Goal: Communication & Community: Answer question/provide support

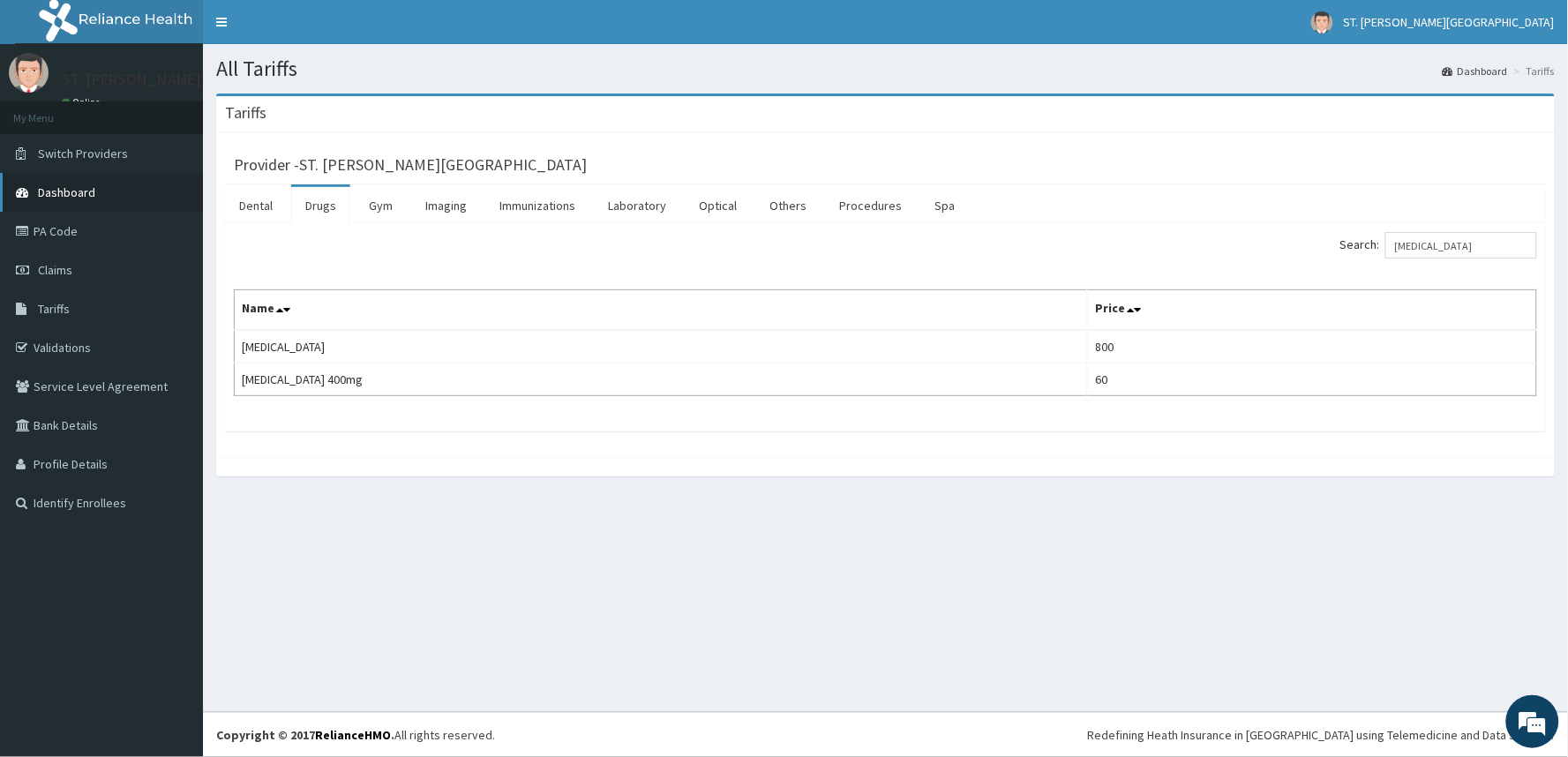
click at [75, 182] on link "Dashboard" at bounding box center [101, 191] width 203 height 39
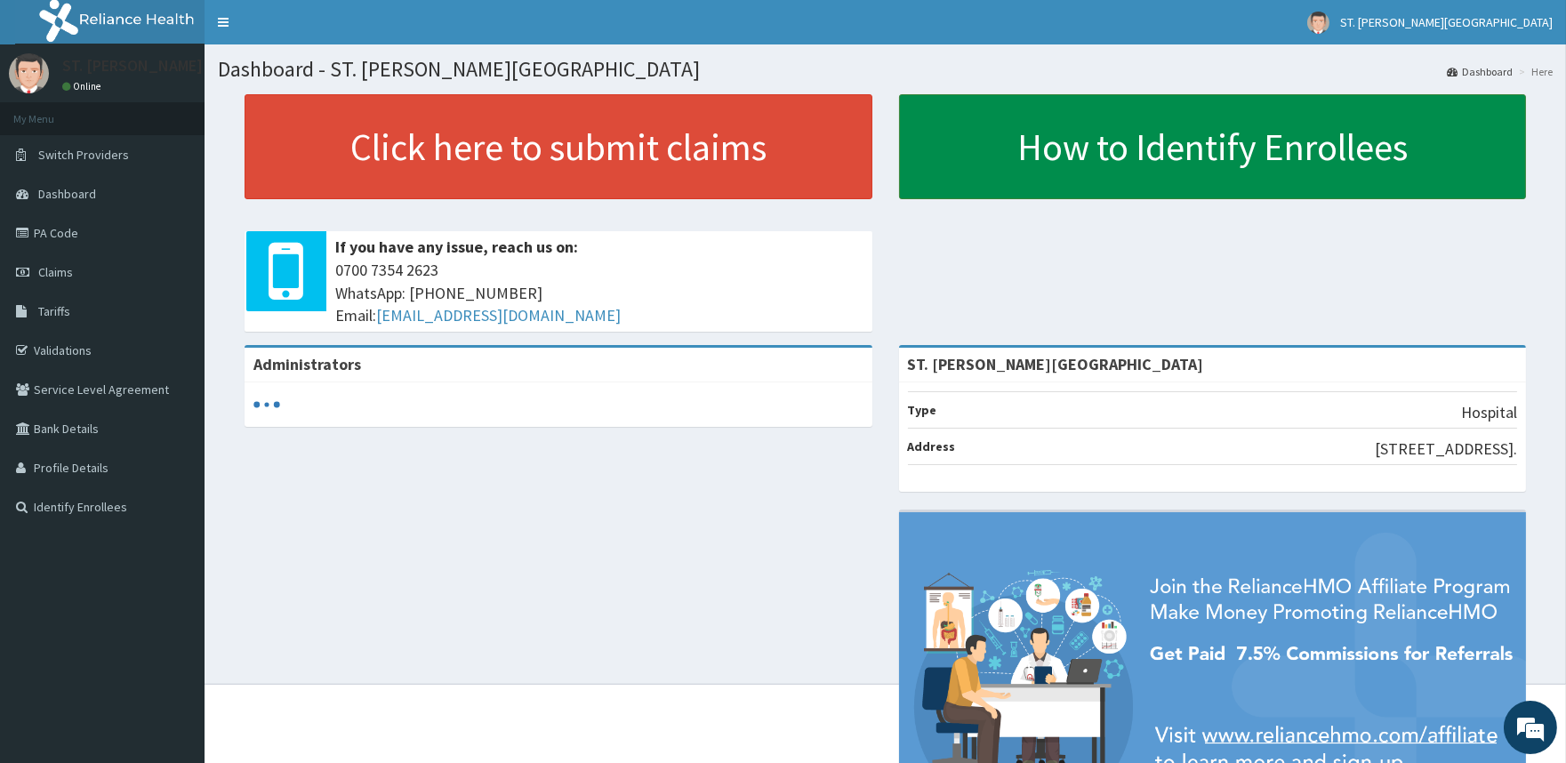
click at [1190, 142] on link "How to Identify Enrollees" at bounding box center [1213, 146] width 628 height 105
click at [1132, 173] on link "How to Identify Enrollees" at bounding box center [1213, 146] width 628 height 105
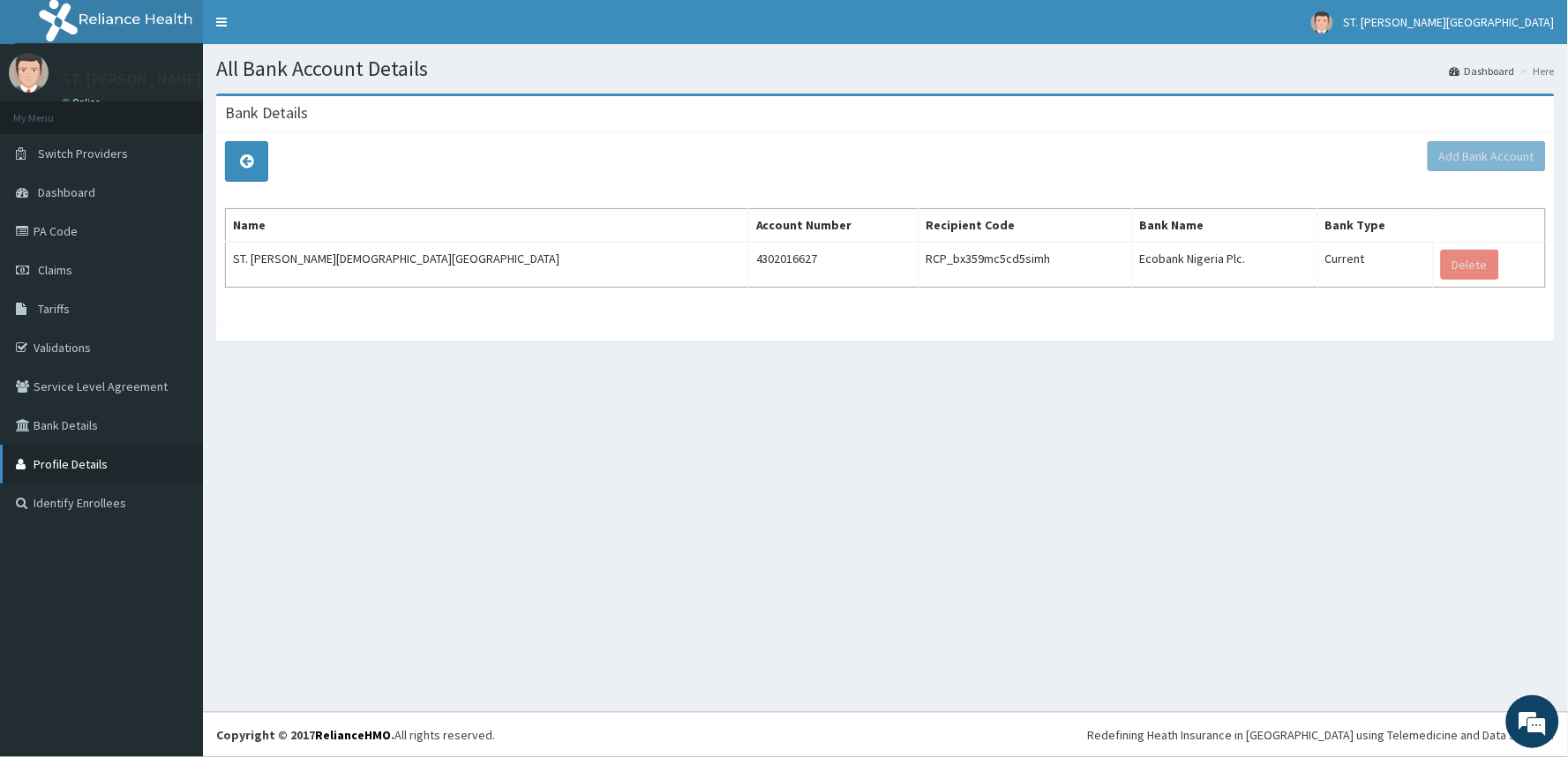
click at [79, 456] on link "Profile Details" at bounding box center [101, 463] width 203 height 39
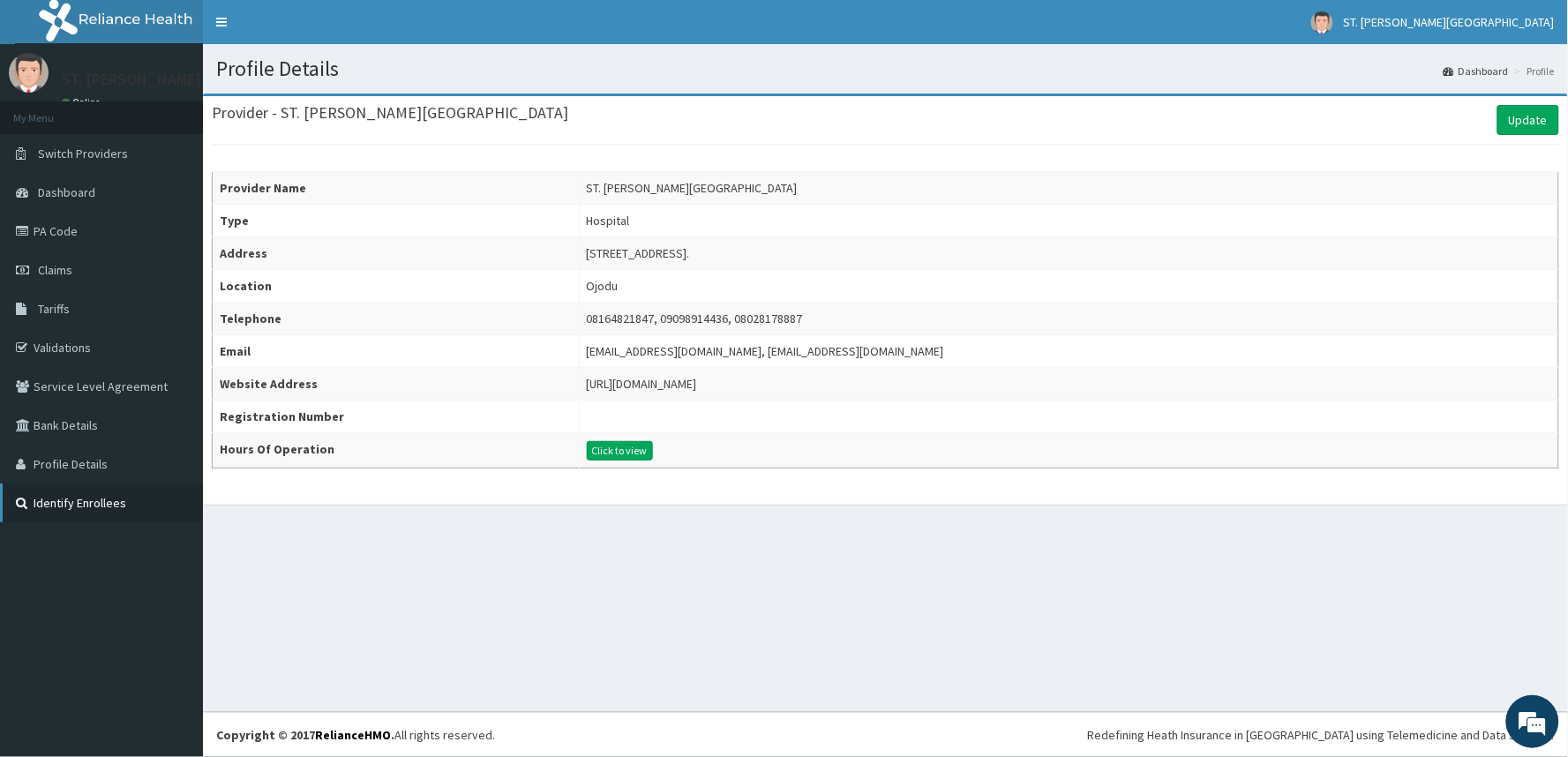
click at [54, 499] on link "Identify Enrollees" at bounding box center [101, 502] width 203 height 39
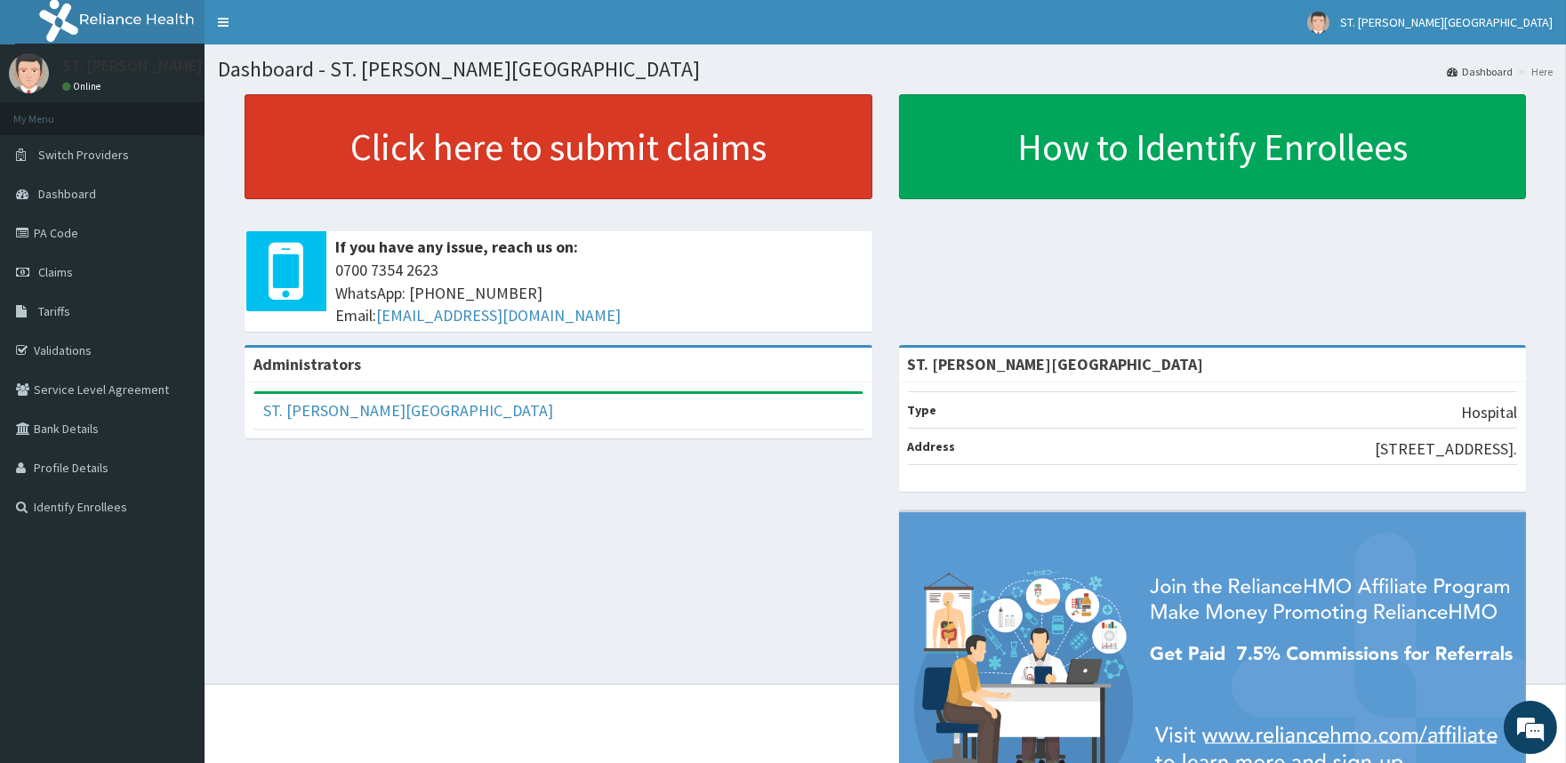
click at [594, 173] on link "Click here to submit claims" at bounding box center [559, 146] width 628 height 105
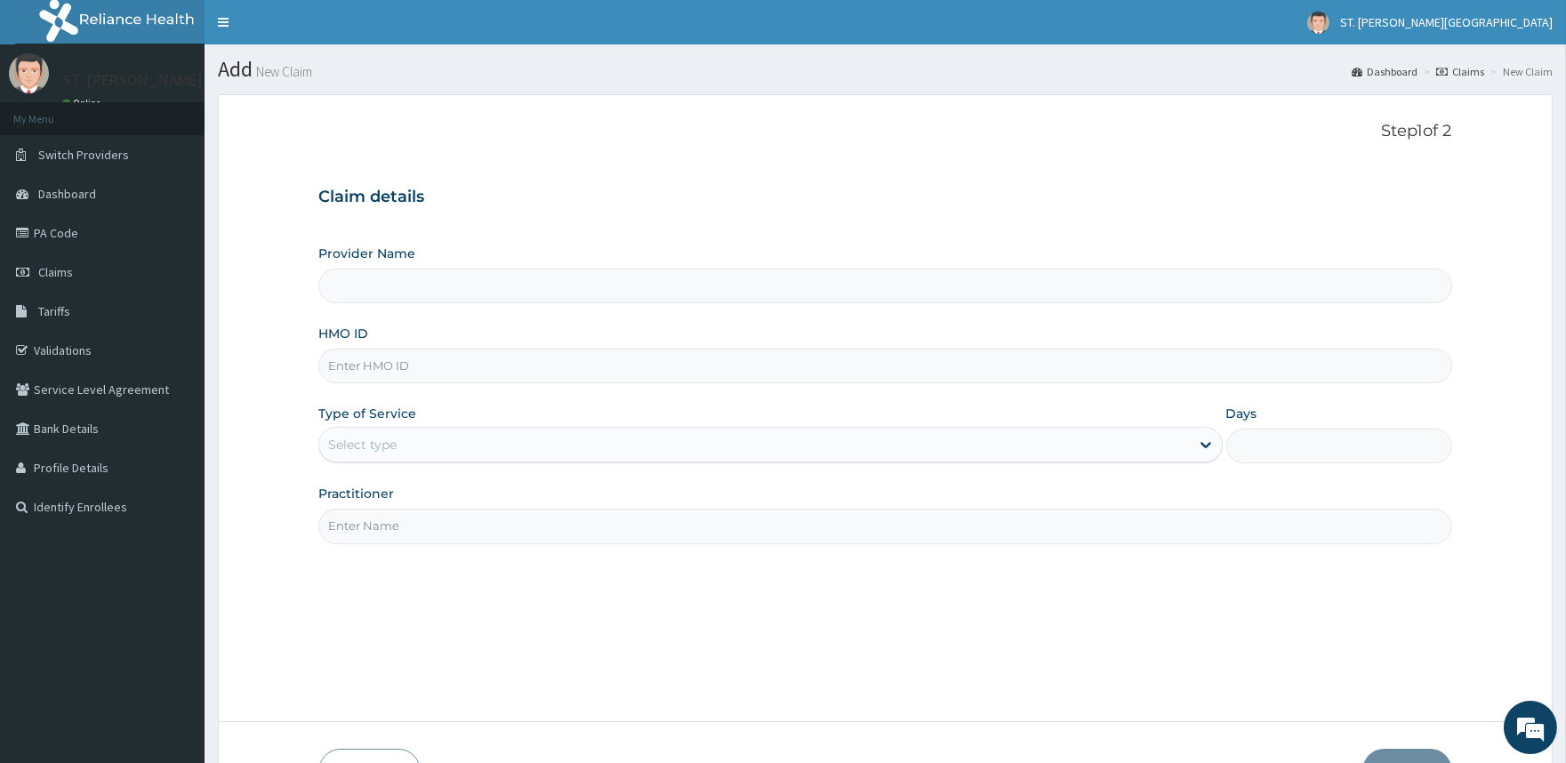
type input "ST. [PERSON_NAME][GEOGRAPHIC_DATA]"
click at [107, 193] on link "Dashboard" at bounding box center [102, 193] width 205 height 39
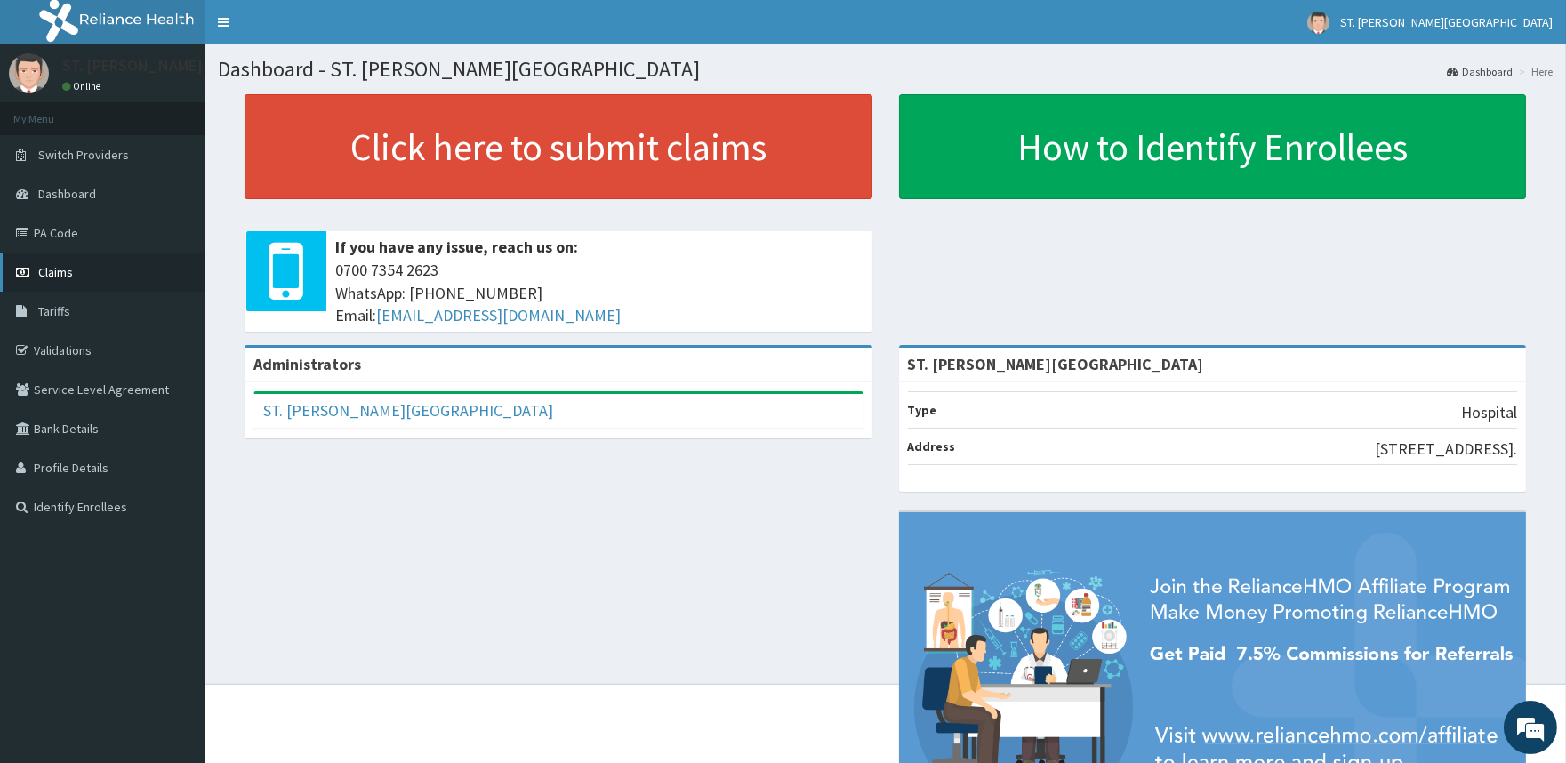
click at [36, 282] on link "Claims" at bounding box center [102, 272] width 205 height 39
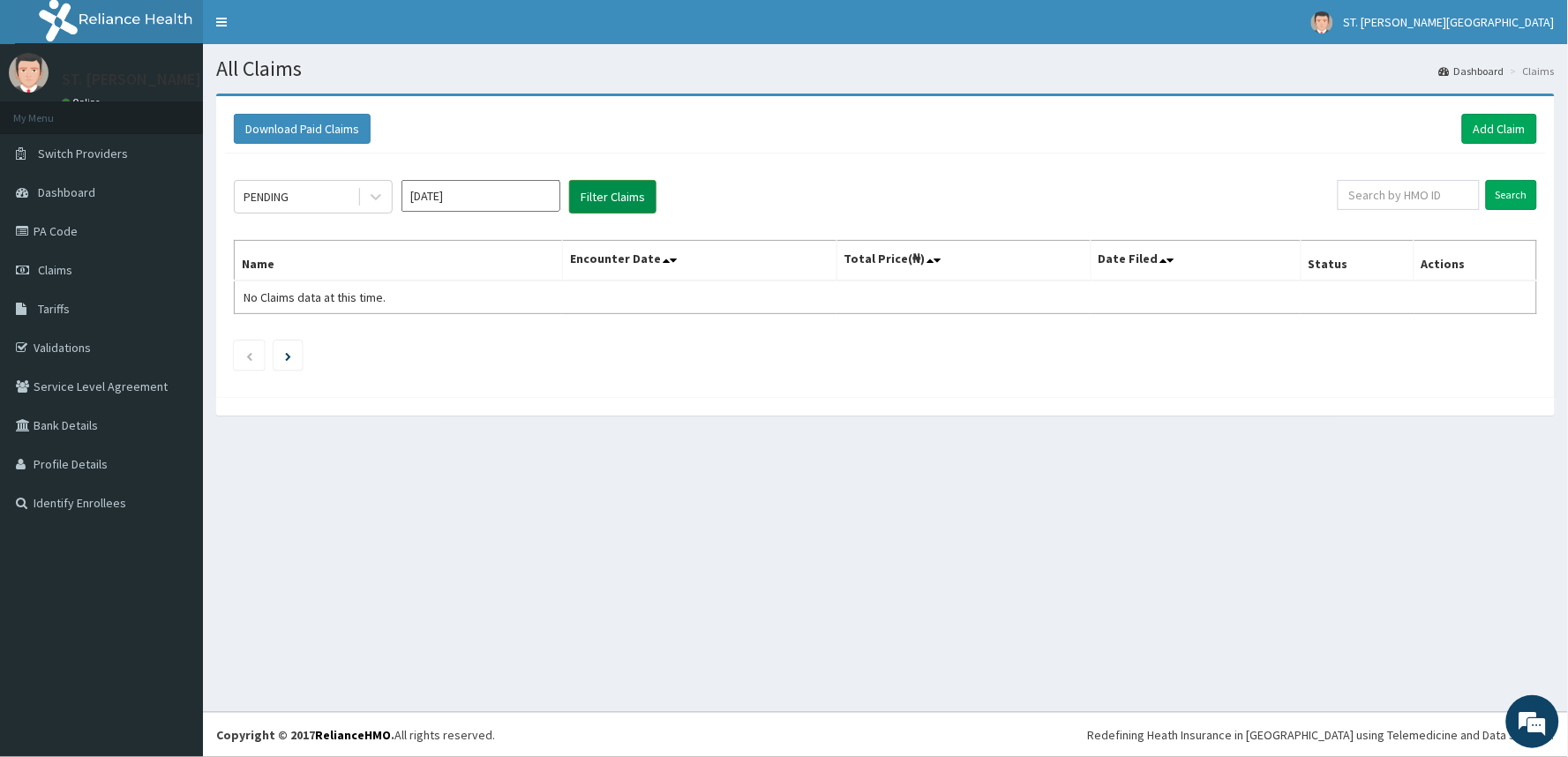
click at [591, 192] on button "Filter Claims" at bounding box center [613, 196] width 87 height 34
click at [381, 203] on icon at bounding box center [376, 196] width 18 height 18
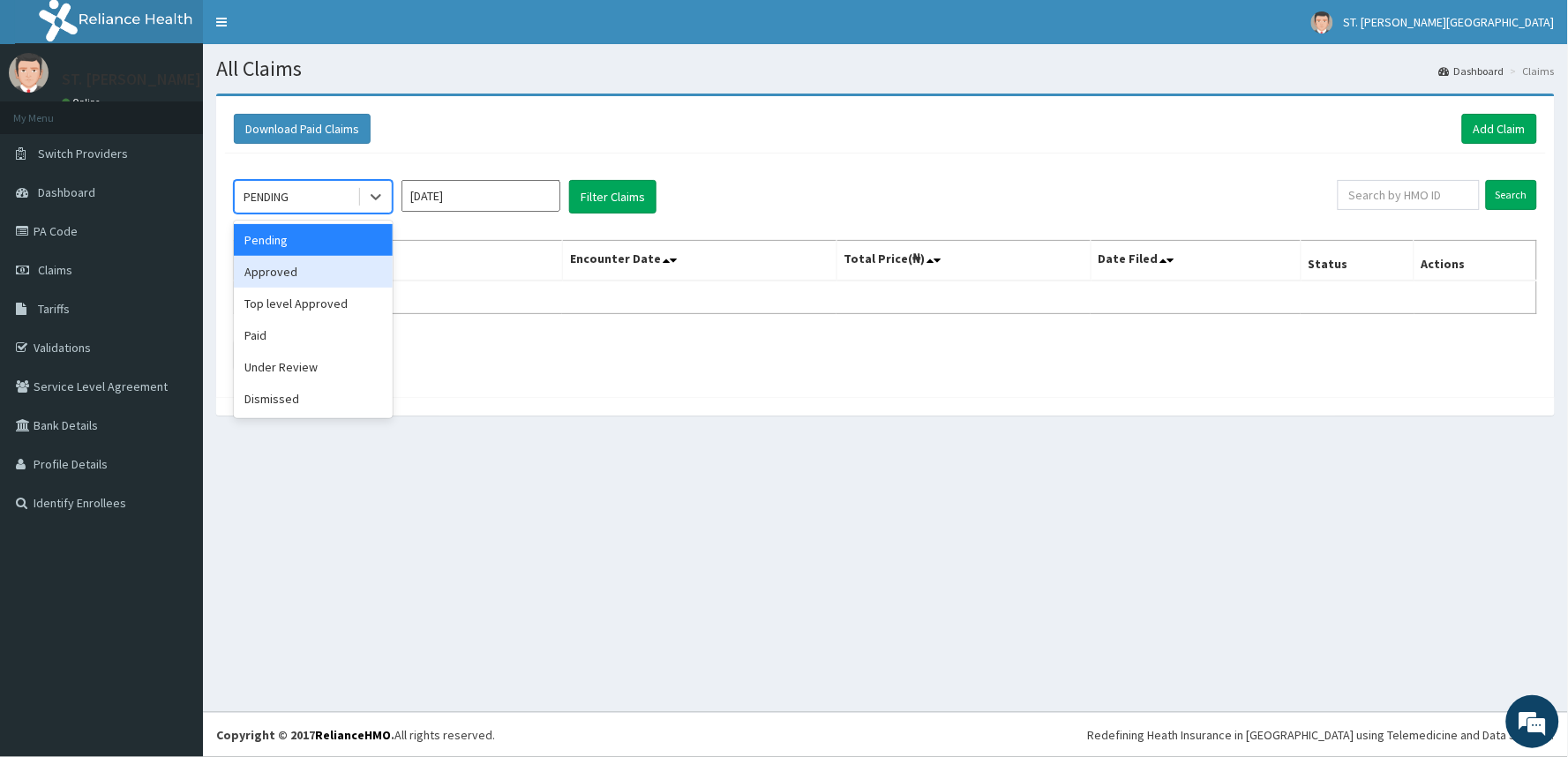
click at [311, 274] on div "Approved" at bounding box center [314, 272] width 159 height 32
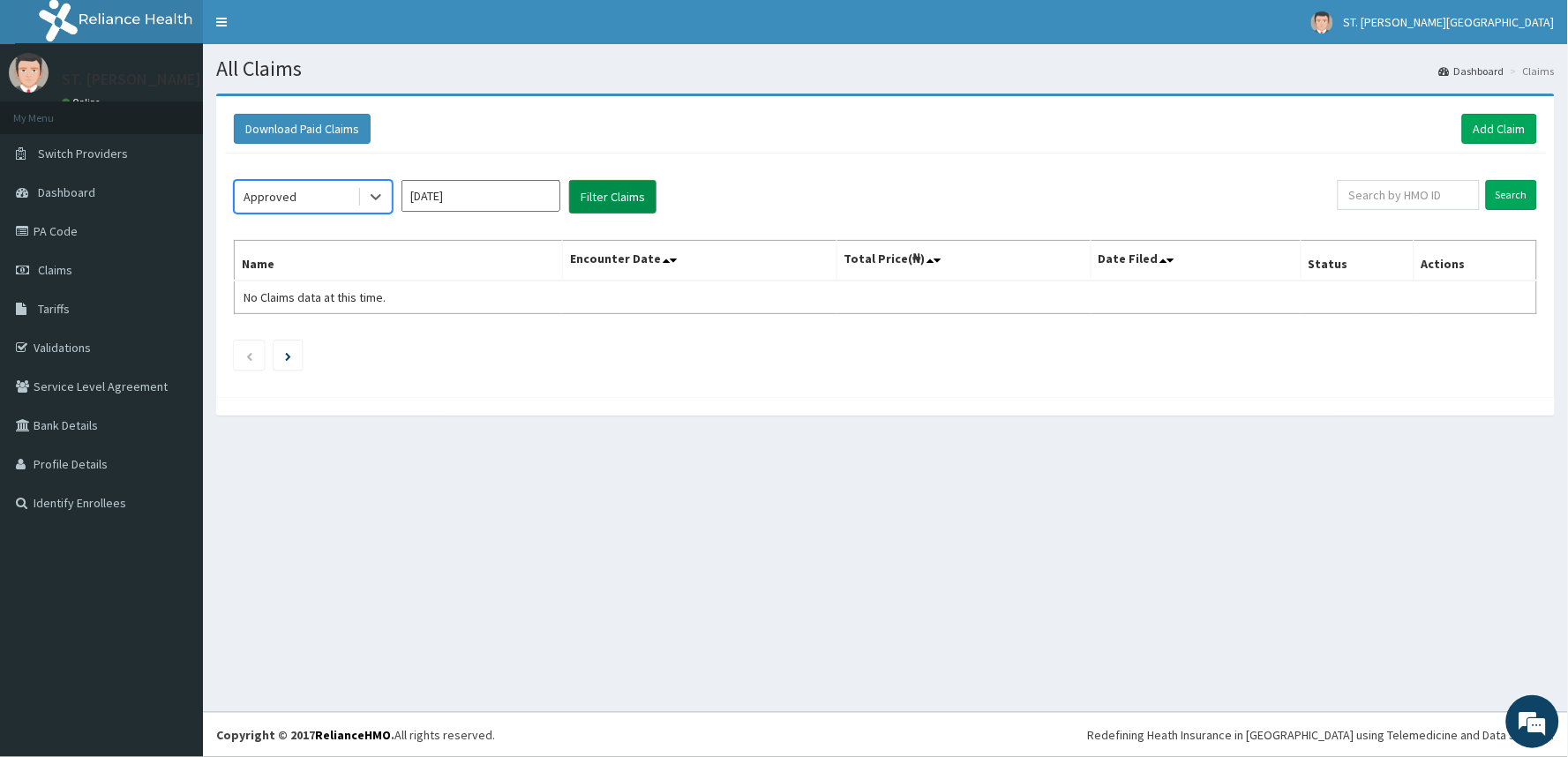
click at [587, 195] on button "Filter Claims" at bounding box center [613, 196] width 87 height 34
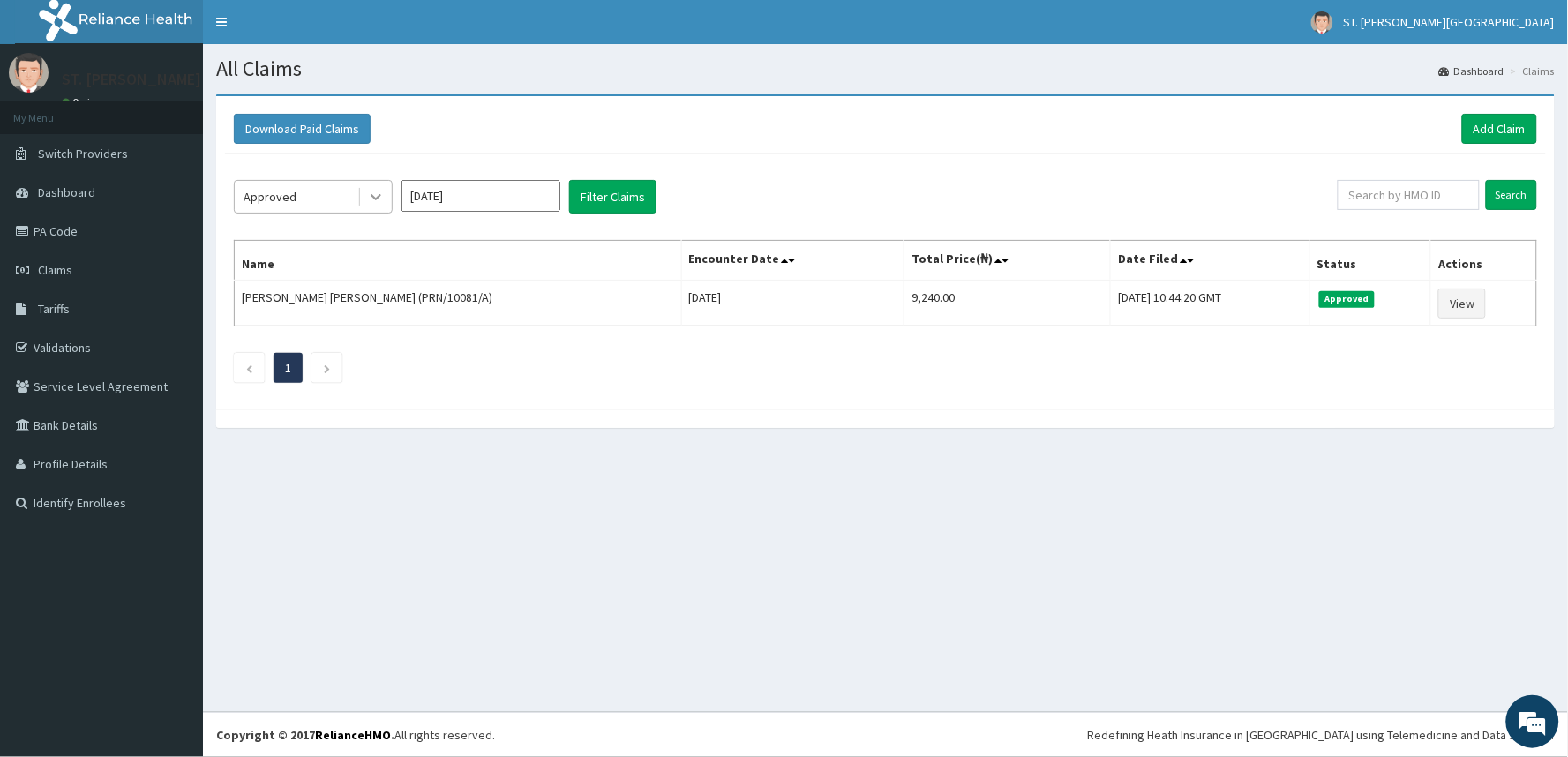
click at [371, 195] on icon at bounding box center [376, 196] width 18 height 18
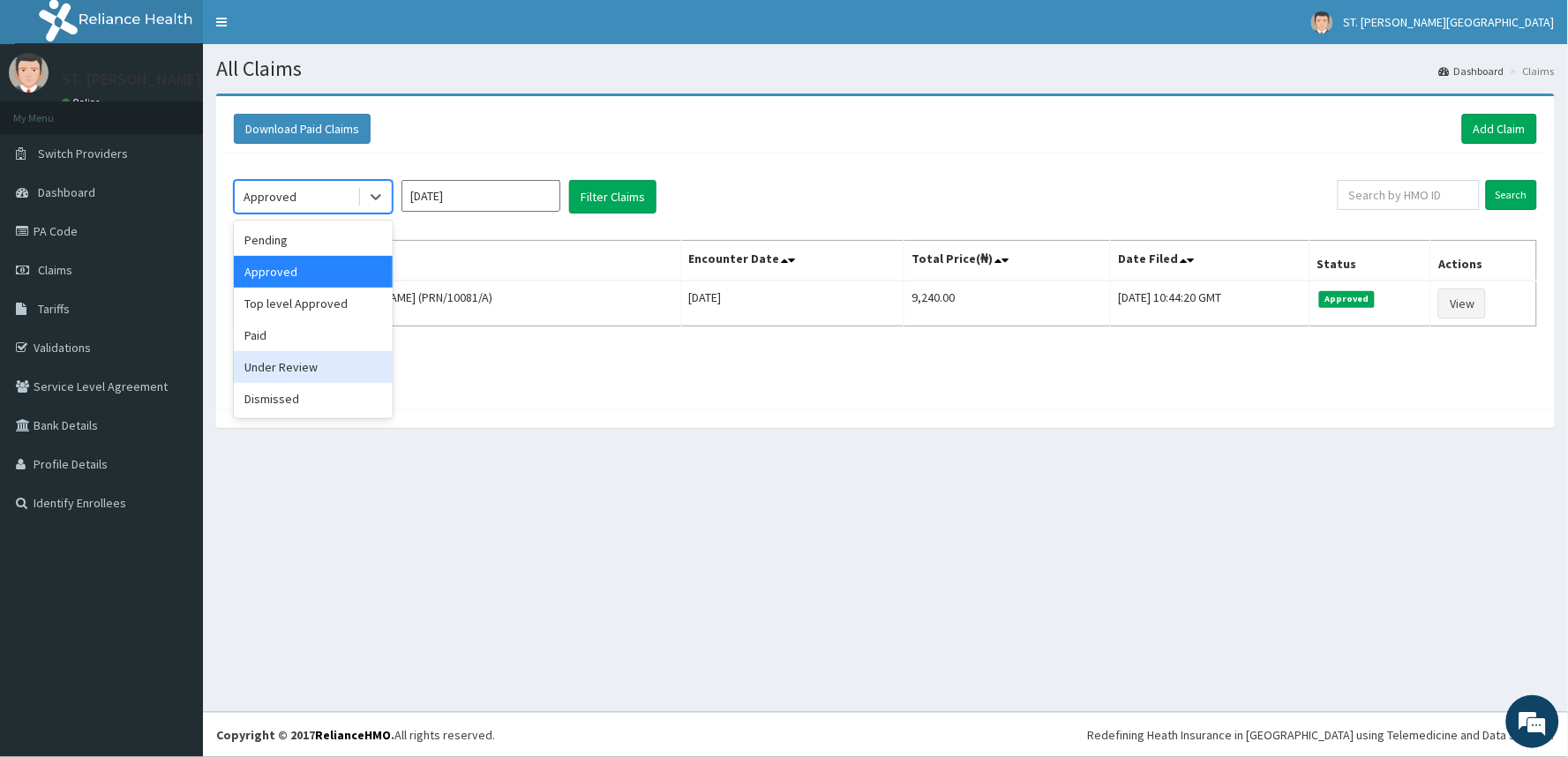
click at [321, 368] on div "Under Review" at bounding box center [314, 367] width 159 height 32
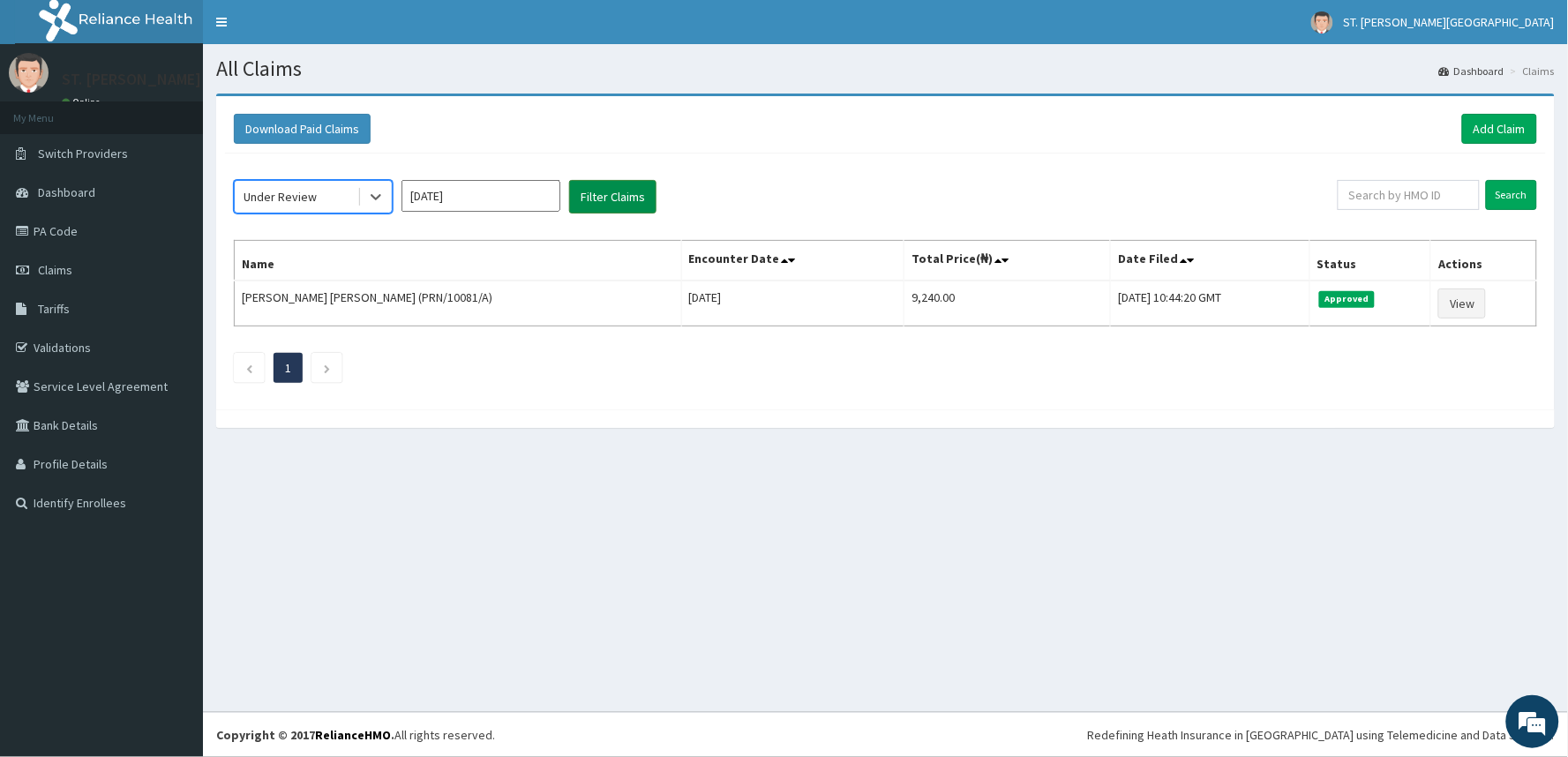
click at [630, 196] on button "Filter Claims" at bounding box center [613, 196] width 87 height 34
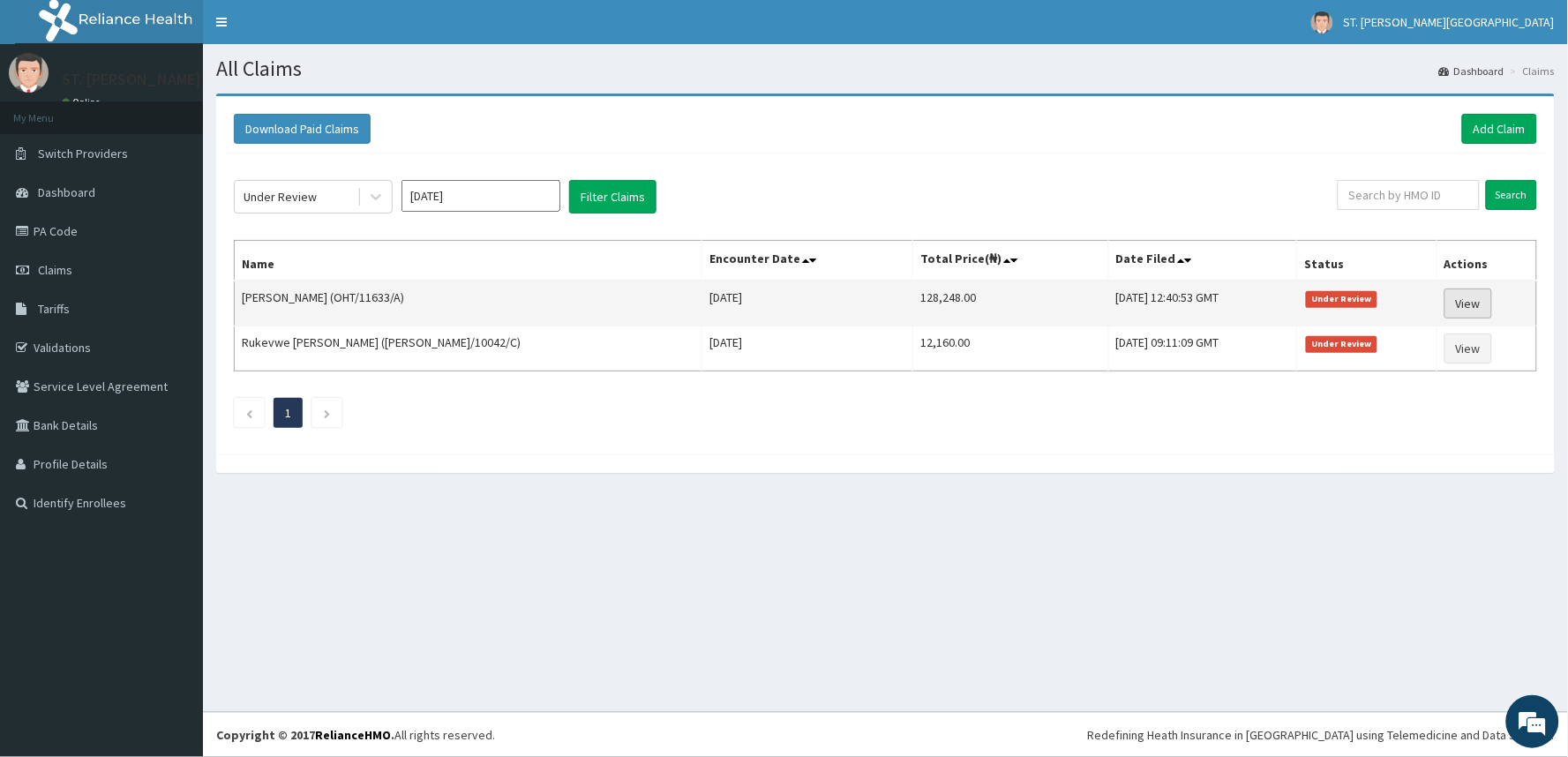
drag, startPoint x: 1459, startPoint y: 311, endPoint x: 1446, endPoint y: 309, distance: 13.2
click at [1459, 310] on link "View" at bounding box center [1469, 304] width 48 height 30
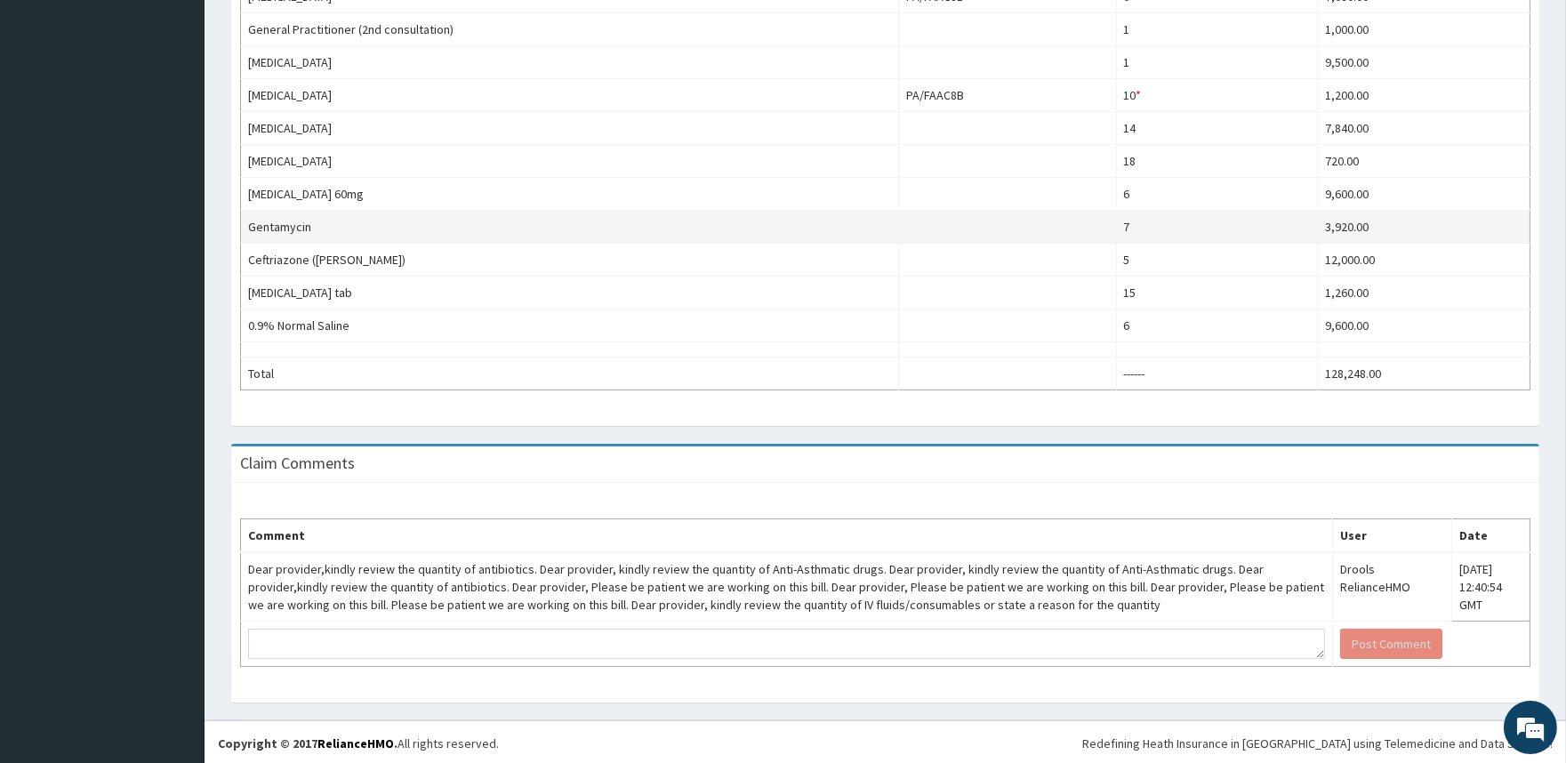
scroll to position [819, 0]
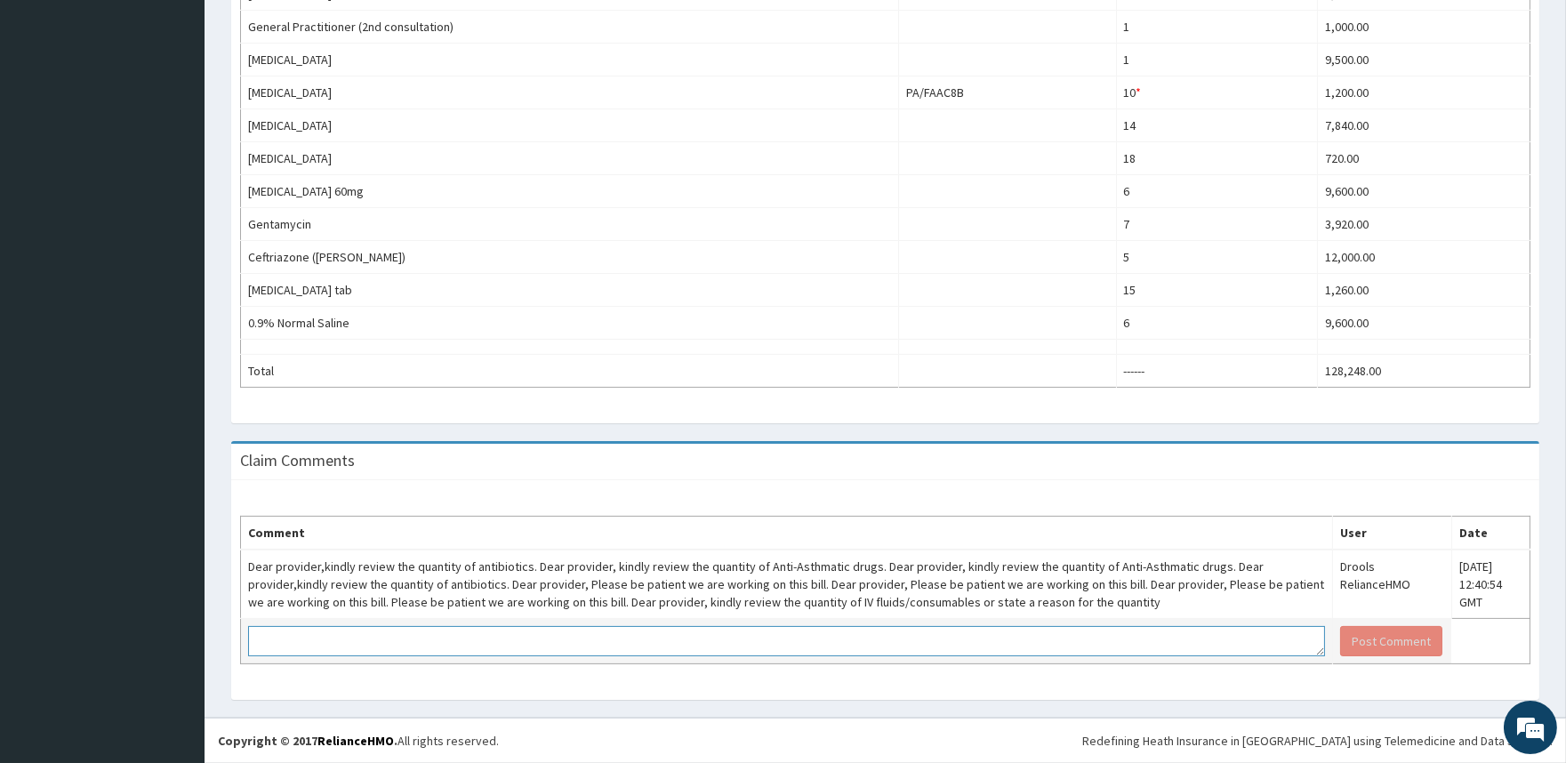
click at [575, 636] on textarea at bounding box center [786, 641] width 1077 height 30
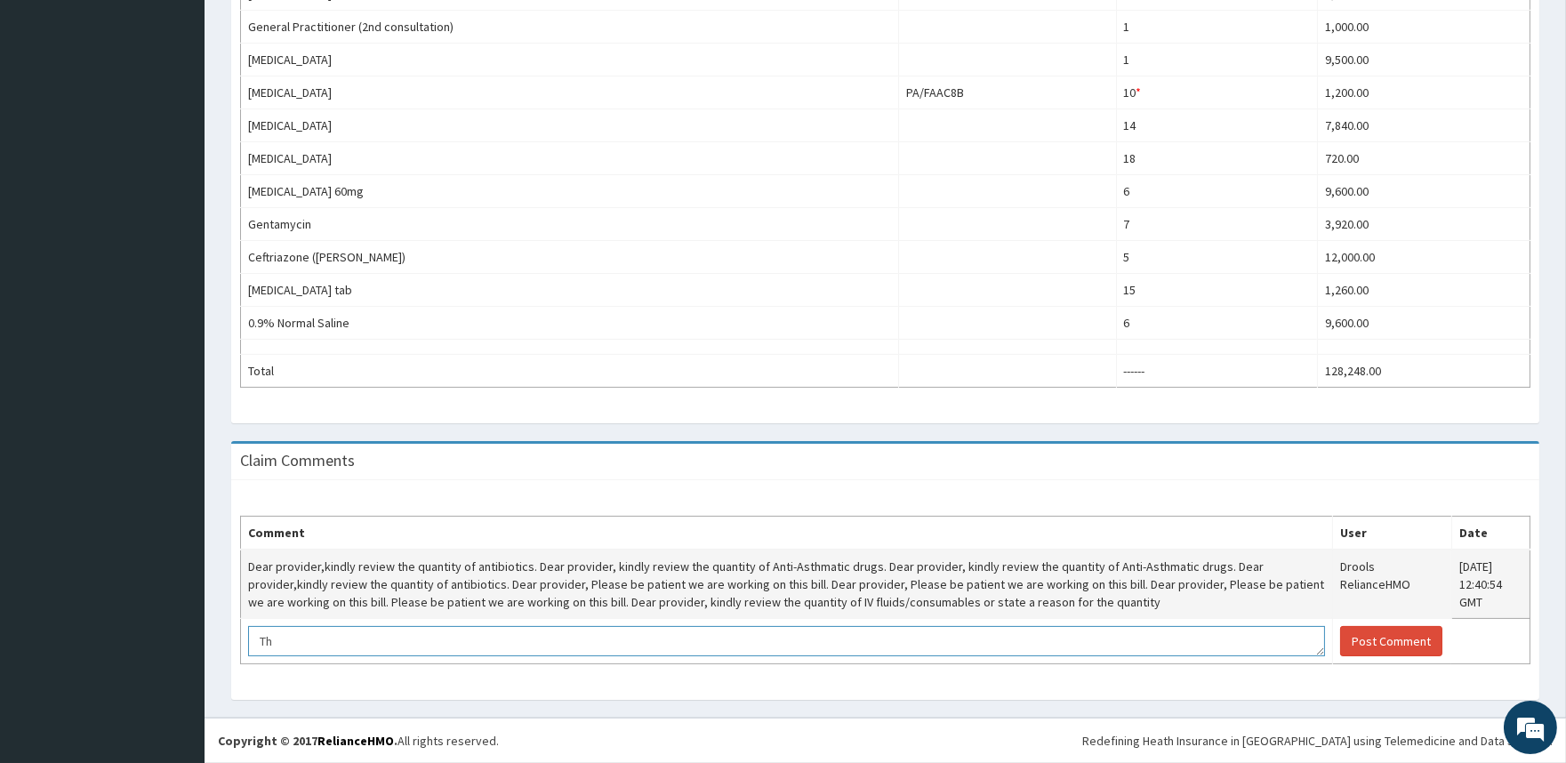
type textarea "T"
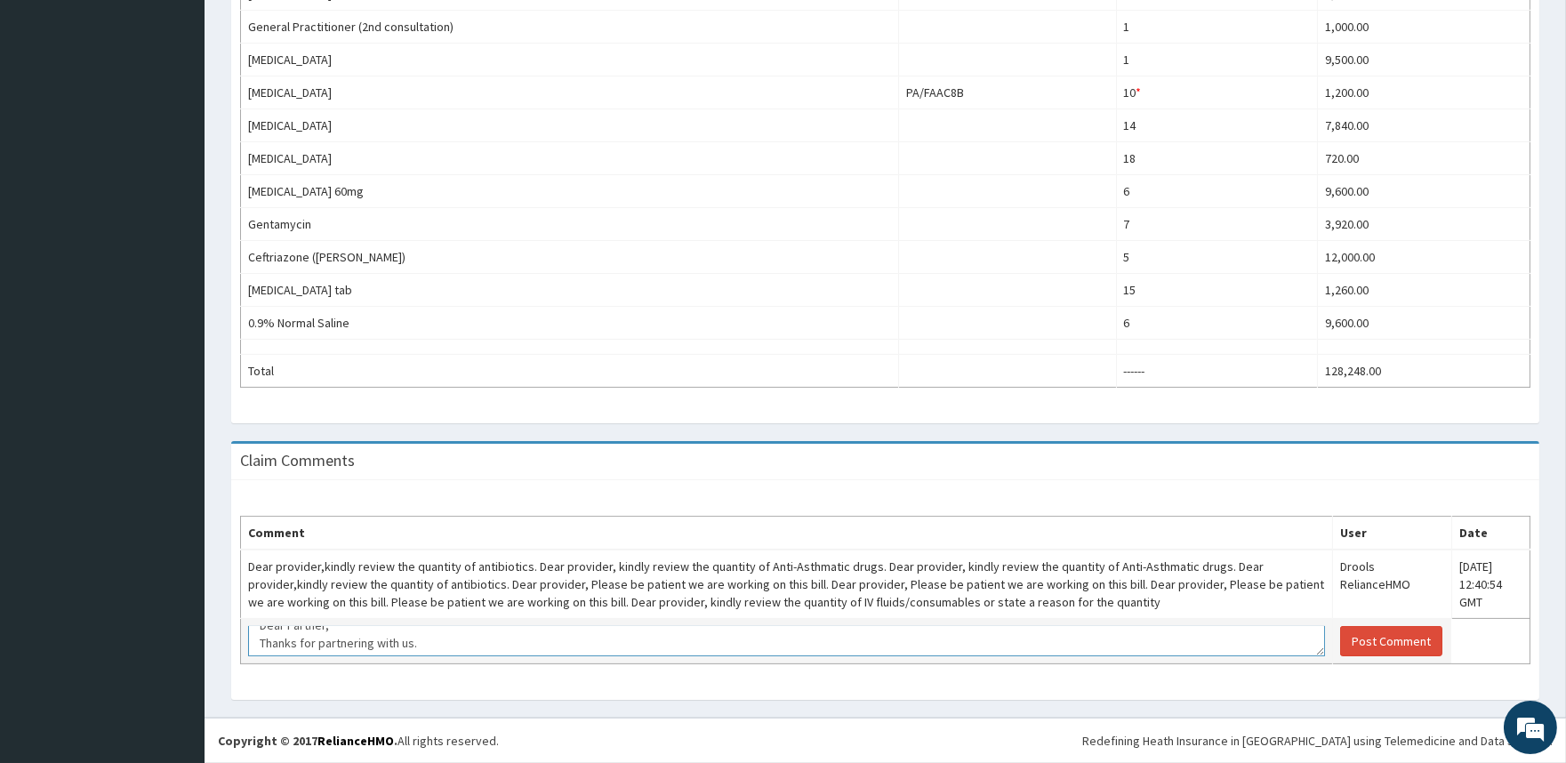
scroll to position [0, 0]
click at [469, 647] on textarea "Dear Partner, Thanks for partnering with us. Ventolin Nebules -" at bounding box center [786, 641] width 1077 height 30
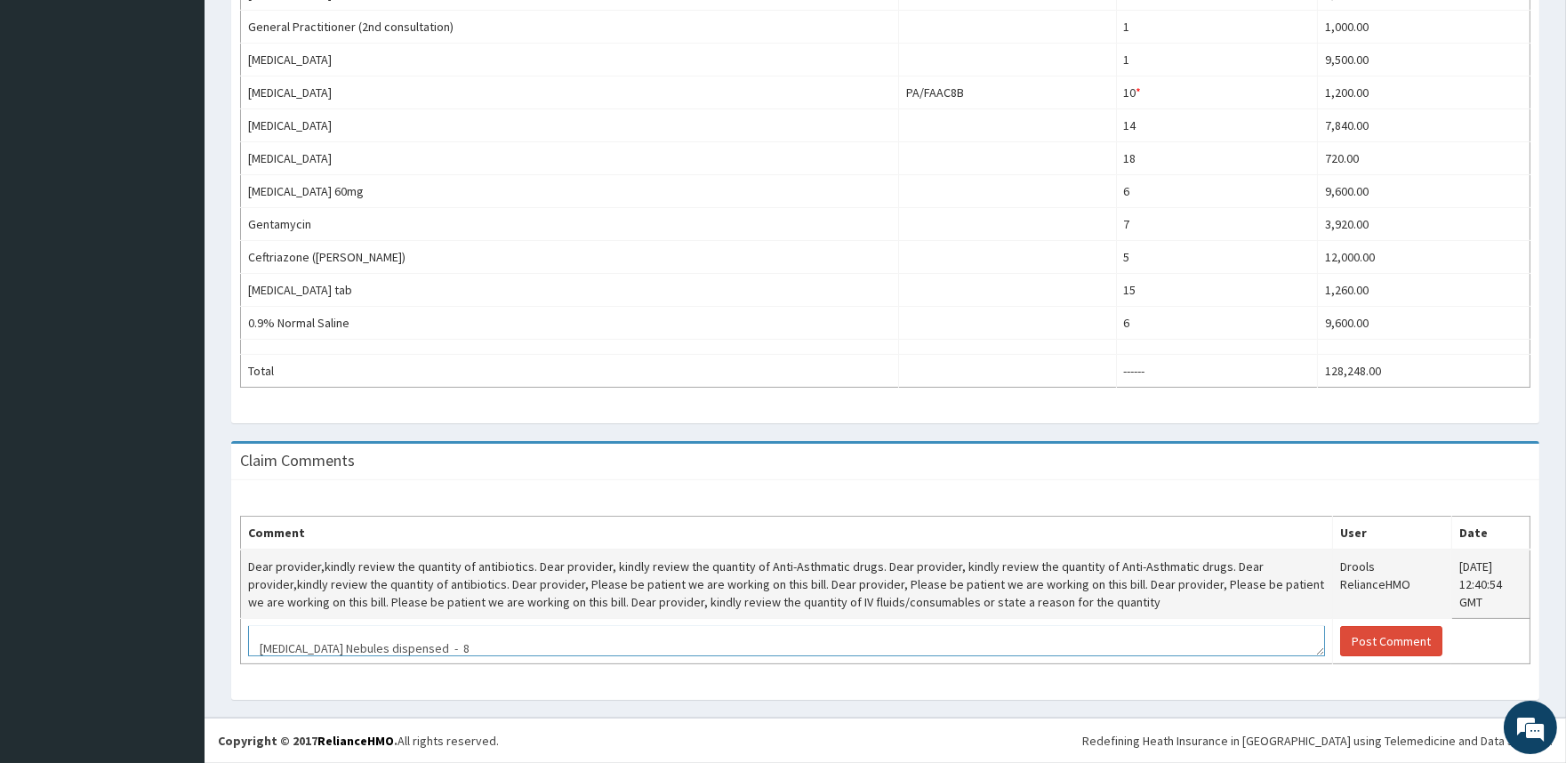
scroll to position [64, 0]
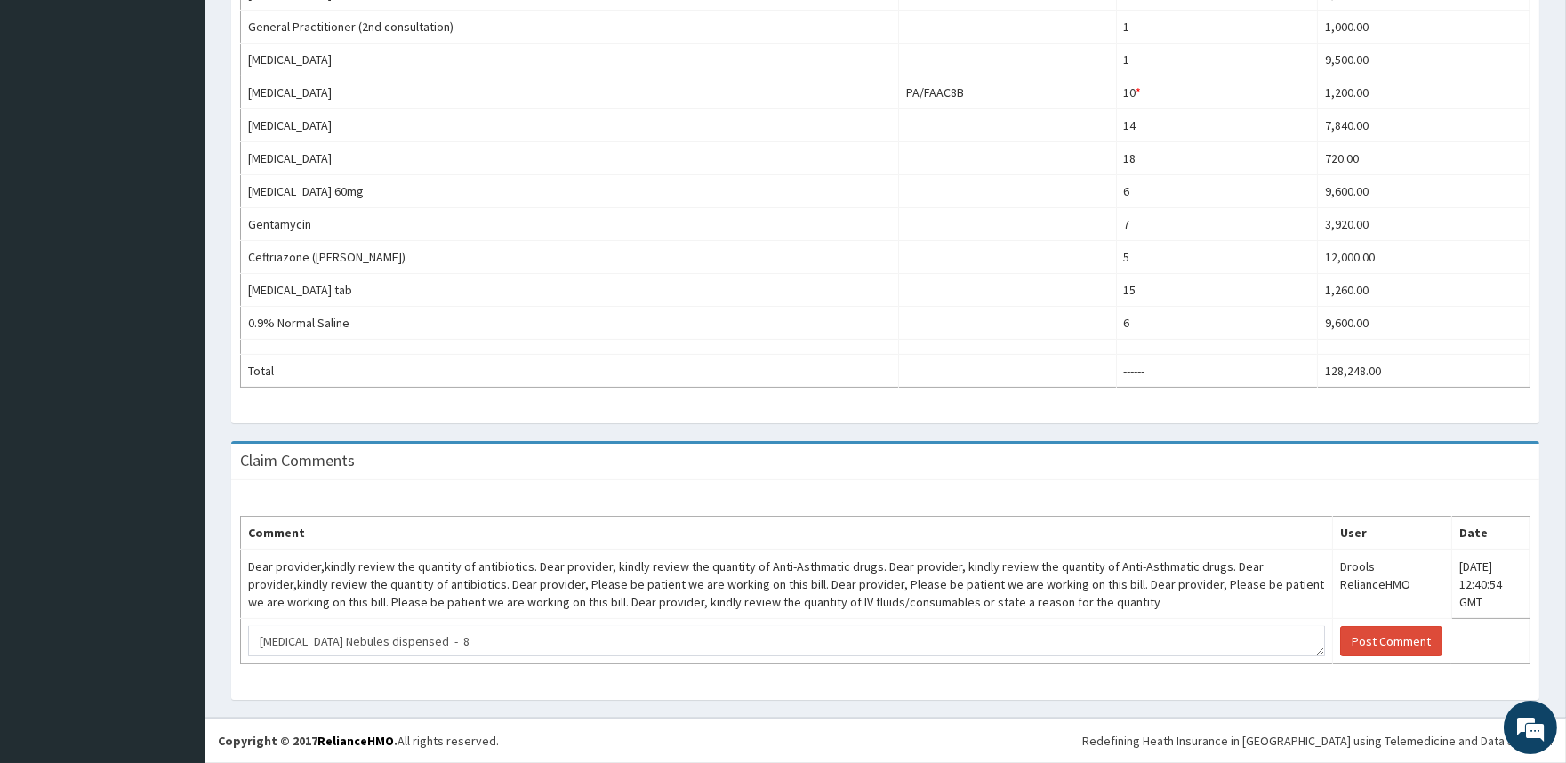
drag, startPoint x: 326, startPoint y: 633, endPoint x: 615, endPoint y: 427, distance: 354.4
click at [615, 427] on div "Claim Items Item PA Codes Quantity Price(₦) ventolin nebulus 5mg PA/20BC39 8 * …" at bounding box center [885, 72] width 1335 height 737
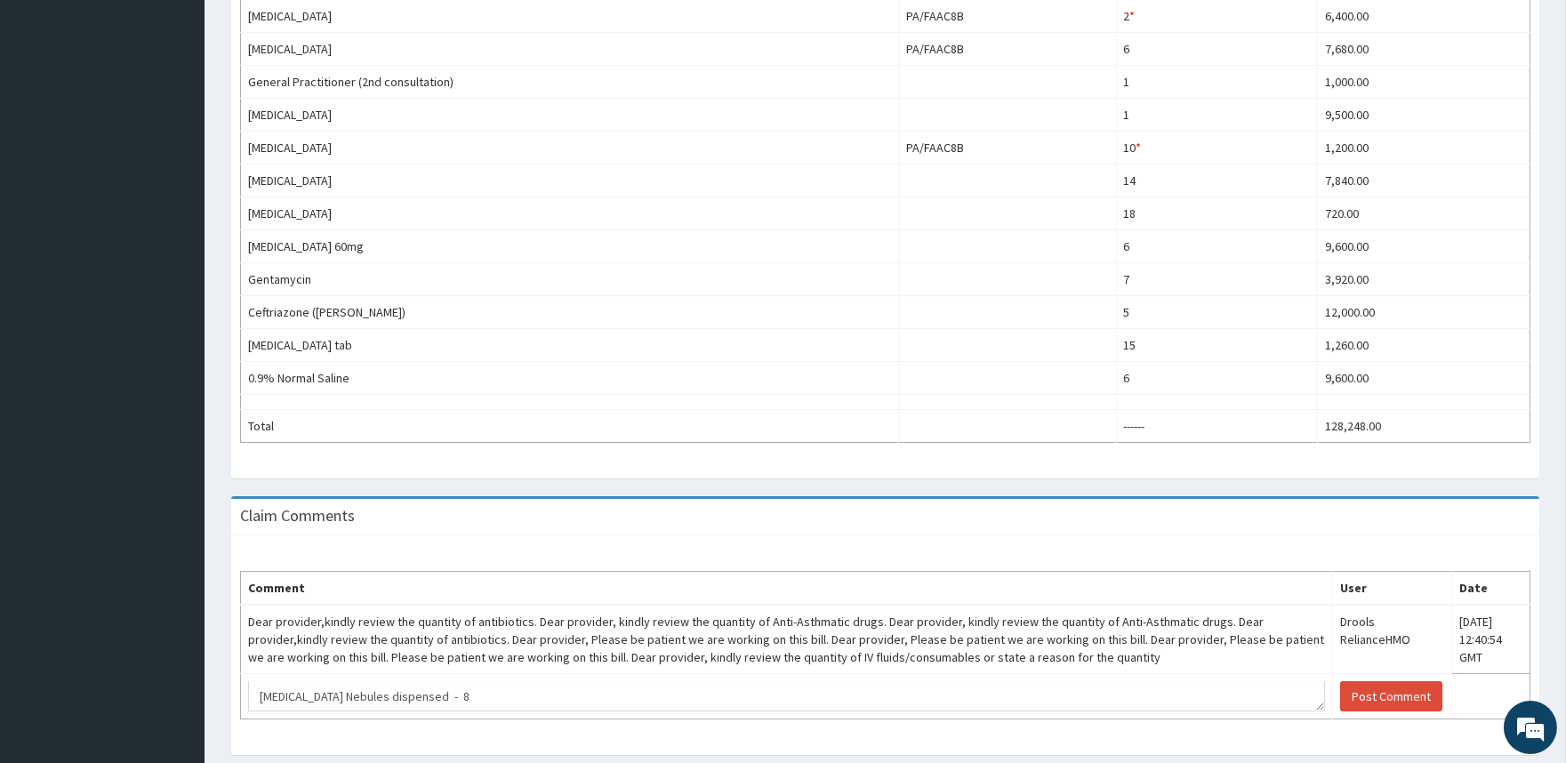
scroll to position [819, 0]
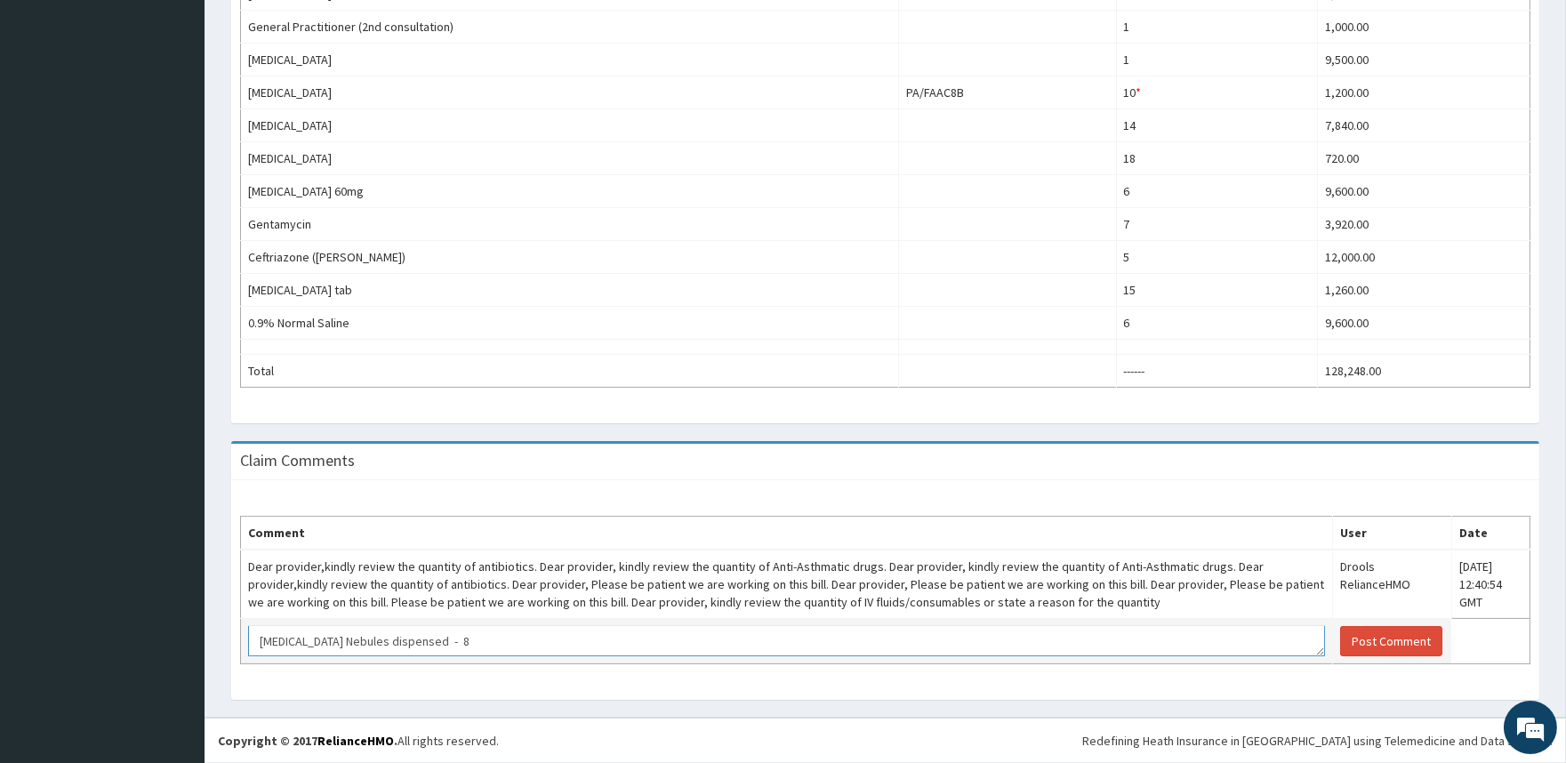
click at [454, 647] on textarea "Dear Partner, Thanks for partnering with us. Ventolin Nebules dispensed - 8" at bounding box center [786, 641] width 1077 height 30
click at [472, 645] on textarea "Dear Partner, Thanks for partnering with us. Ventolin Nebules dispensed - 8 Neb…" at bounding box center [786, 641] width 1077 height 30
click at [461, 650] on textarea "Dear Partner, Thanks for partnering with us. Ventolin Nebules dispensed - 8 Neb…" at bounding box center [786, 641] width 1077 height 30
click at [548, 645] on textarea "Dear Partner, Thanks for partnering with us. Ventolin Nebules dispensed - 8 Neb…" at bounding box center [786, 641] width 1077 height 30
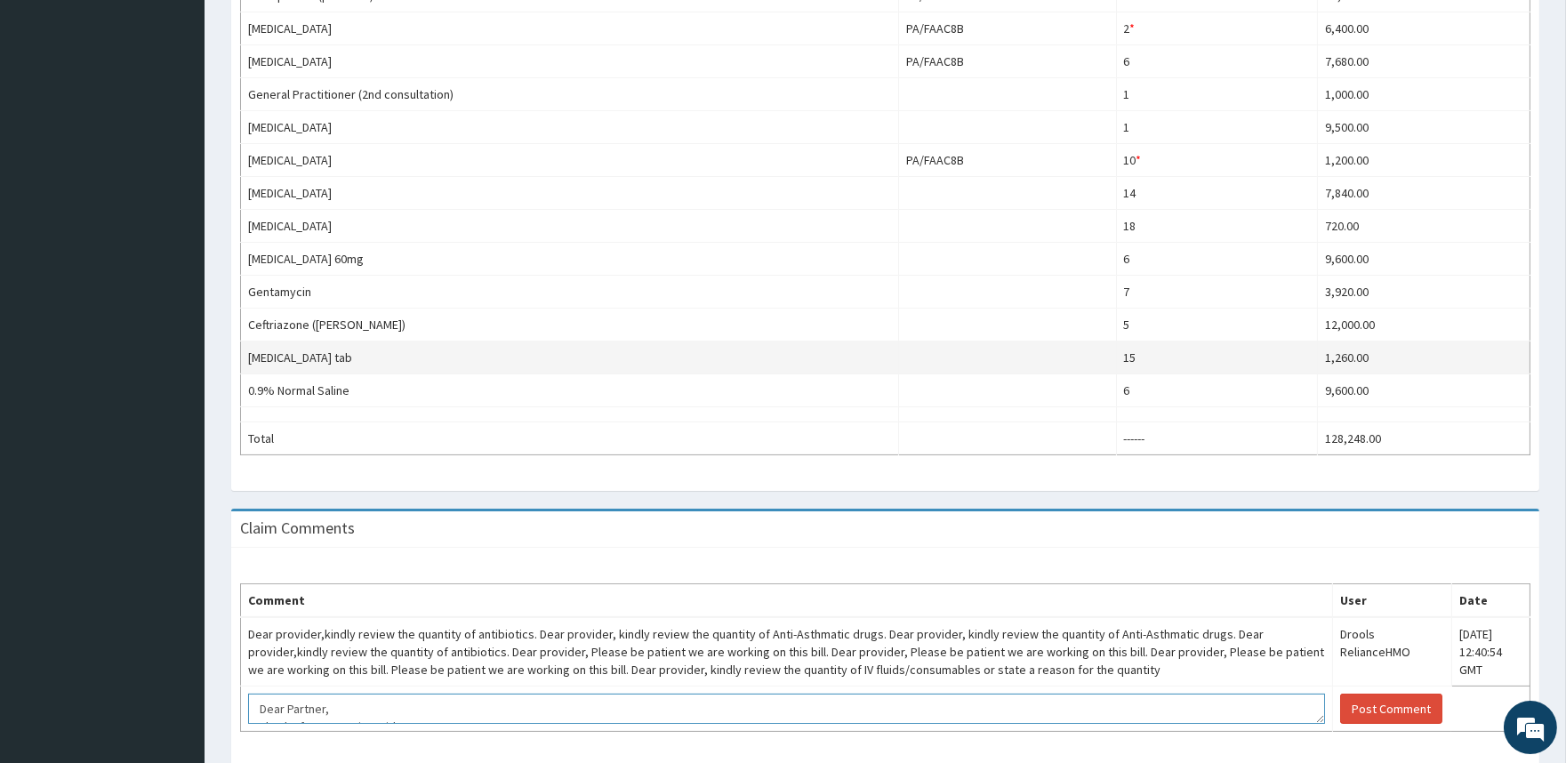
scroll to position [819, 0]
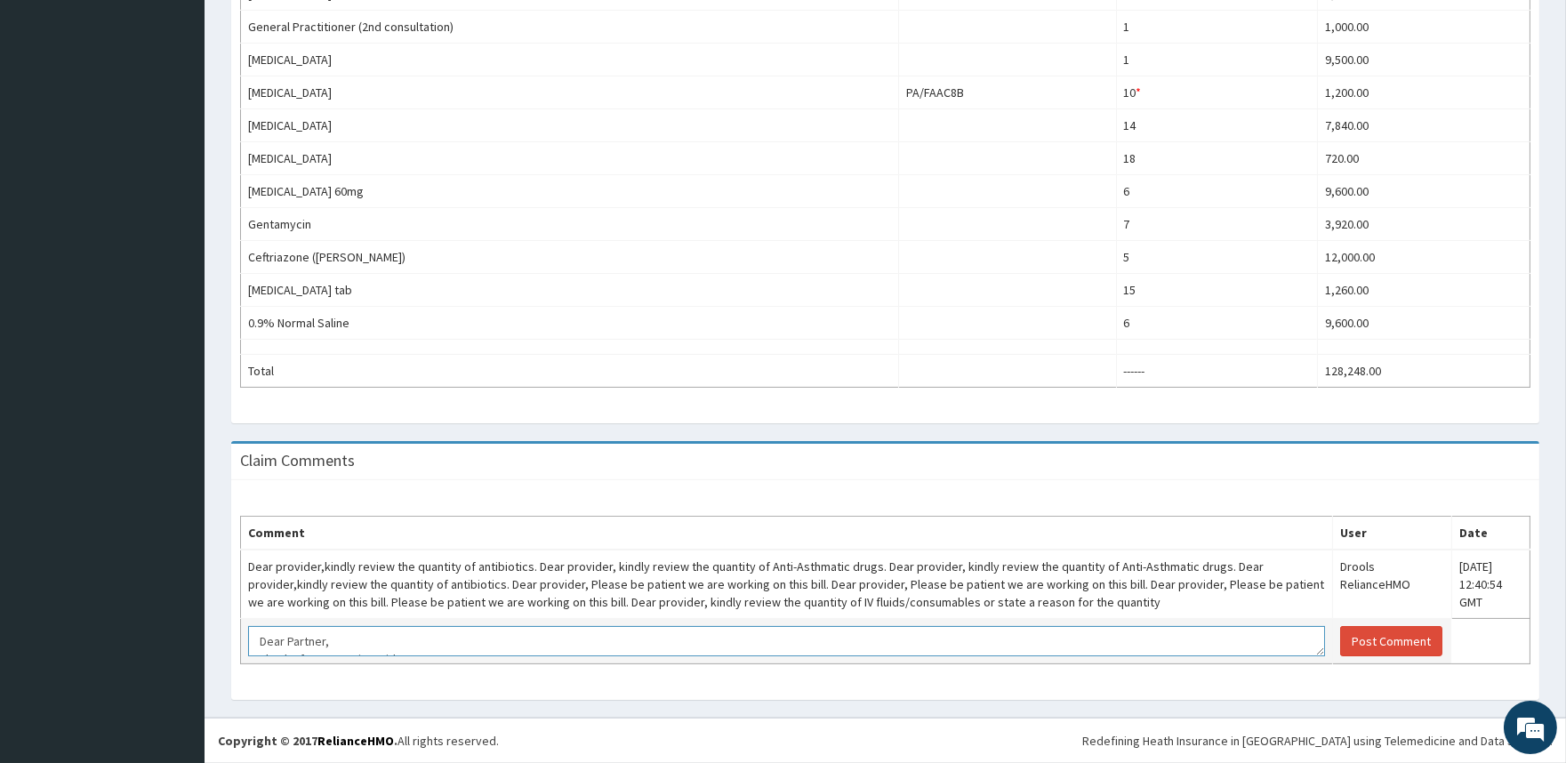
click at [255, 638] on textarea "Dear Partner, Thanks for partnering with us. Ventolin Nebules dispensed - 8 Neb…" at bounding box center [786, 641] width 1077 height 30
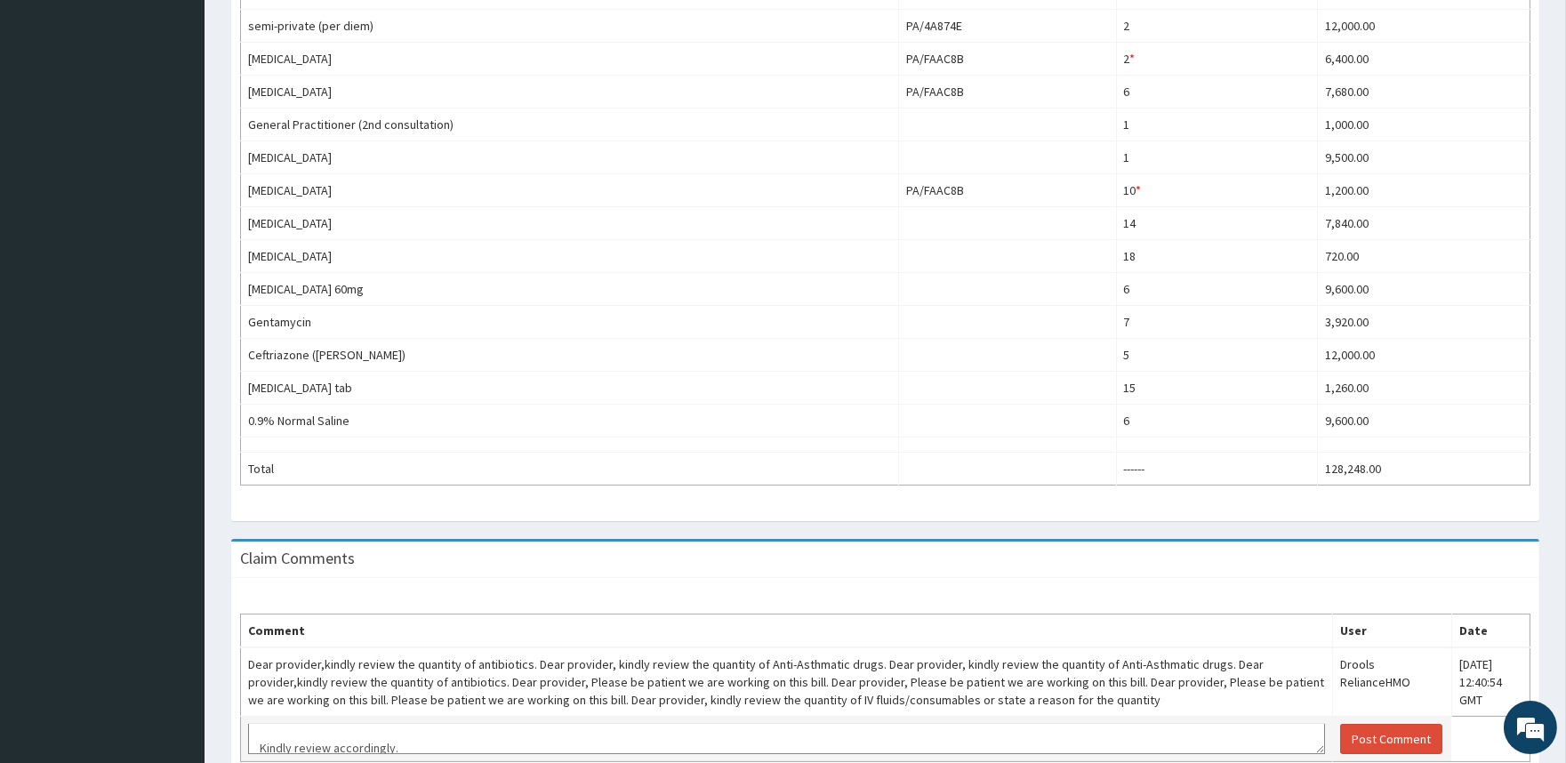
scroll to position [196, 0]
click at [556, 743] on textarea "Dear Partner, Thanks for partnering with us. Ventolin Nebules dispensed - 8 Neb…" at bounding box center [786, 739] width 1077 height 30
click at [556, 741] on textarea "Dear Partner, Thanks for partnering with us. Ventolin Nebules dispensed - 8 Neb…" at bounding box center [786, 739] width 1077 height 30
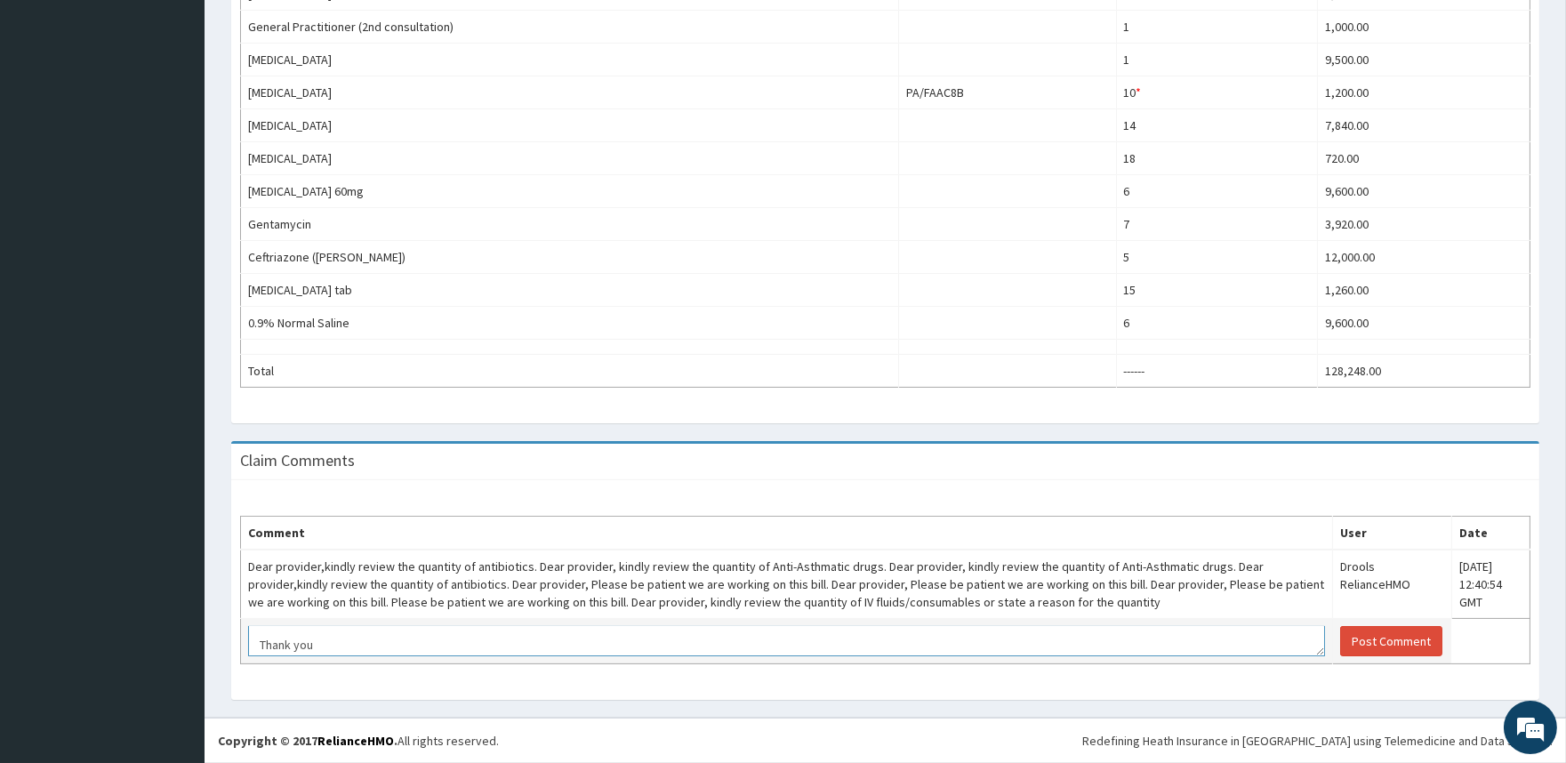
scroll to position [196, 0]
click at [534, 650] on textarea "Dear Partner, Thanks for partnering with us. Ventolin Nebules dispensed - 8 Neb…" at bounding box center [786, 641] width 1077 height 30
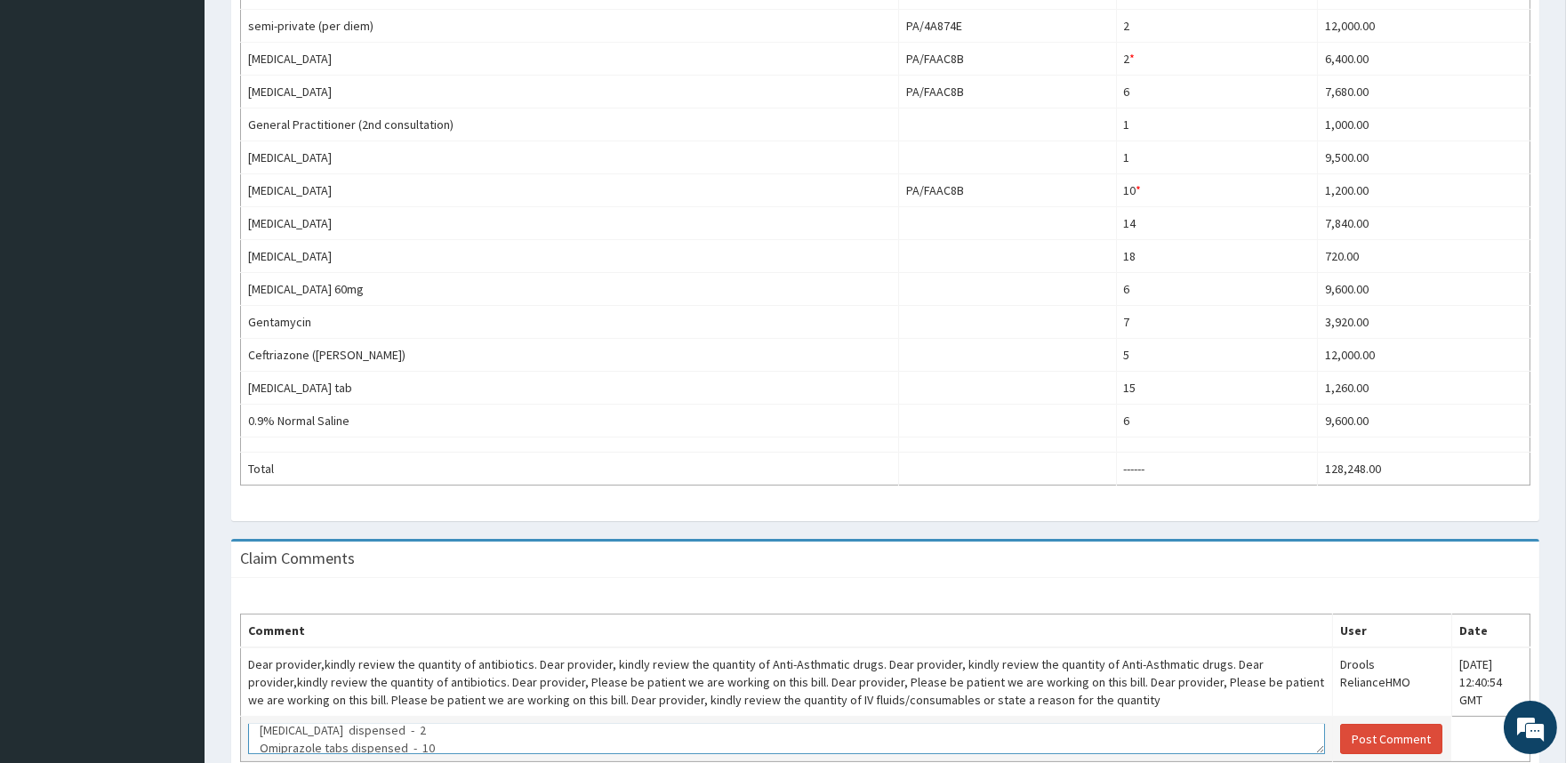
scroll to position [96, 0]
click at [467, 745] on textarea "Dear Partner, Thanks for partnering with us. Ventolin Nebules dispensed - 8 Neb…" at bounding box center [786, 739] width 1077 height 30
click at [465, 734] on textarea "Dear Partner, Thanks for partnering with us. Ventolin Nebules dispensed - 8 Neb…" at bounding box center [786, 739] width 1077 height 30
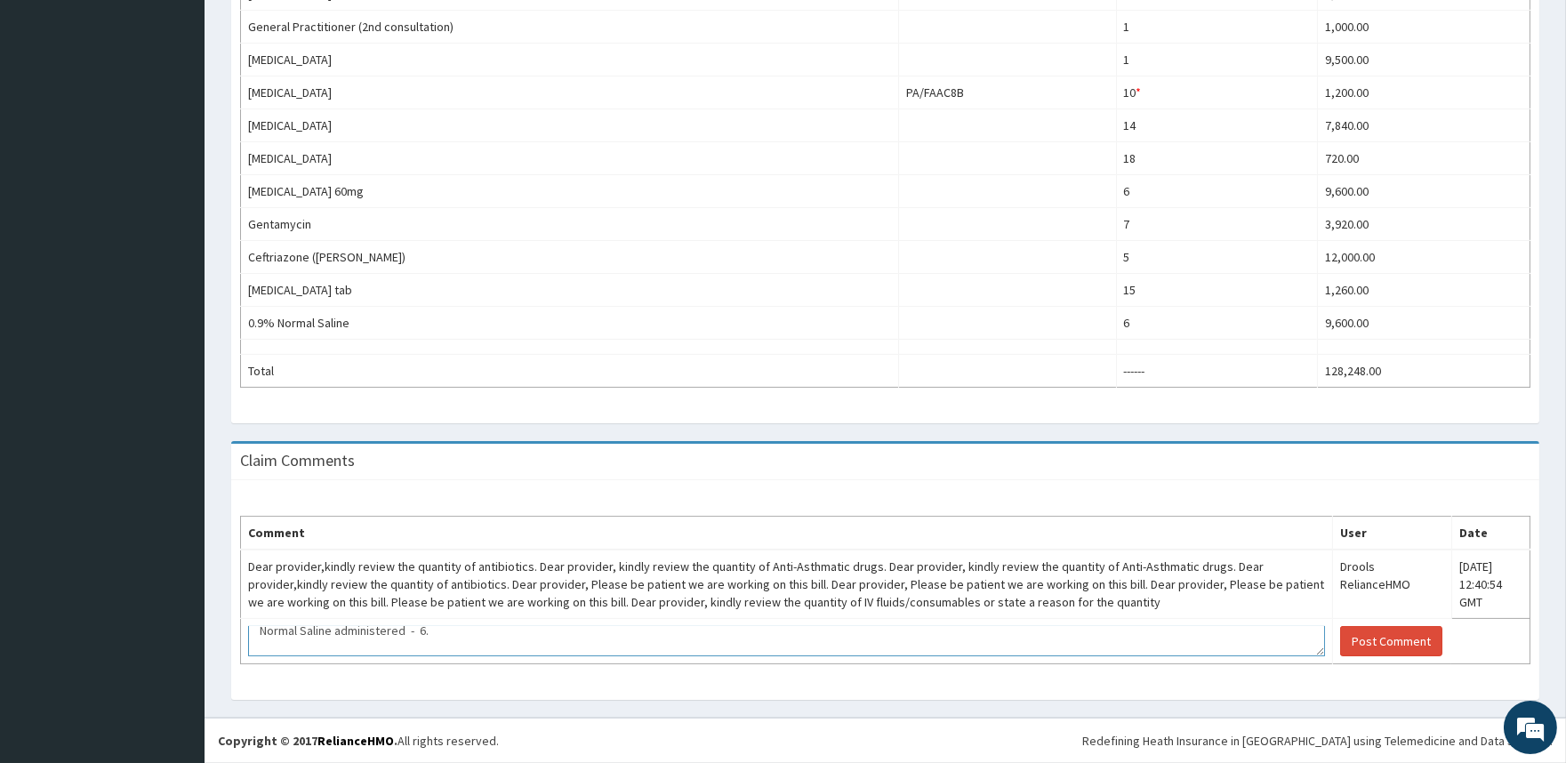
scroll to position [171, 0]
click at [635, 647] on textarea "Dear Partner, Thanks for partnering with us. Ventolin Nebules dispensed - 8 Neb…" at bounding box center [786, 641] width 1077 height 30
click at [592, 641] on textarea "Dear Partner, Thanks for partnering with us. Ventolin Nebules dispensed - 8 Neb…" at bounding box center [786, 641] width 1077 height 30
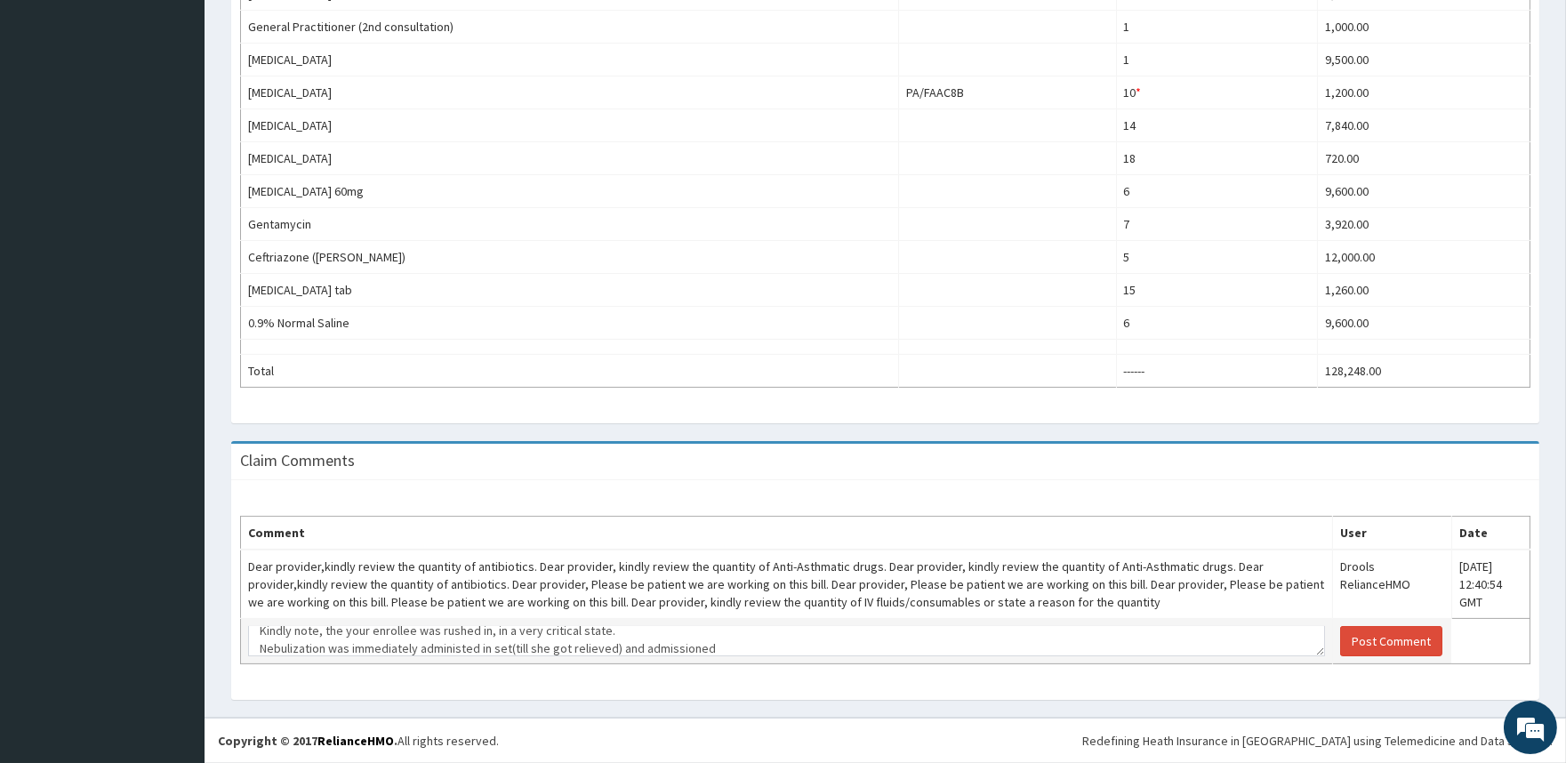
drag, startPoint x: 669, startPoint y: 654, endPoint x: 749, endPoint y: 663, distance: 80.5
click at [749, 663] on td "Dear Partner, Thanks for partnering with us. Ventolin Nebules dispensed - 8 Neb…" at bounding box center [787, 641] width 1092 height 45
click at [730, 650] on textarea "Dear Partner, Thanks for partnering with us. Ventolin Nebules dispensed - 8 Neb…" at bounding box center [786, 641] width 1077 height 30
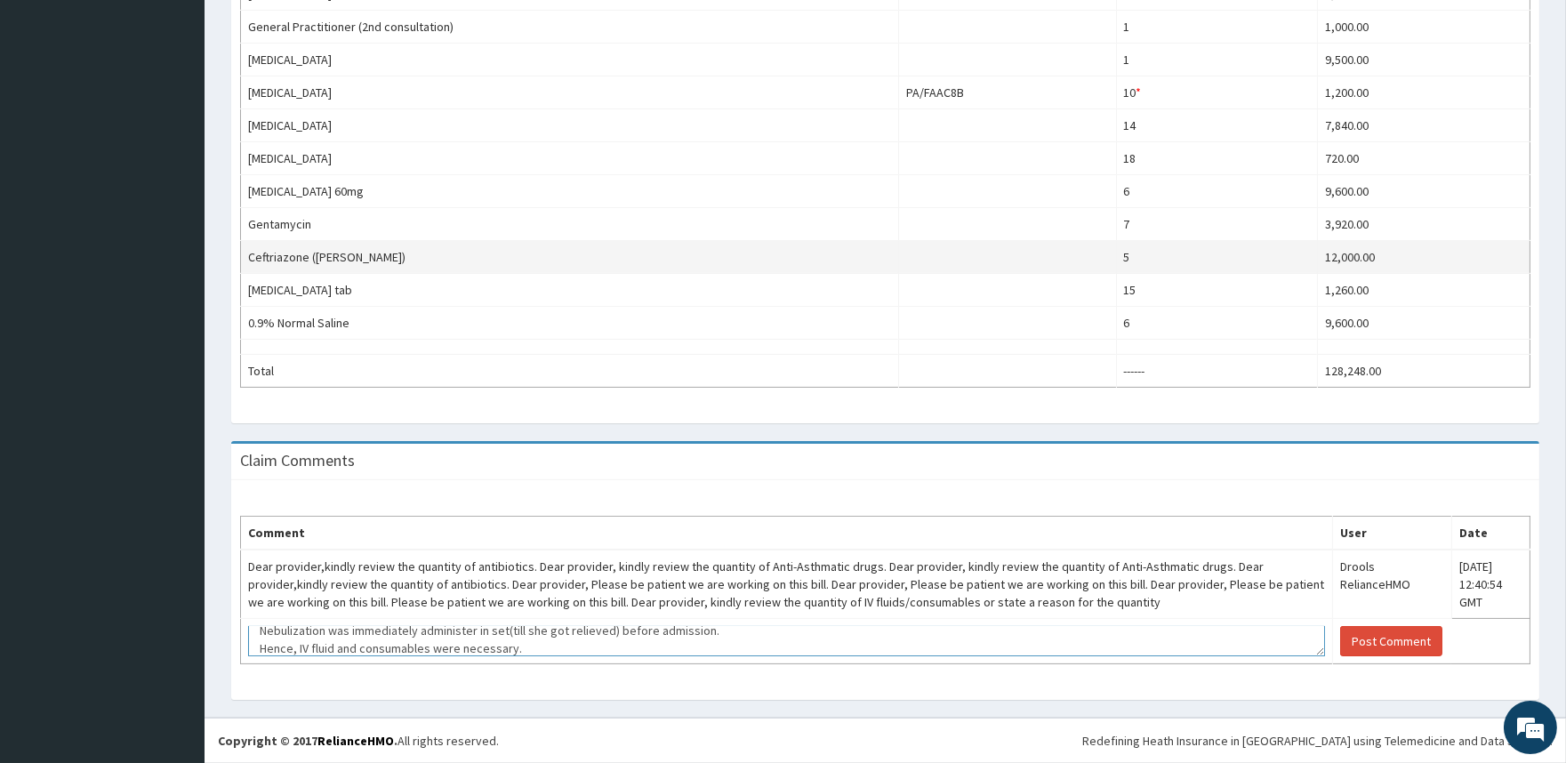
scroll to position [201, 0]
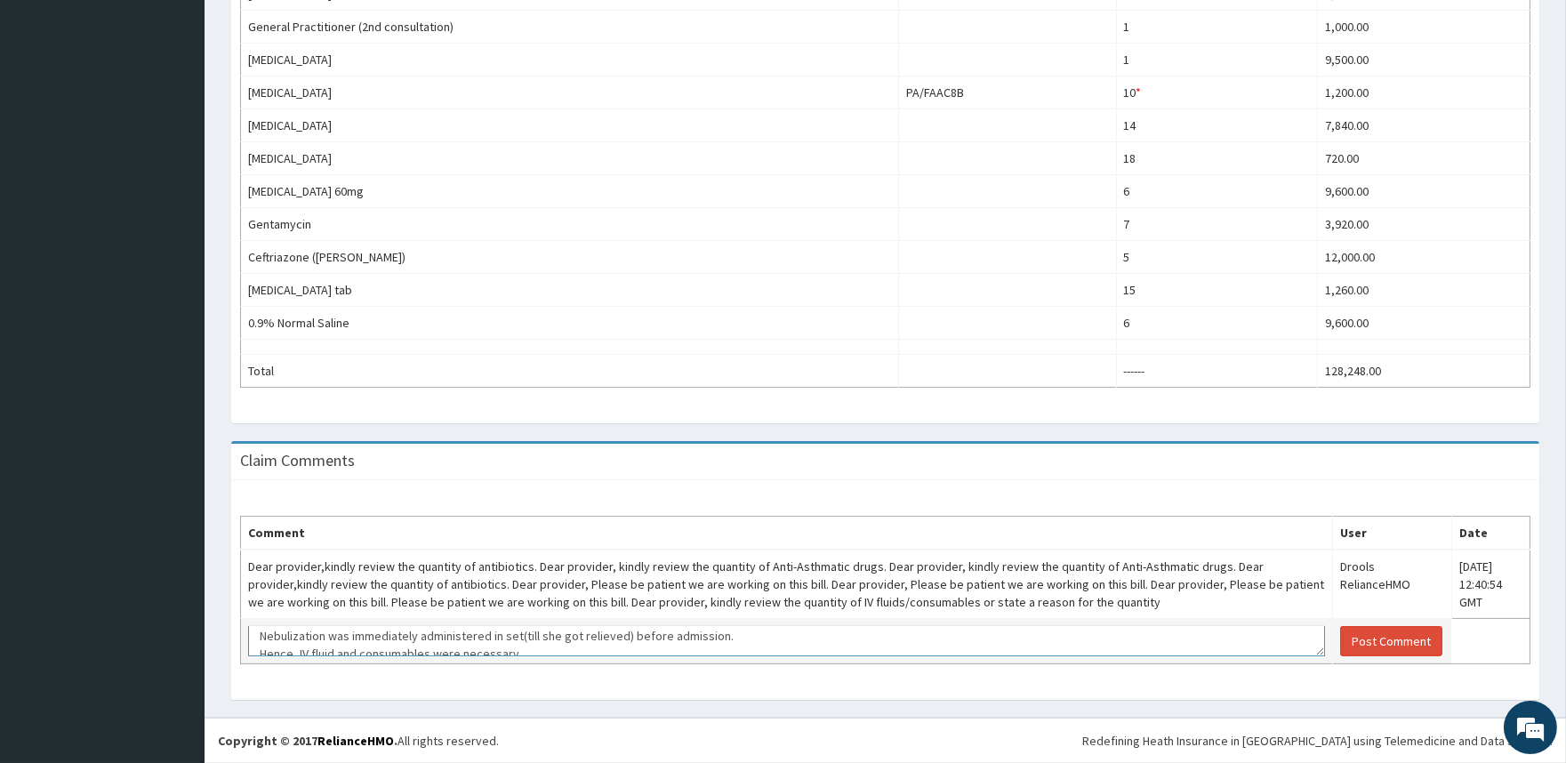
click at [522, 652] on textarea "Dear Partner, Thanks for partnering with us. Ventolin Nebules dispensed - 8 Neb…" at bounding box center [786, 641] width 1077 height 30
click at [516, 636] on textarea "Dear Partner, Thanks for partnering with us. Ventolin Nebules dispensed - 8 Neb…" at bounding box center [786, 641] width 1077 height 30
click at [329, 632] on textarea "Dear Partner, Thanks for partnering with us. Ventolin Nebules dispensed - 8 Neb…" at bounding box center [786, 641] width 1077 height 30
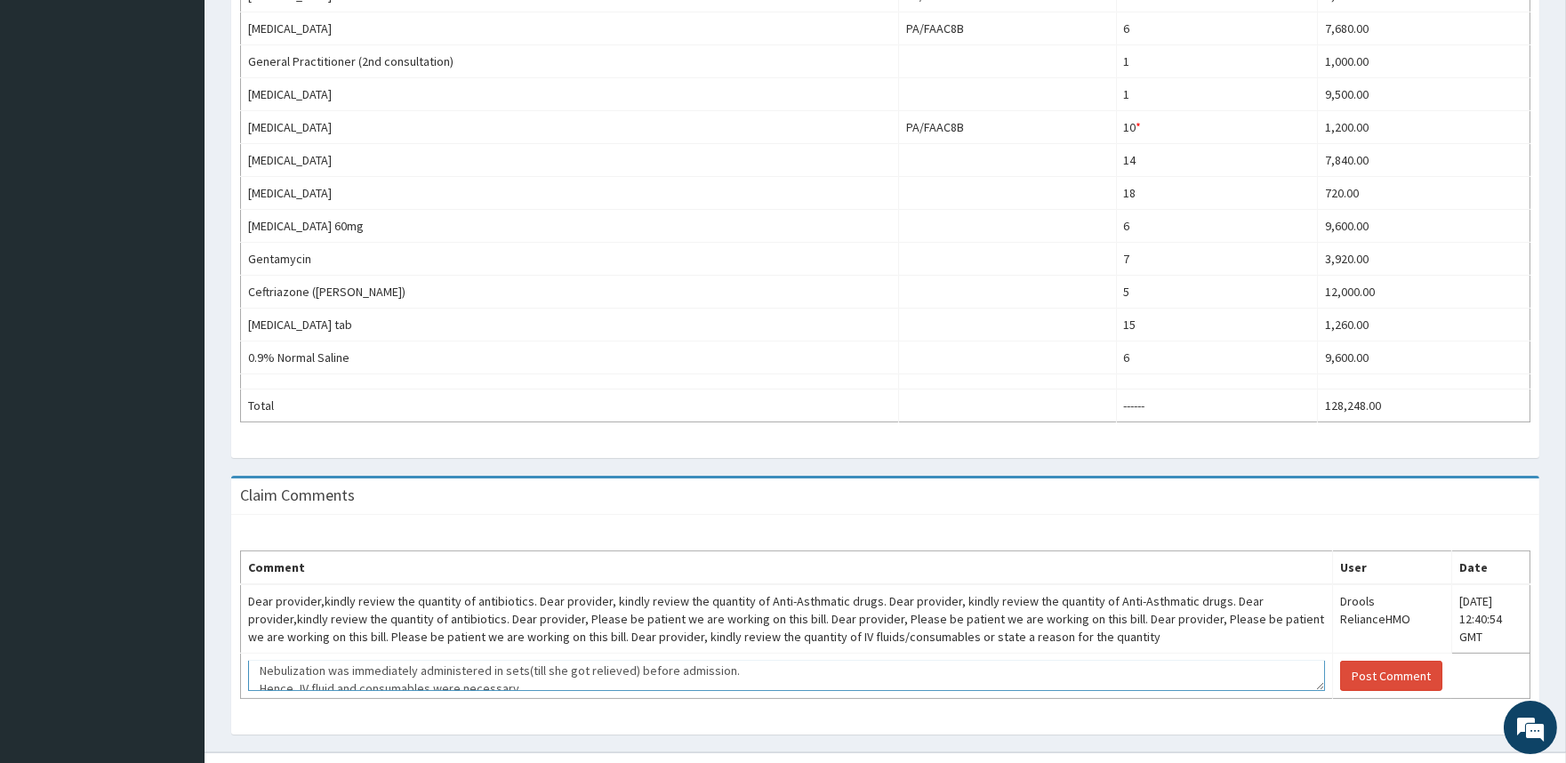
scroll to position [819, 0]
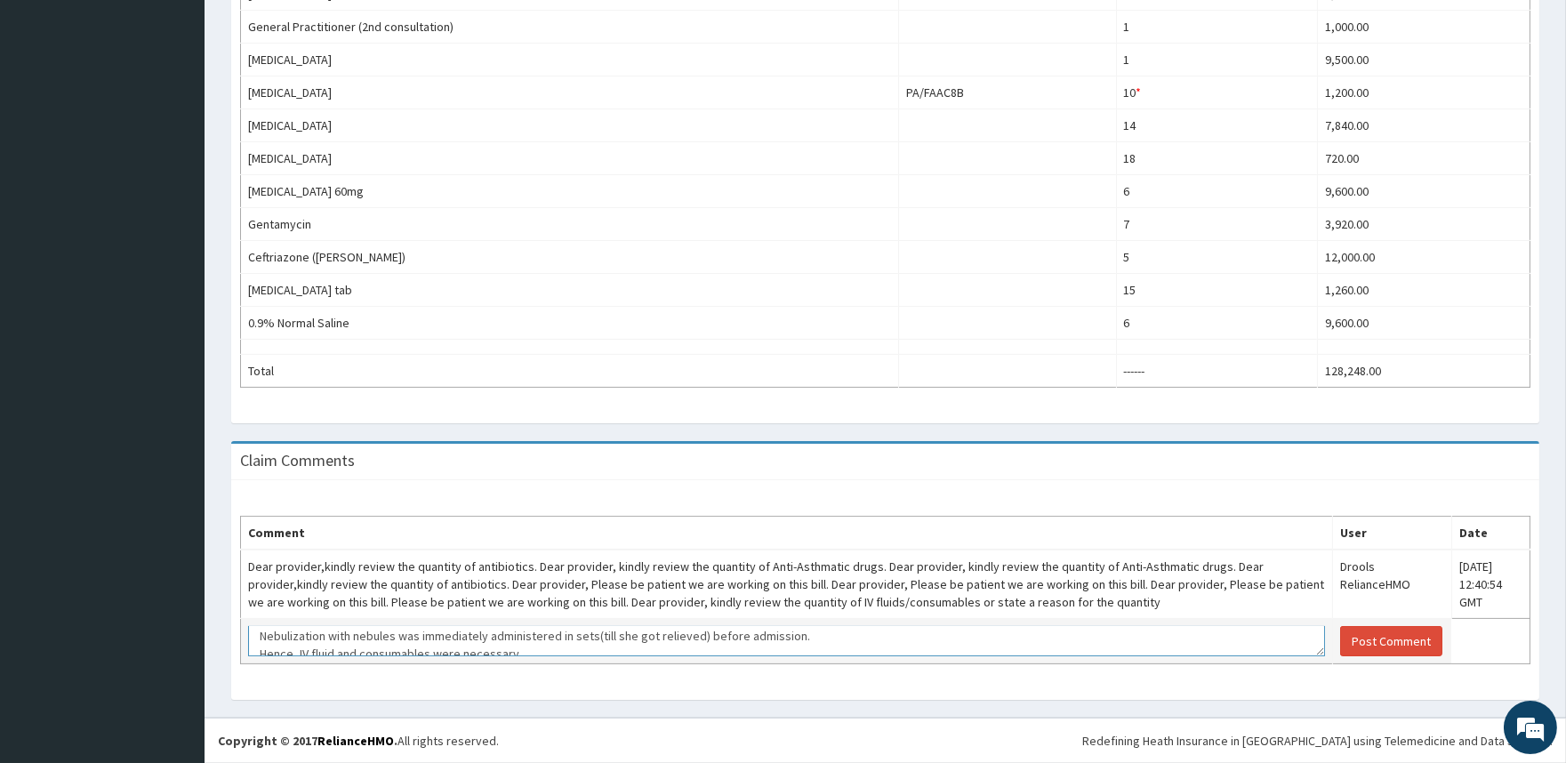
click at [414, 638] on textarea "Dear Partner, Thanks for partnering with us. Ventolin Nebules dispensed - 8 Neb…" at bounding box center [786, 641] width 1077 height 30
click at [596, 638] on textarea "Dear Partner, Thanks for partnering with us. Ventolin Nebules dispensed - 8 Neb…" at bounding box center [786, 641] width 1077 height 30
click at [679, 632] on textarea "Dear Partner, Thanks for partnering with us. Ventolin Nebules dispensed - 8 Neb…" at bounding box center [786, 641] width 1077 height 30
drag, startPoint x: 378, startPoint y: 633, endPoint x: 869, endPoint y: 635, distance: 490.9
click at [869, 635] on textarea "Dear Partner, Thanks for partnering with us. Ventolin Nebules dispensed - 8 Neb…" at bounding box center [786, 641] width 1077 height 30
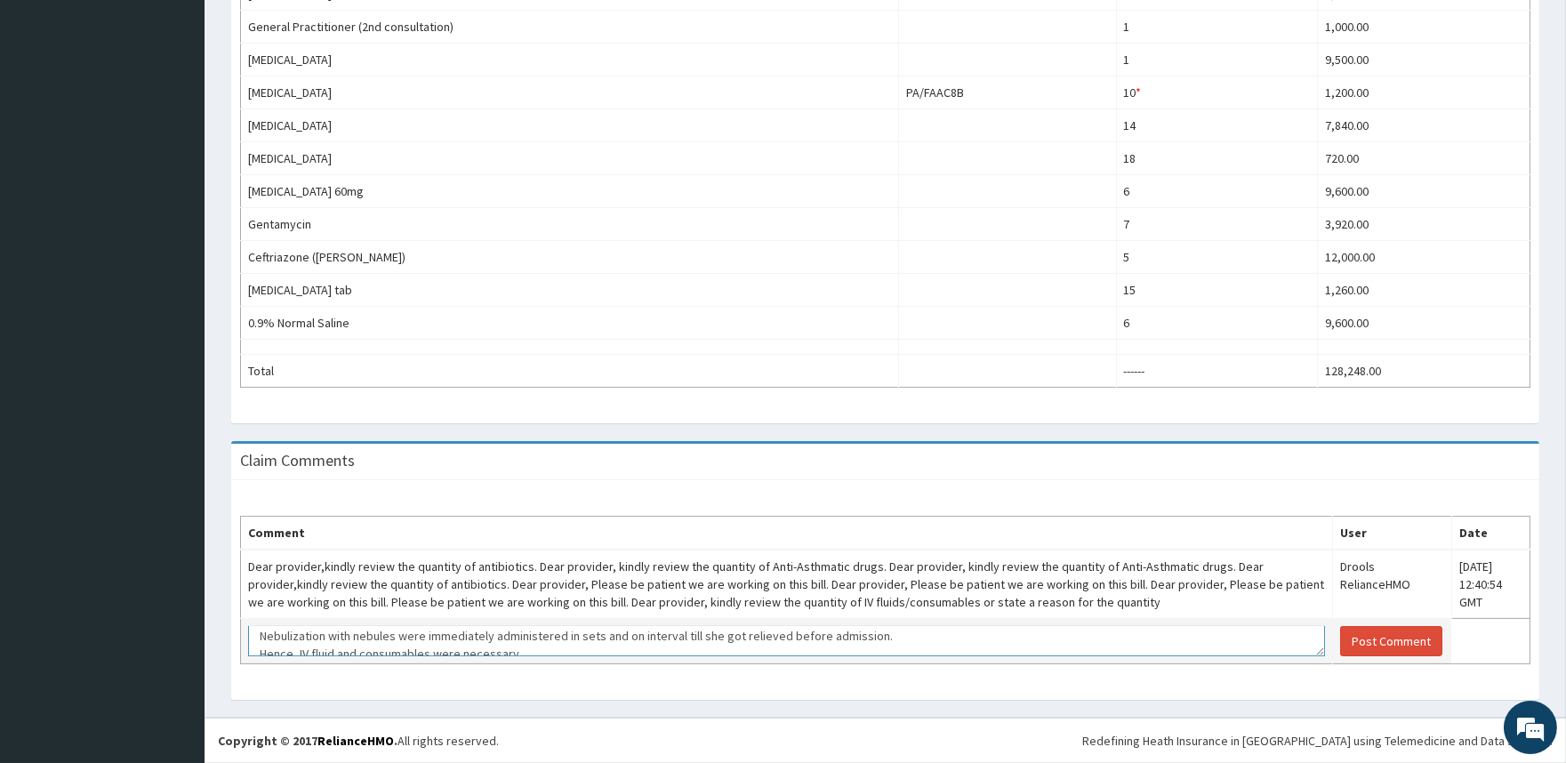
click at [572, 645] on textarea "Dear Partner, Thanks for partnering with us. Ventolin Nebules dispensed - 8 Neb…" at bounding box center [786, 641] width 1077 height 30
click at [441, 643] on textarea "Dear Partner, Thanks for partnering with us. Ventolin Nebules dispensed - 8 Neb…" at bounding box center [786, 641] width 1077 height 30
click at [606, 645] on textarea "Dear Partner, Thanks for partnering with us. Ventolin Nebules dispensed - 8 Neb…" at bounding box center [786, 641] width 1077 height 30
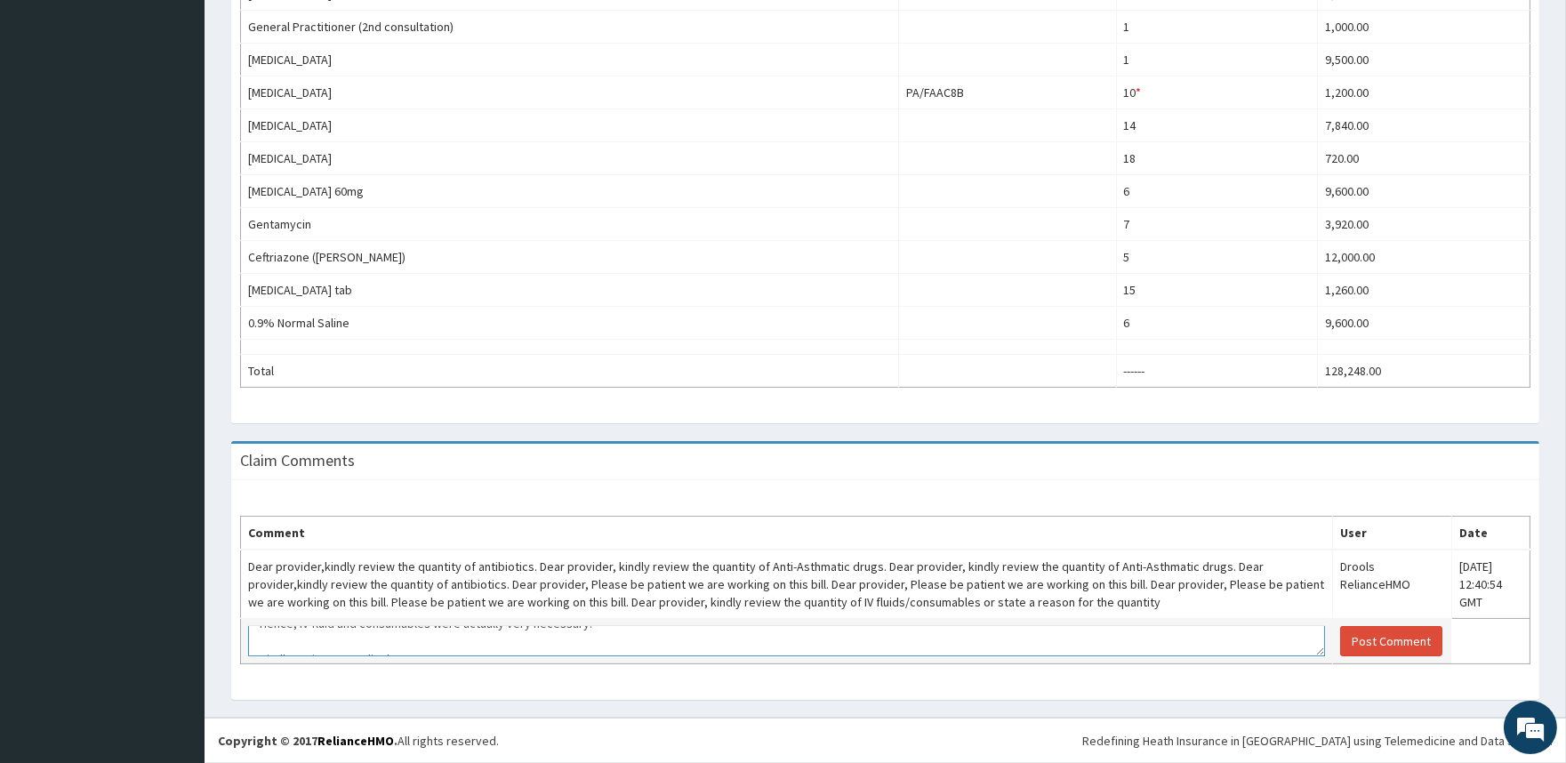
scroll to position [185, 0]
click at [629, 642] on textarea "Dear Partner, Thanks for partnering with us. Ventolin Nebules dispensed - 8 Neb…" at bounding box center [786, 641] width 1077 height 30
click at [1094, 642] on textarea "Dear Partner, Thanks for partnering with us. Ventolin Nebules dispensed - 8 Neb…" at bounding box center [786, 641] width 1077 height 30
type textarea "Dear Partner, Thanks for partnering with us. Ventolin Nebules dispensed - 8 Neb…"
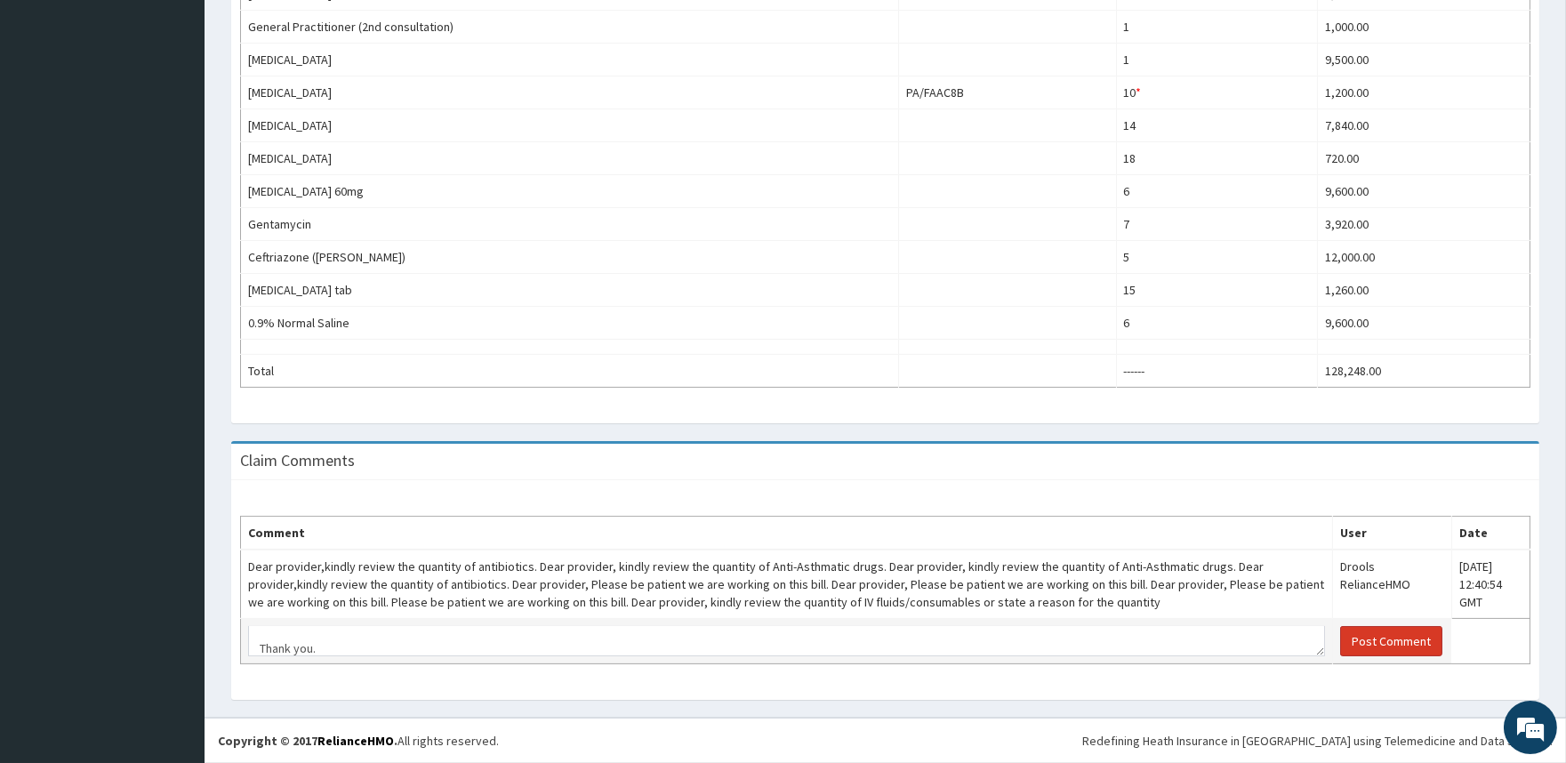
click at [1380, 641] on button "Post Comment" at bounding box center [1391, 641] width 102 height 30
click at [1358, 643] on button "Post Comment" at bounding box center [1391, 641] width 102 height 30
click at [336, 646] on textarea "Dear Partner, Thanks for partnering with us. Ventolin Nebules dispensed - 8 Neb…" at bounding box center [786, 641] width 1077 height 30
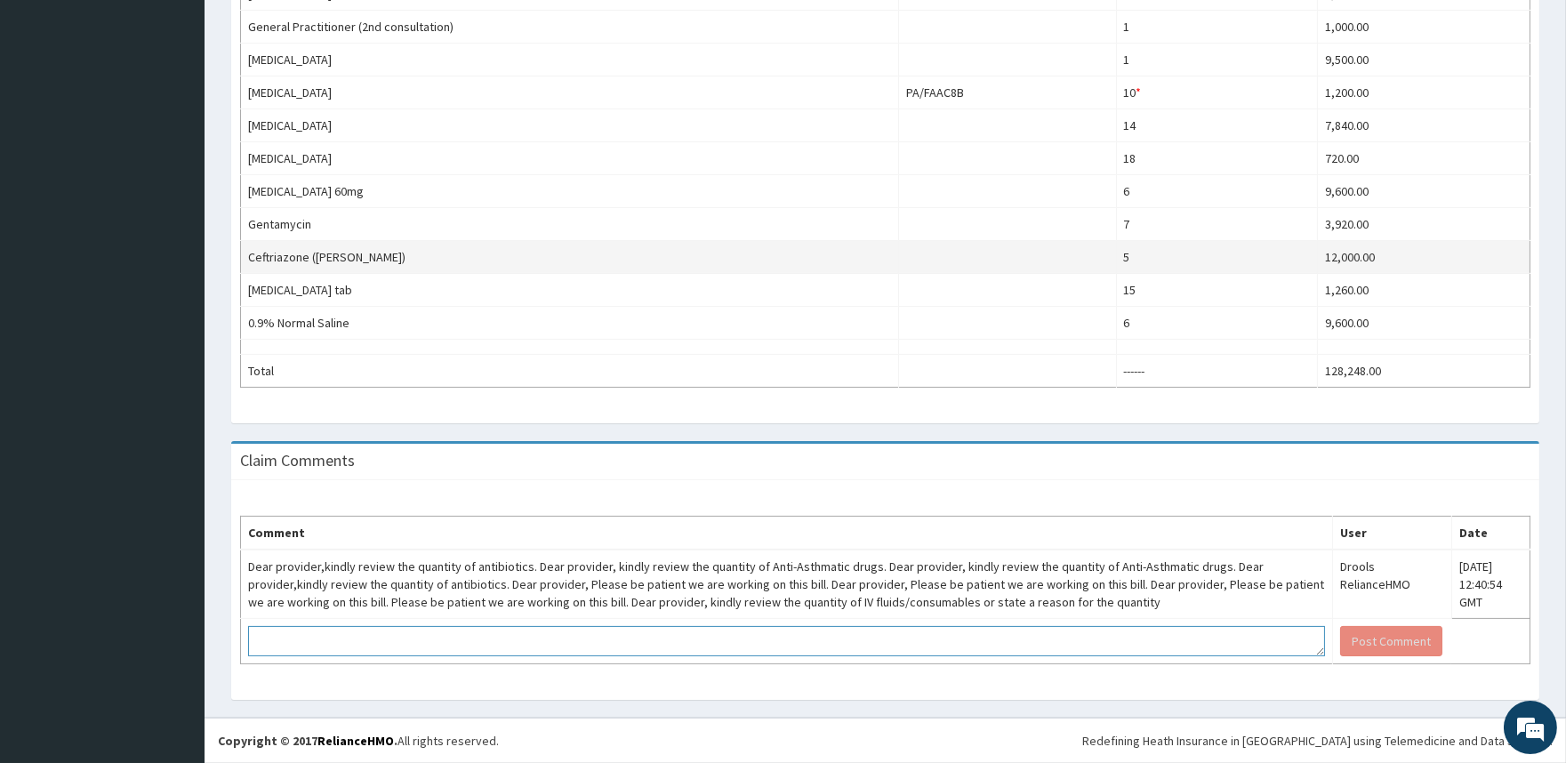
scroll to position [0, 0]
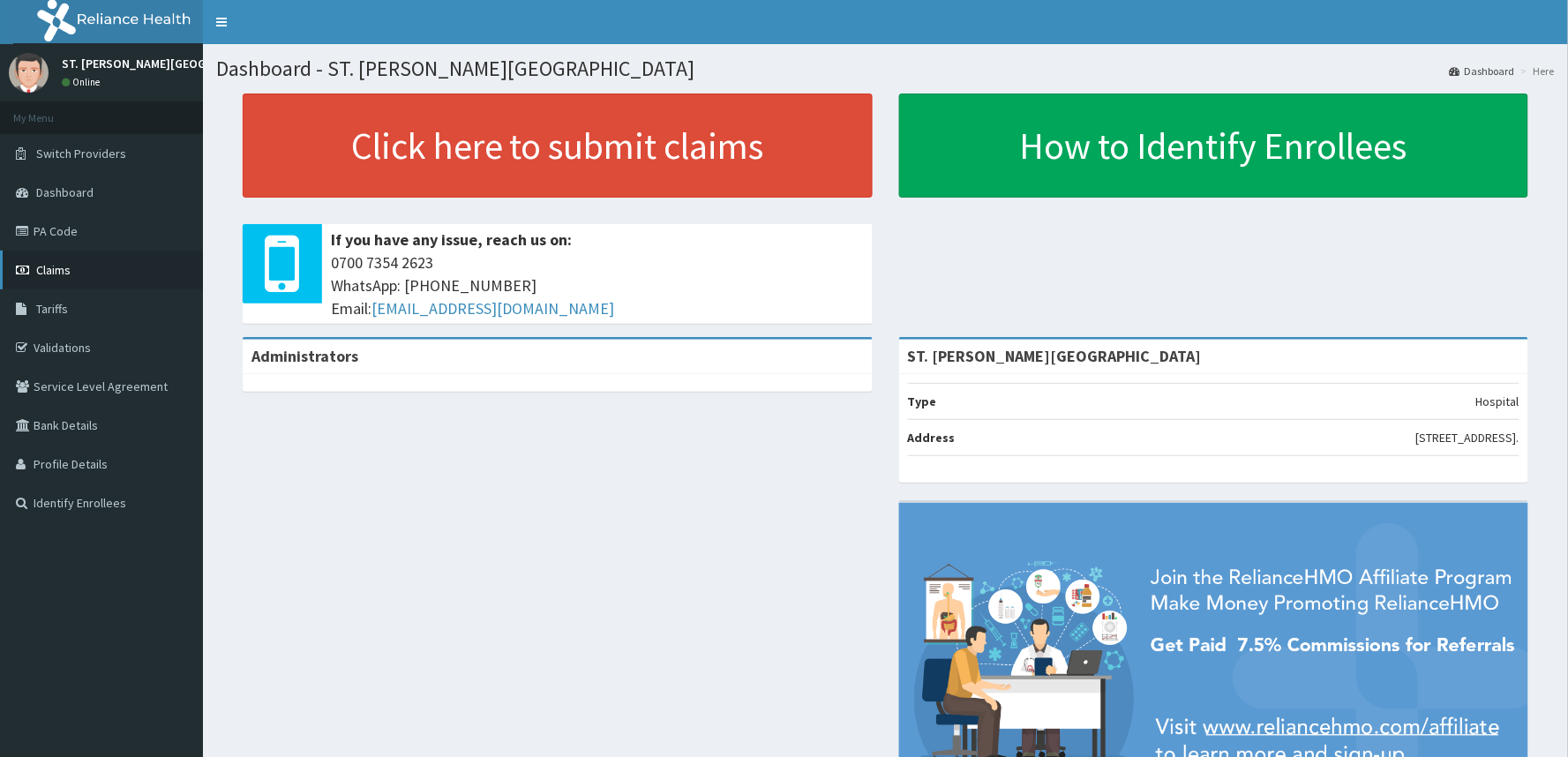
click at [47, 260] on link "Claims" at bounding box center [101, 270] width 203 height 39
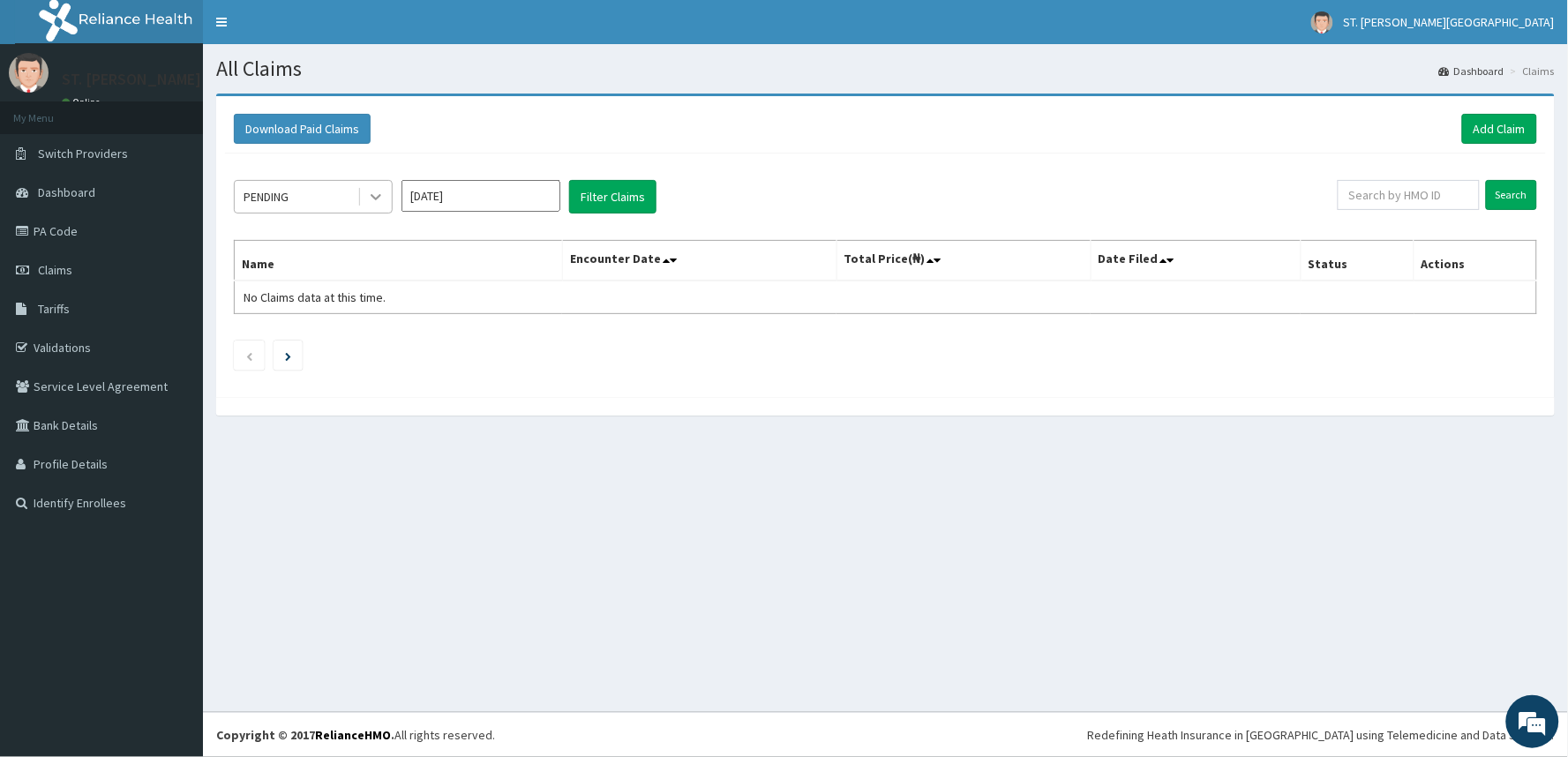
click at [374, 201] on icon at bounding box center [376, 196] width 18 height 18
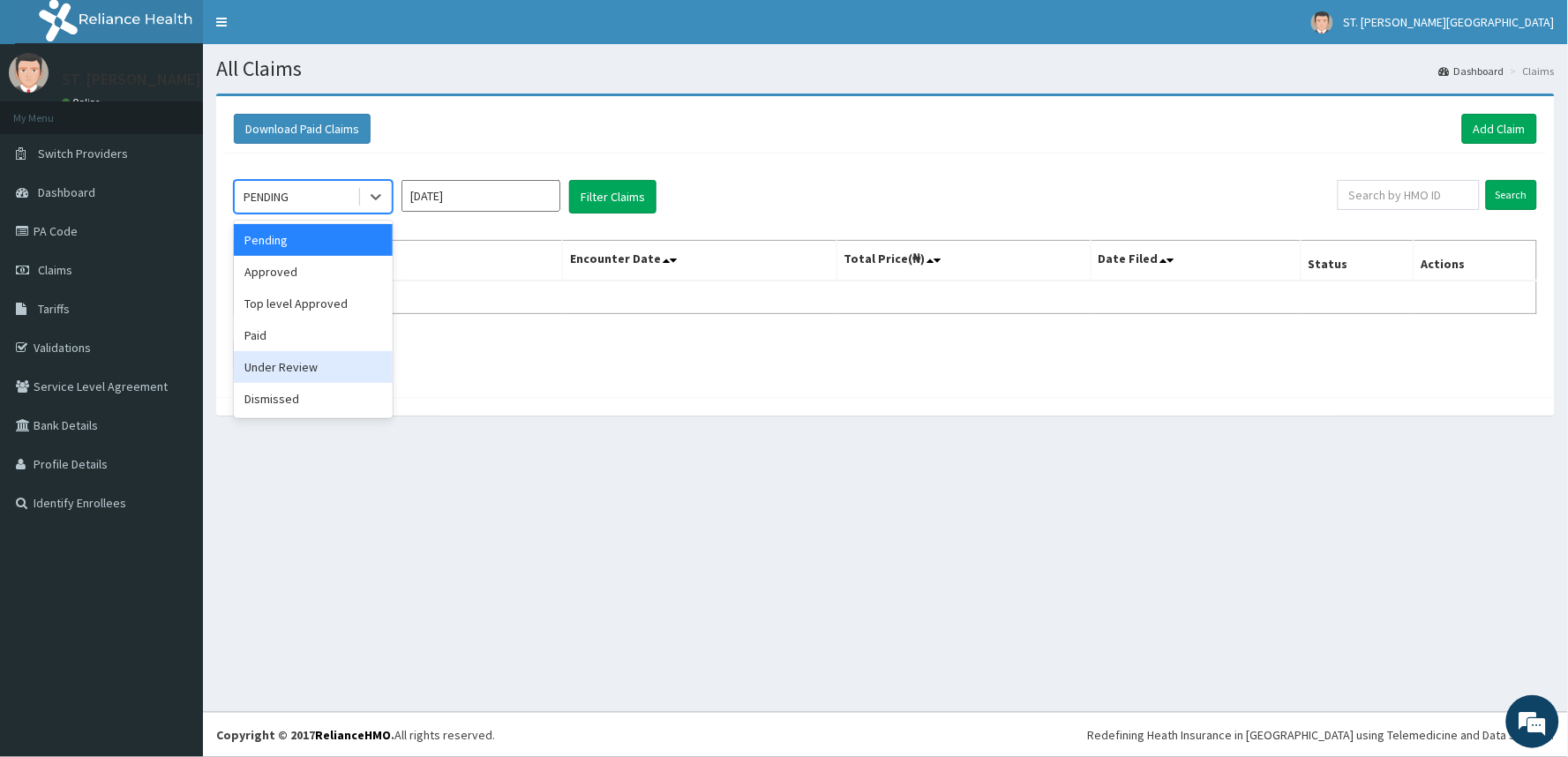
click at [337, 359] on div "Under Review" at bounding box center [314, 367] width 159 height 32
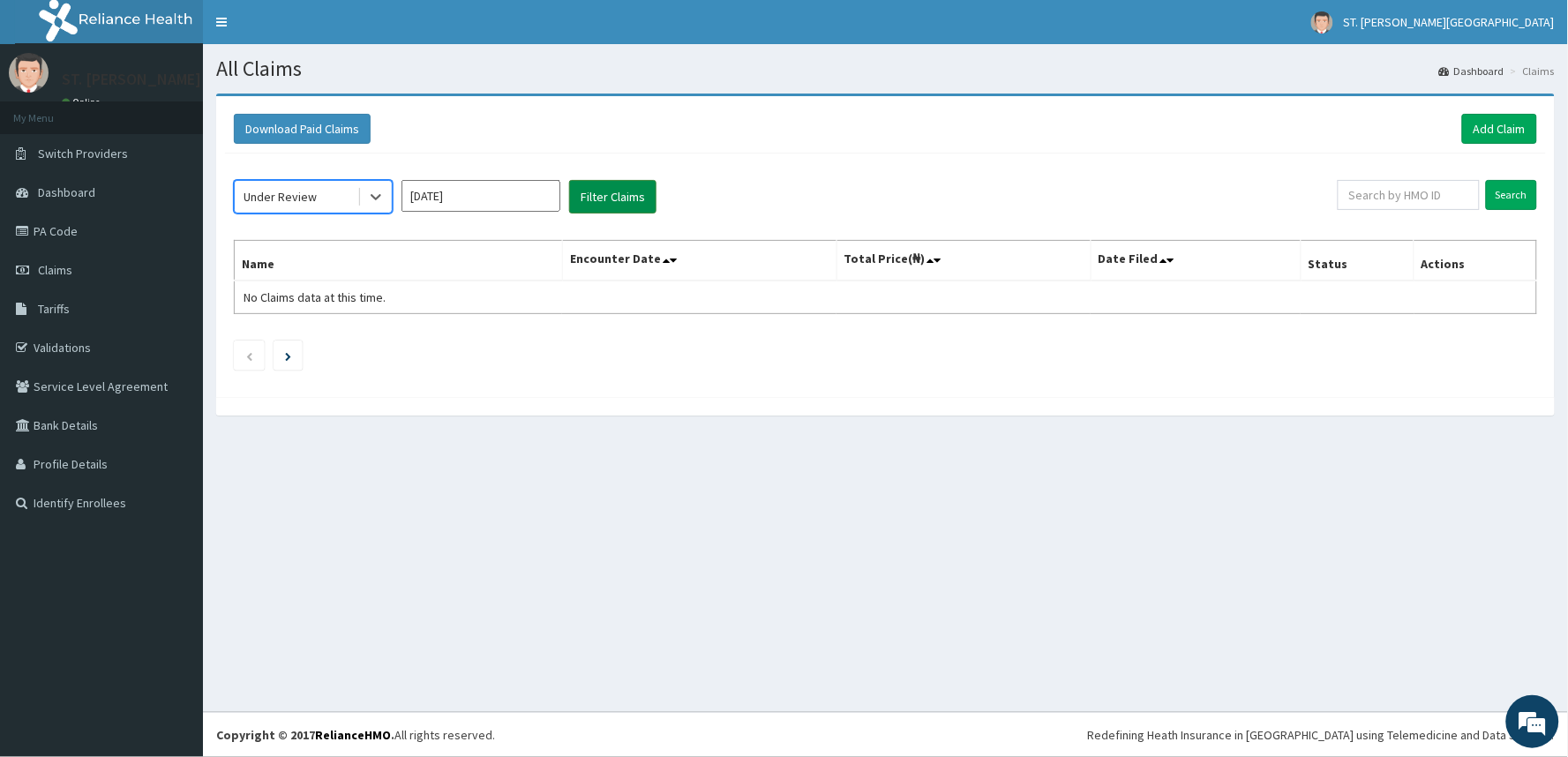
click at [610, 203] on button "Filter Claims" at bounding box center [613, 196] width 87 height 34
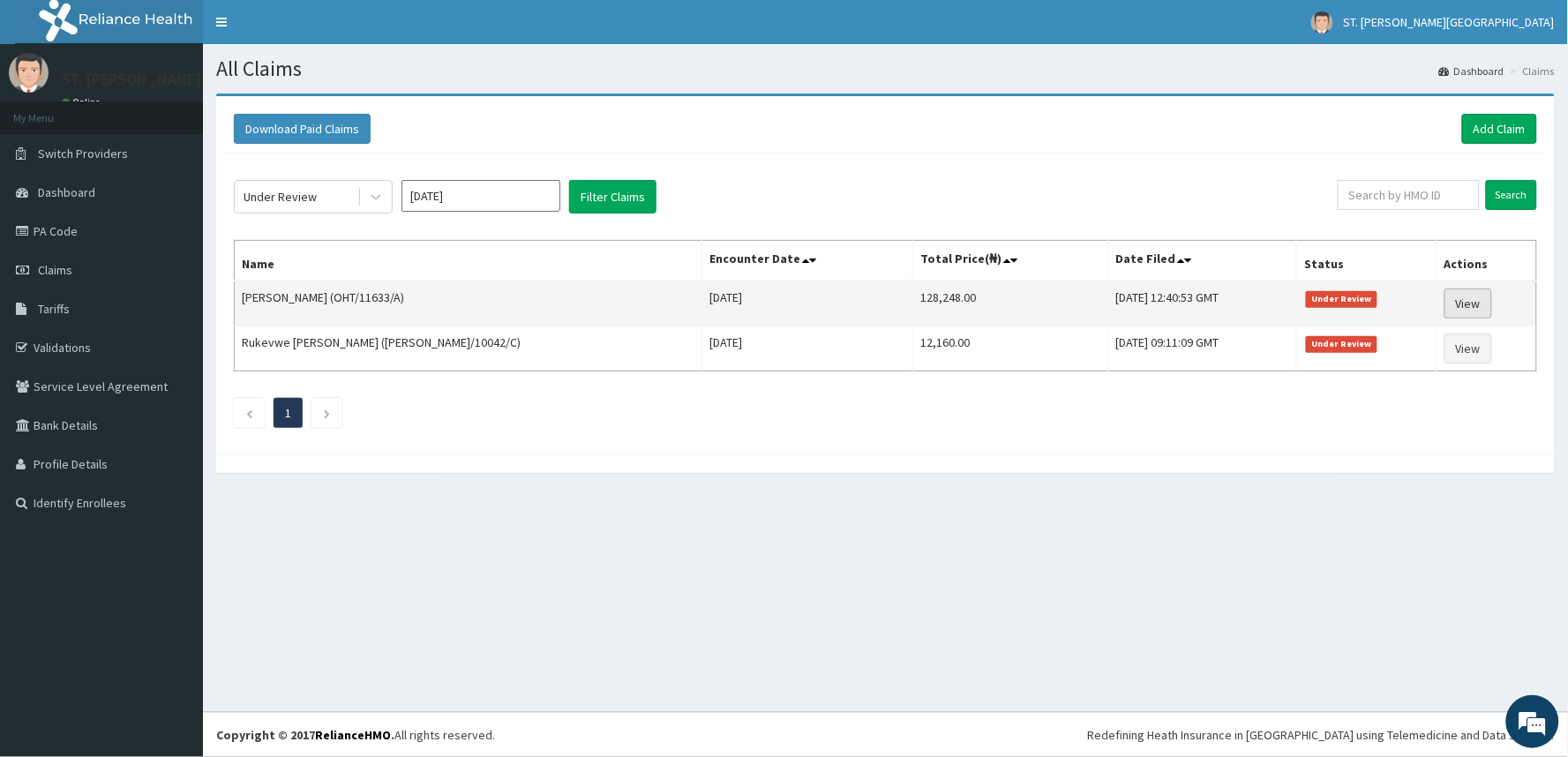
click at [1470, 307] on link "View" at bounding box center [1469, 304] width 48 height 30
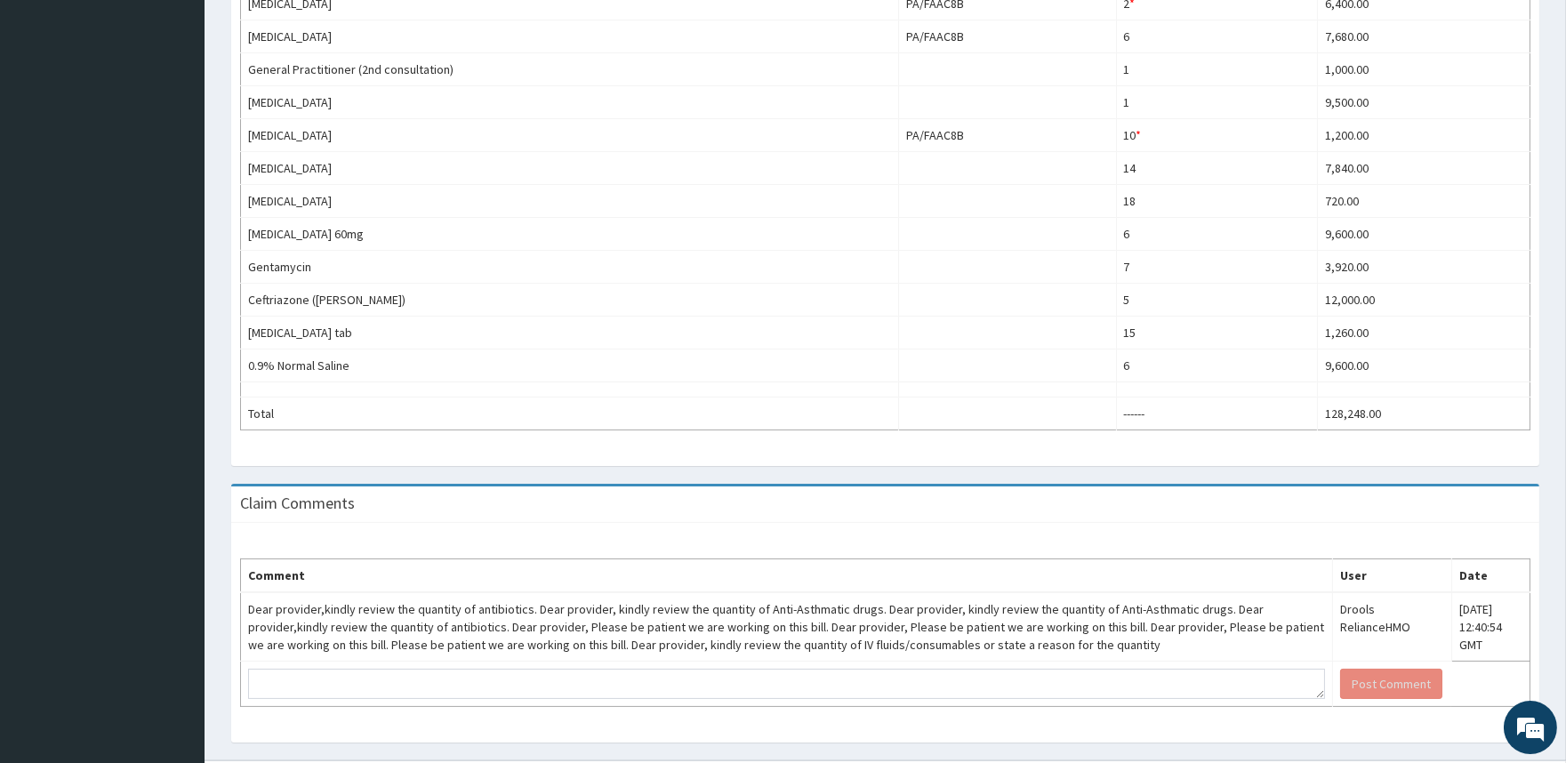
scroll to position [790, 0]
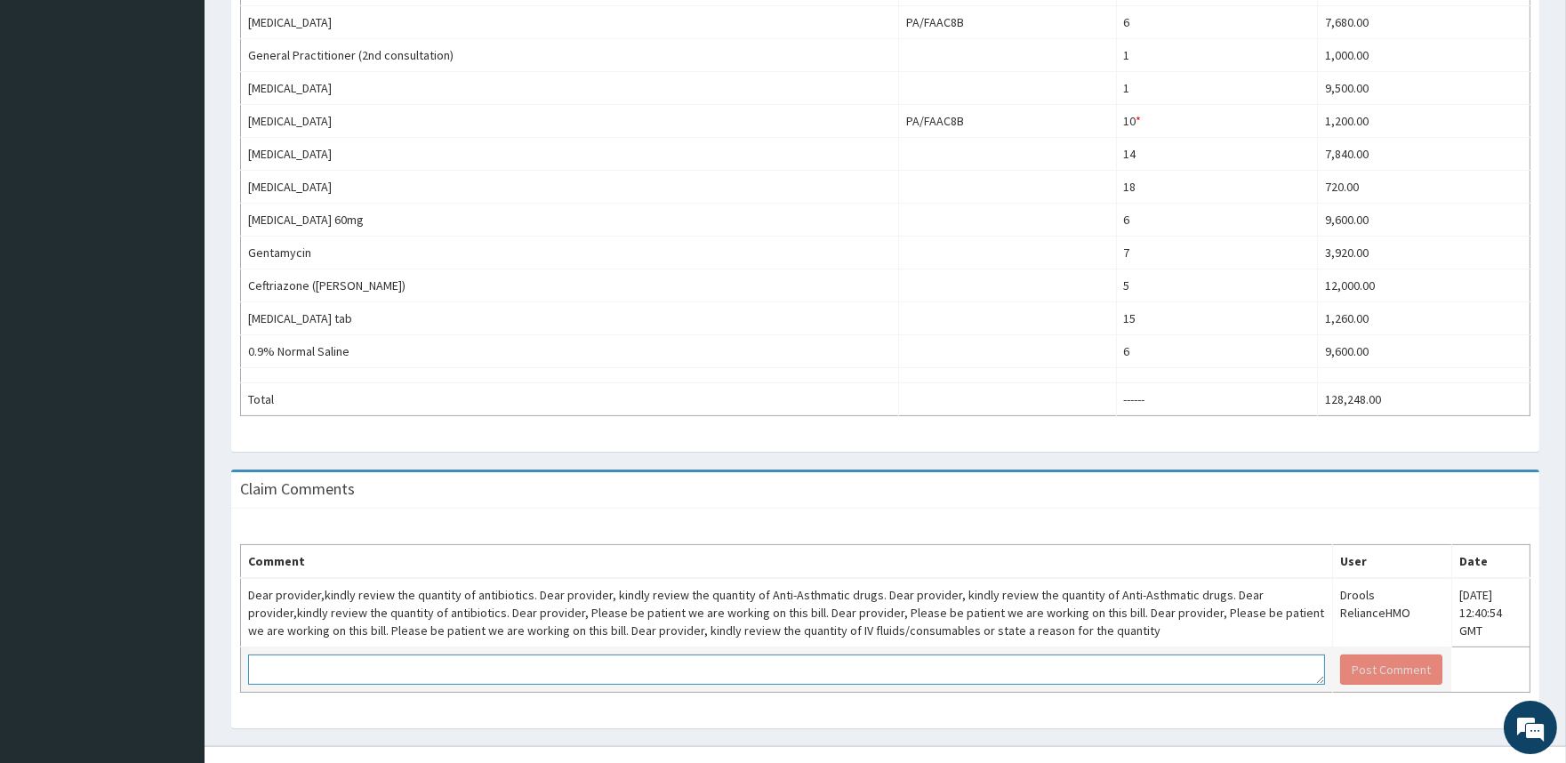
click at [1226, 671] on textarea at bounding box center [786, 670] width 1077 height 30
paste textarea "Dear Partner, Thanks for partnering with us. [MEDICAL_DATA] Nebules dispensed -…"
type textarea "Dear Partner, Thanks for partnering with us. [MEDICAL_DATA] Nebules dispensed -…"
click at [1375, 674] on button "Post Comment" at bounding box center [1391, 670] width 102 height 30
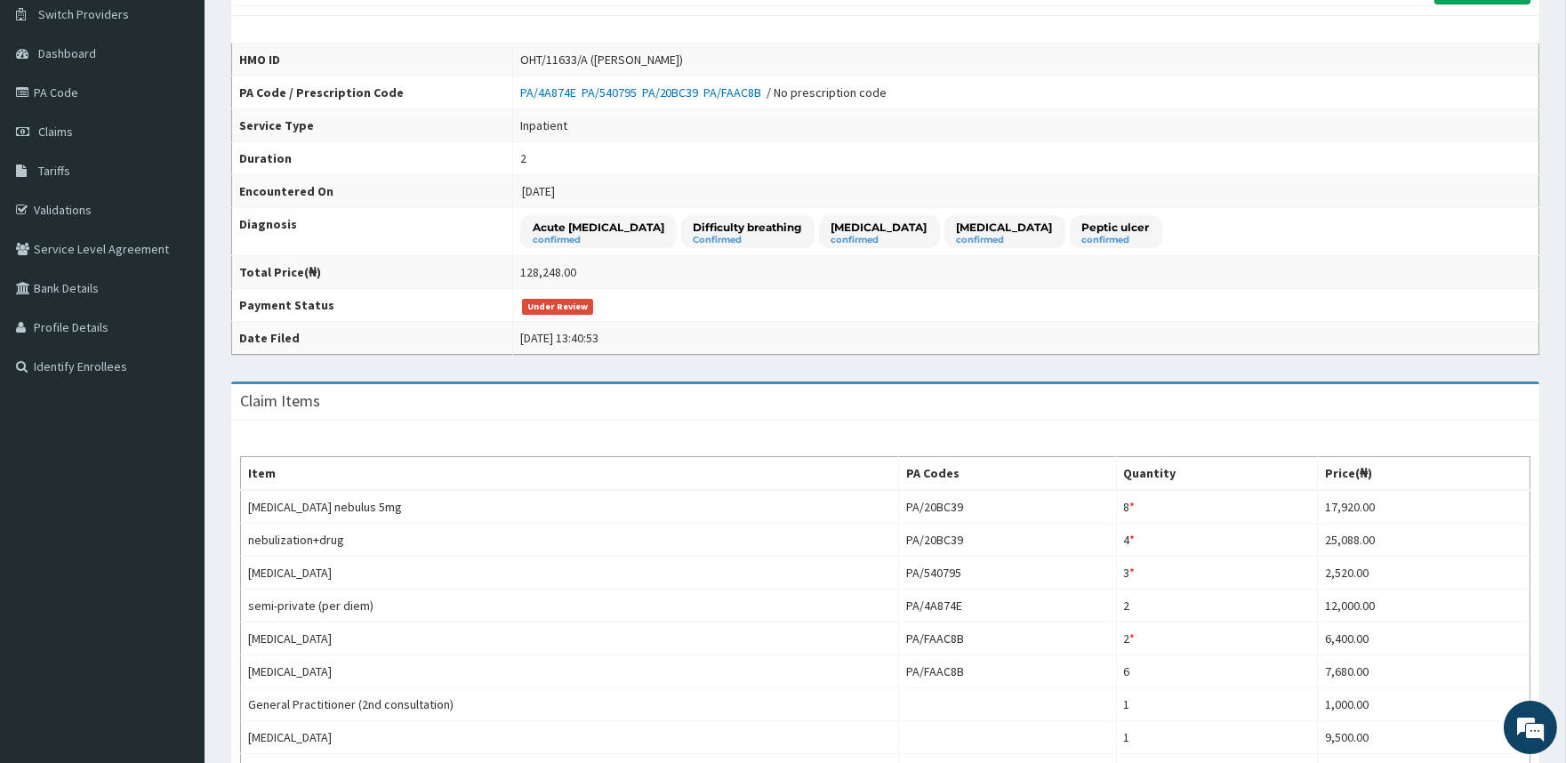
scroll to position [98, 0]
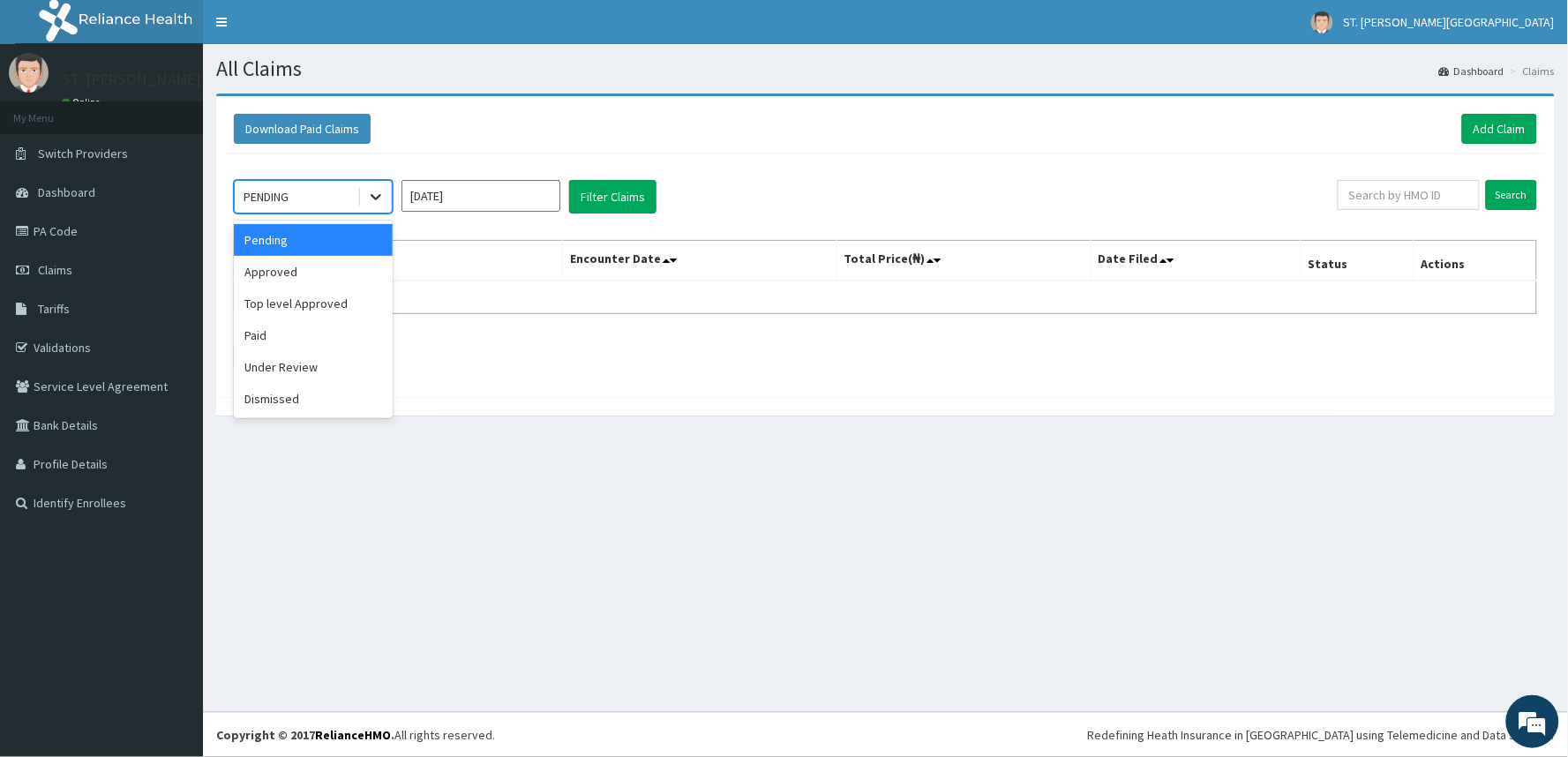
click at [367, 195] on icon at bounding box center [376, 196] width 18 height 18
click at [325, 371] on div "Under Review" at bounding box center [314, 367] width 159 height 32
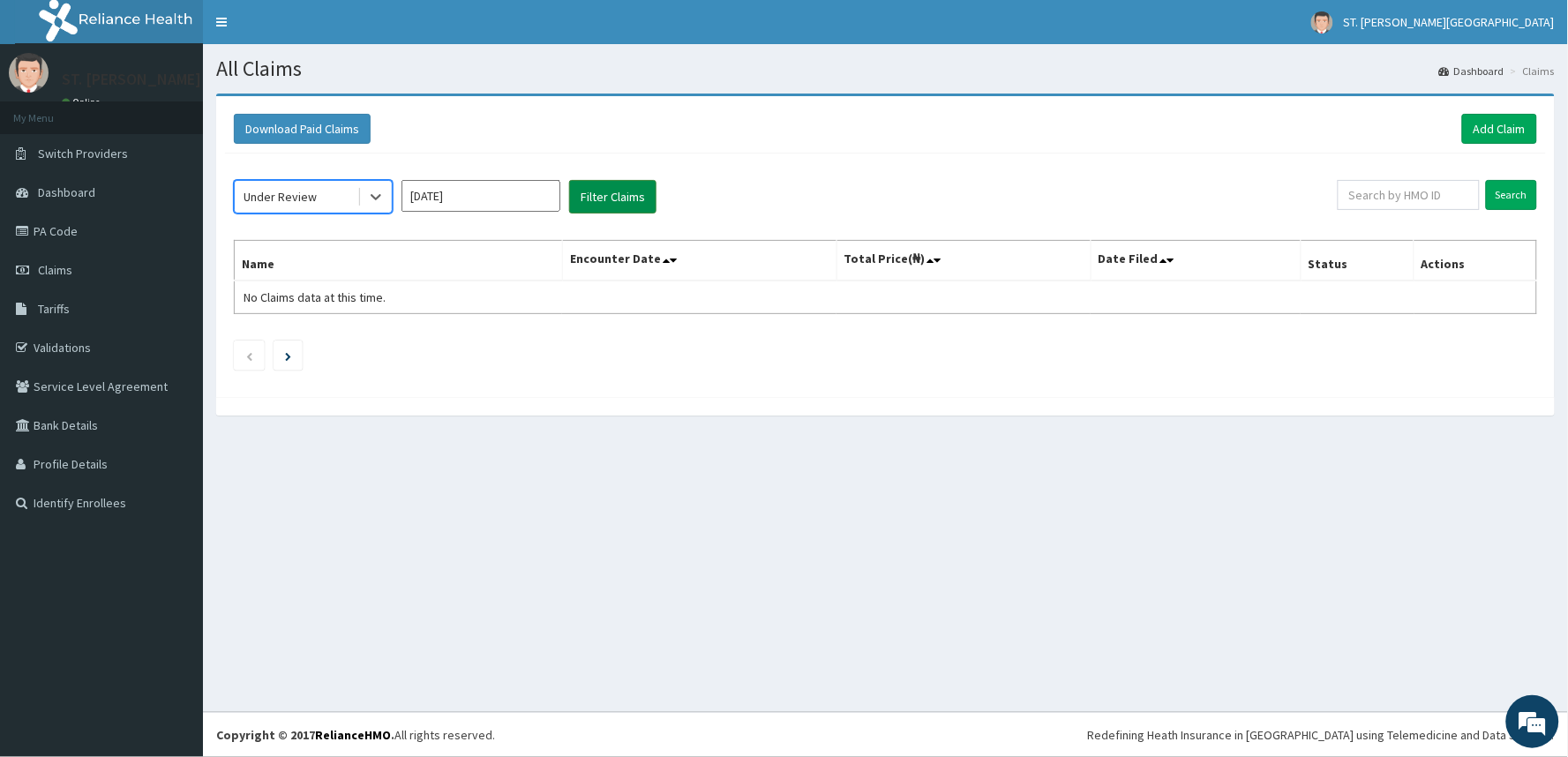
click at [606, 195] on button "Filter Claims" at bounding box center [613, 196] width 87 height 34
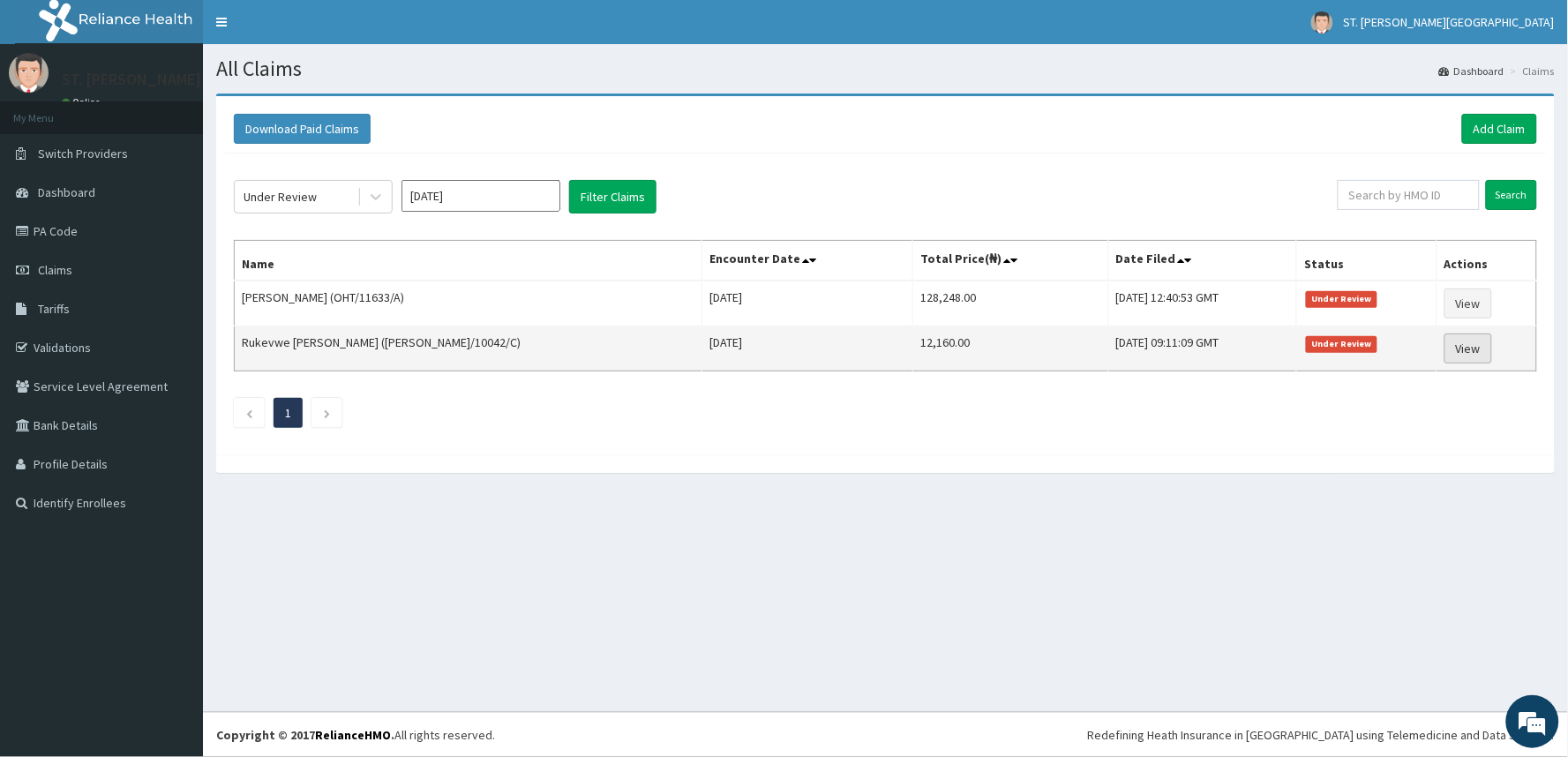
click at [1480, 344] on link "View" at bounding box center [1469, 348] width 48 height 30
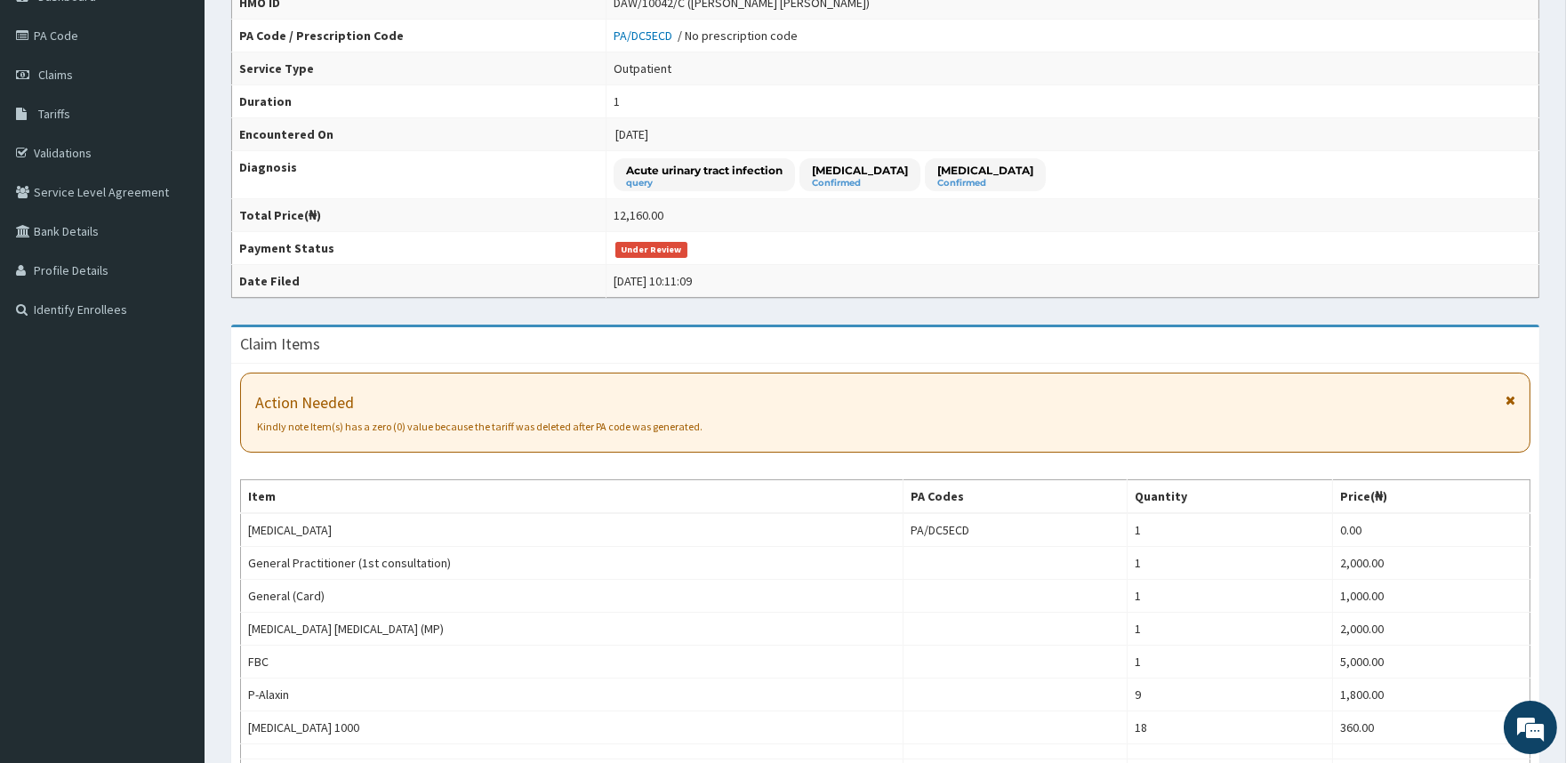
scroll to position [567, 0]
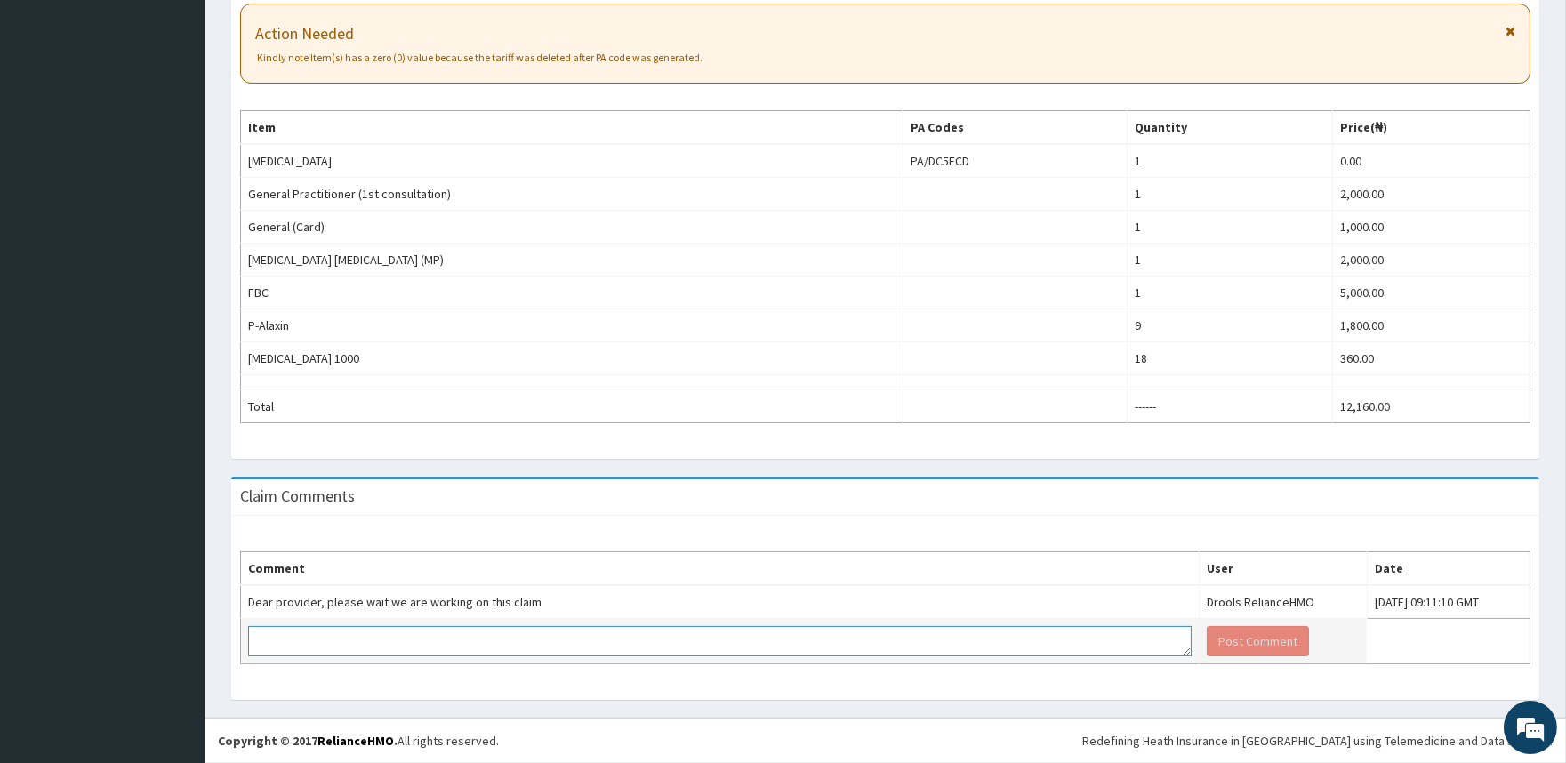
click at [520, 639] on textarea at bounding box center [720, 641] width 944 height 30
type textarea "o"
type textarea "Okay Thank you."
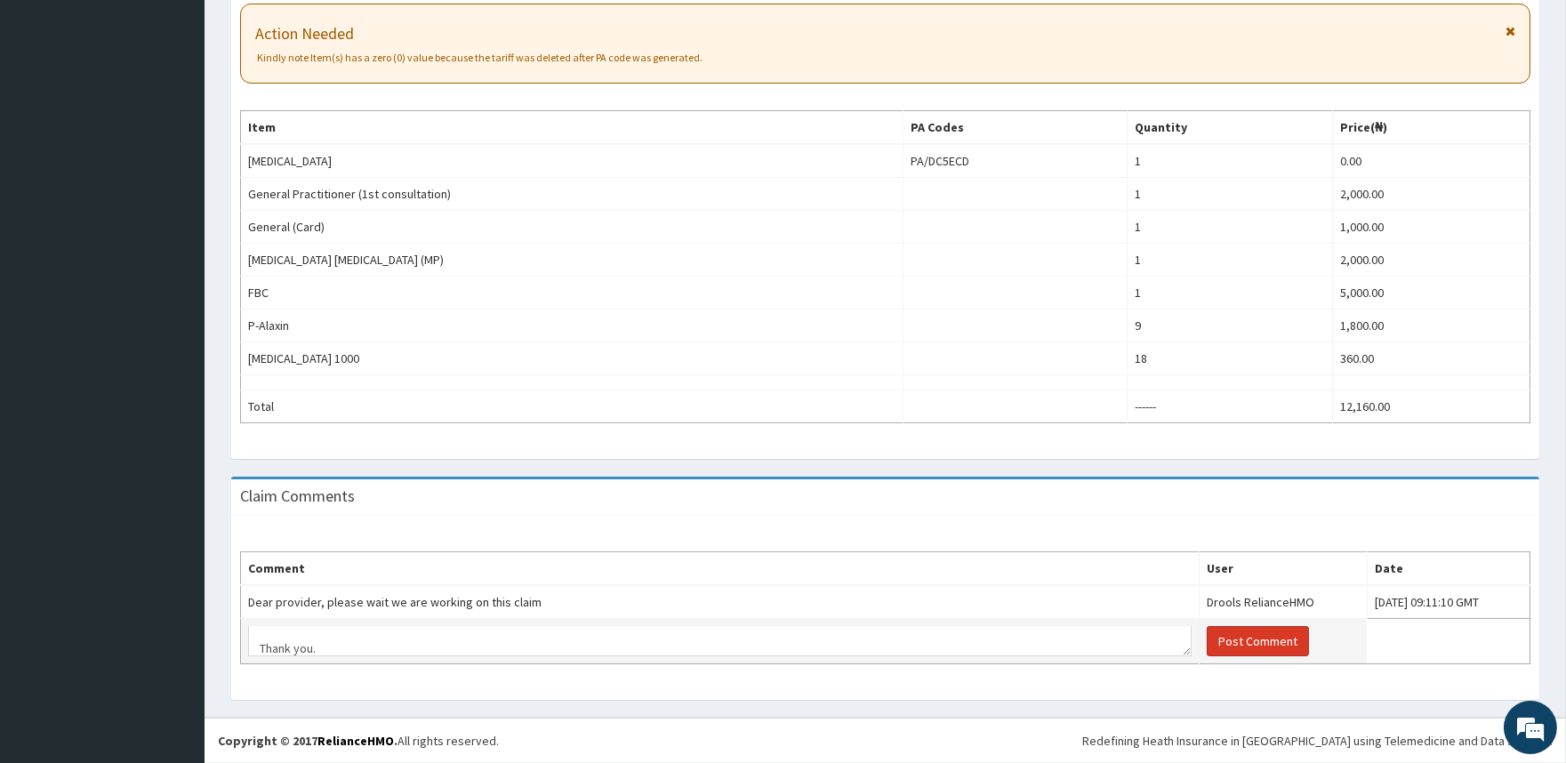
click at [1214, 647] on button "Post Comment" at bounding box center [1258, 641] width 102 height 30
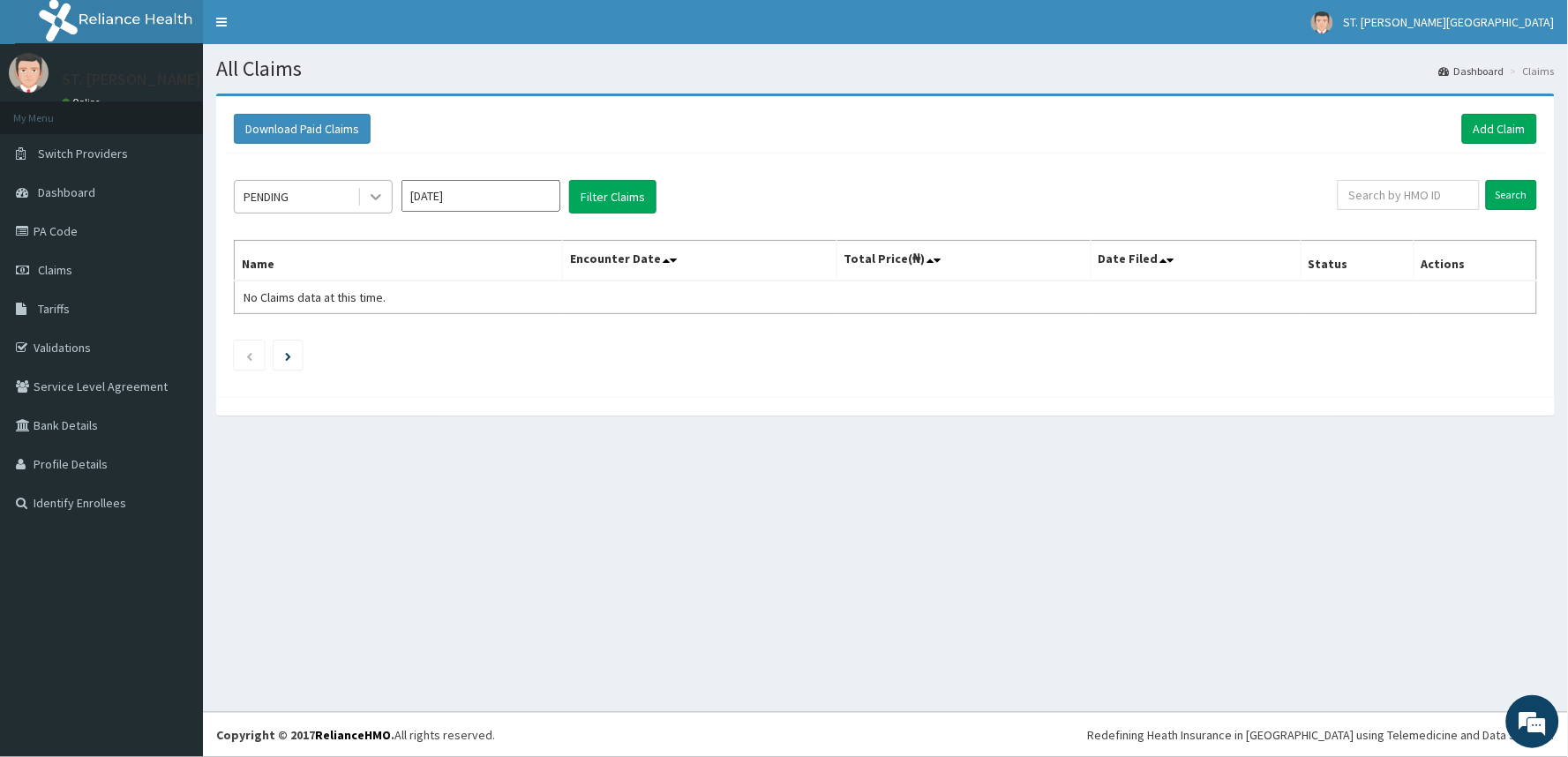
click at [369, 194] on icon at bounding box center [376, 196] width 18 height 18
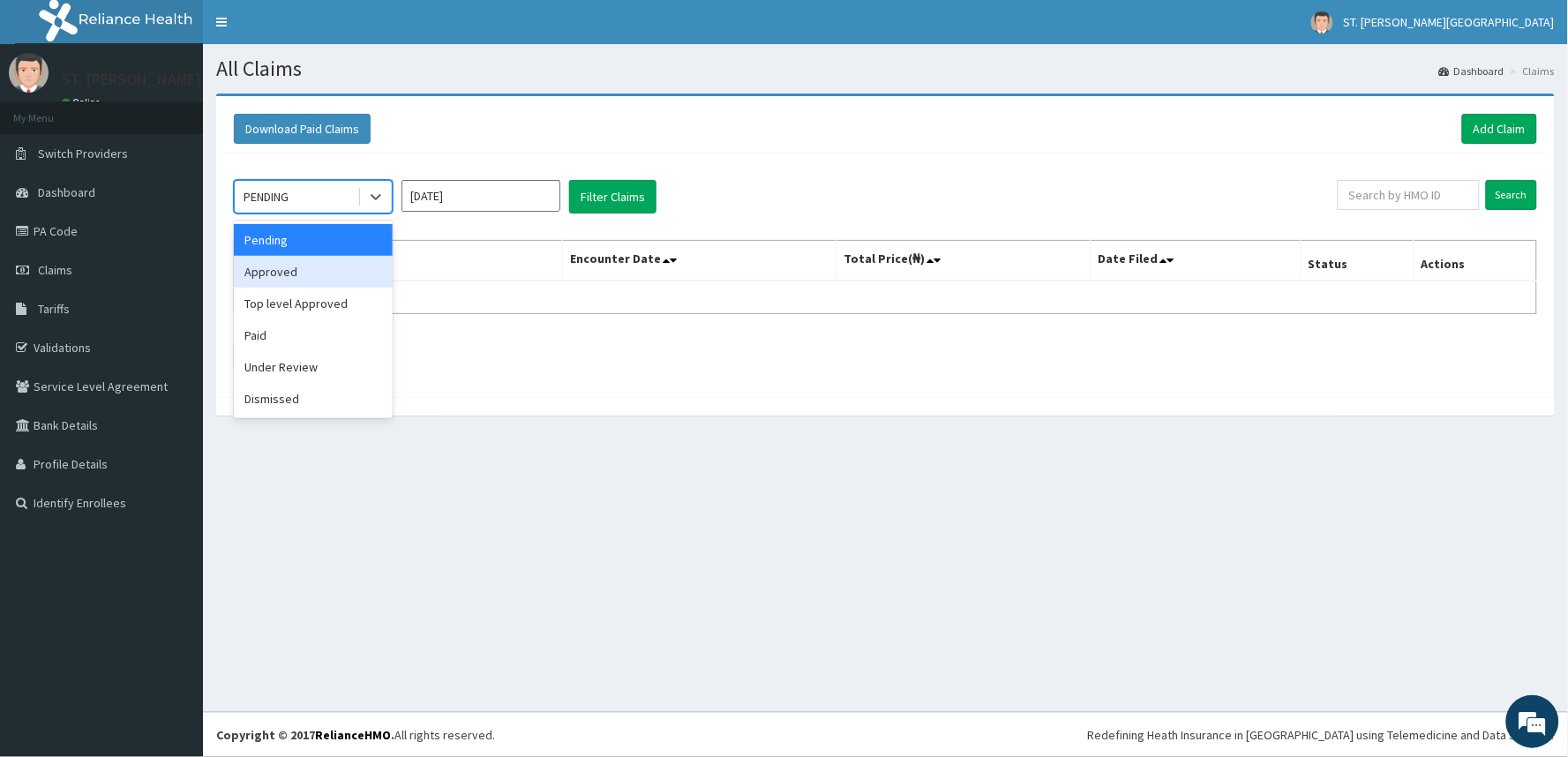
click at [321, 265] on div "Approved" at bounding box center [314, 272] width 159 height 32
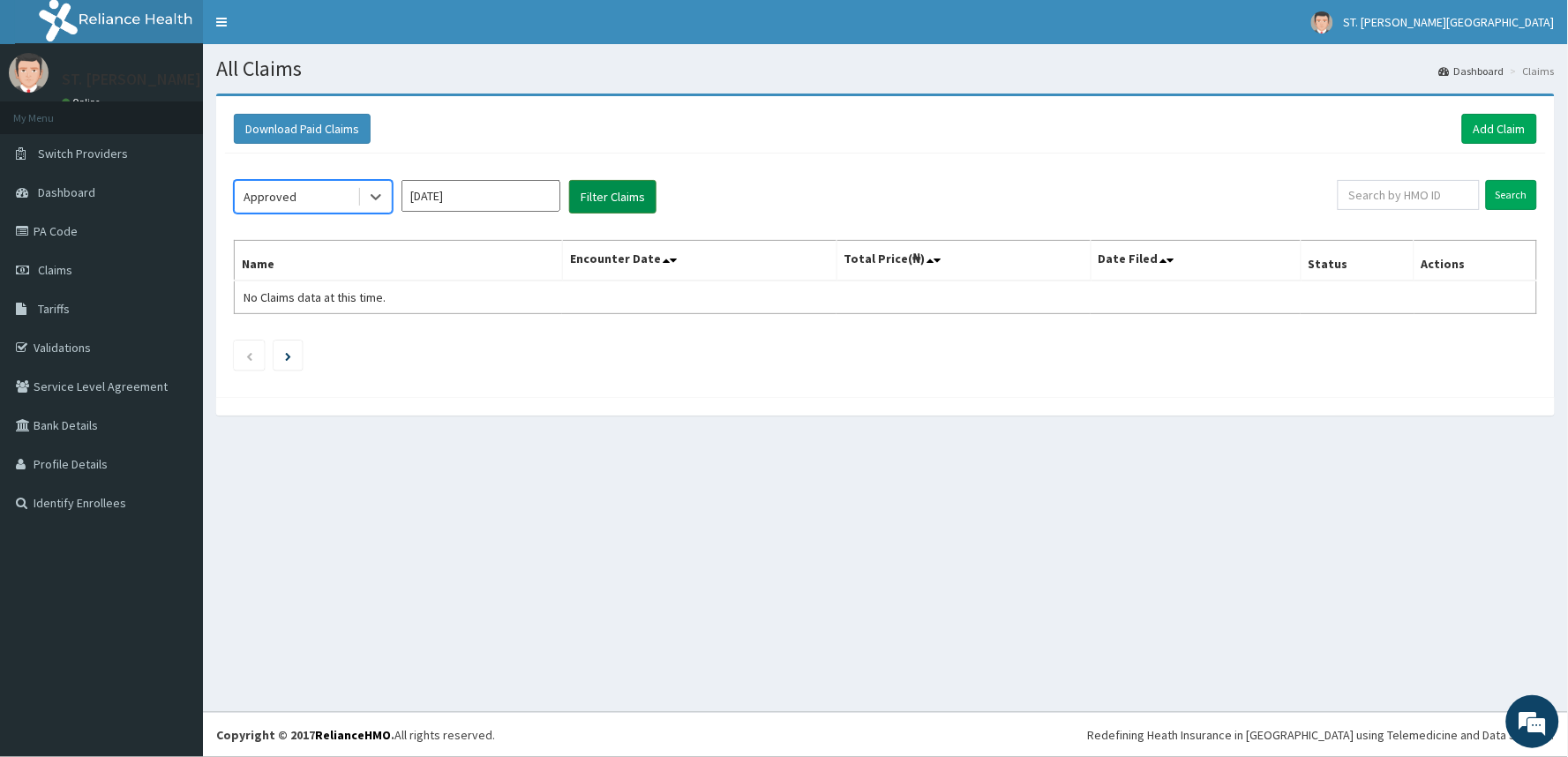
click at [607, 203] on button "Filter Claims" at bounding box center [613, 196] width 87 height 34
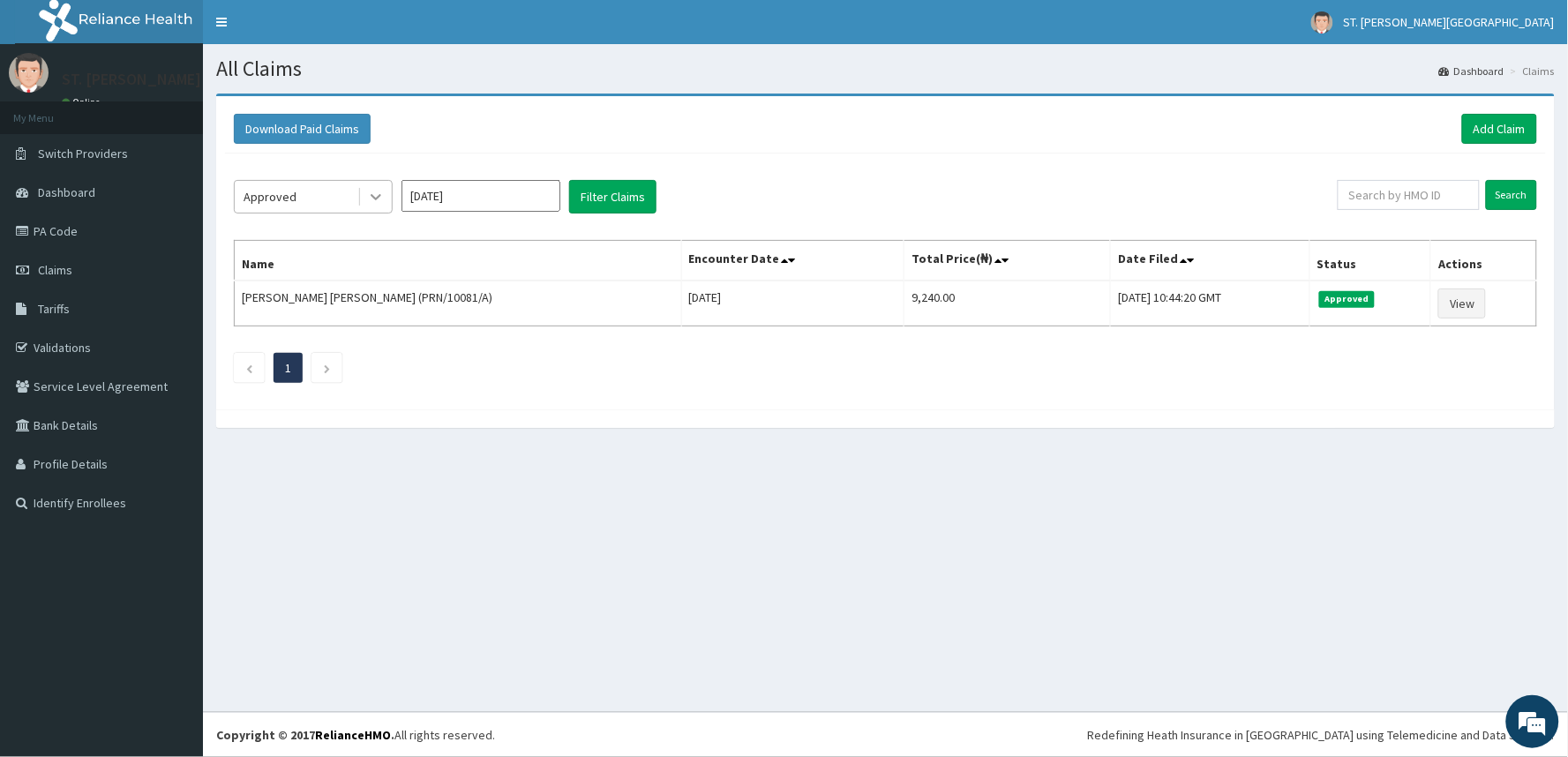
click at [380, 198] on icon at bounding box center [376, 196] width 18 height 18
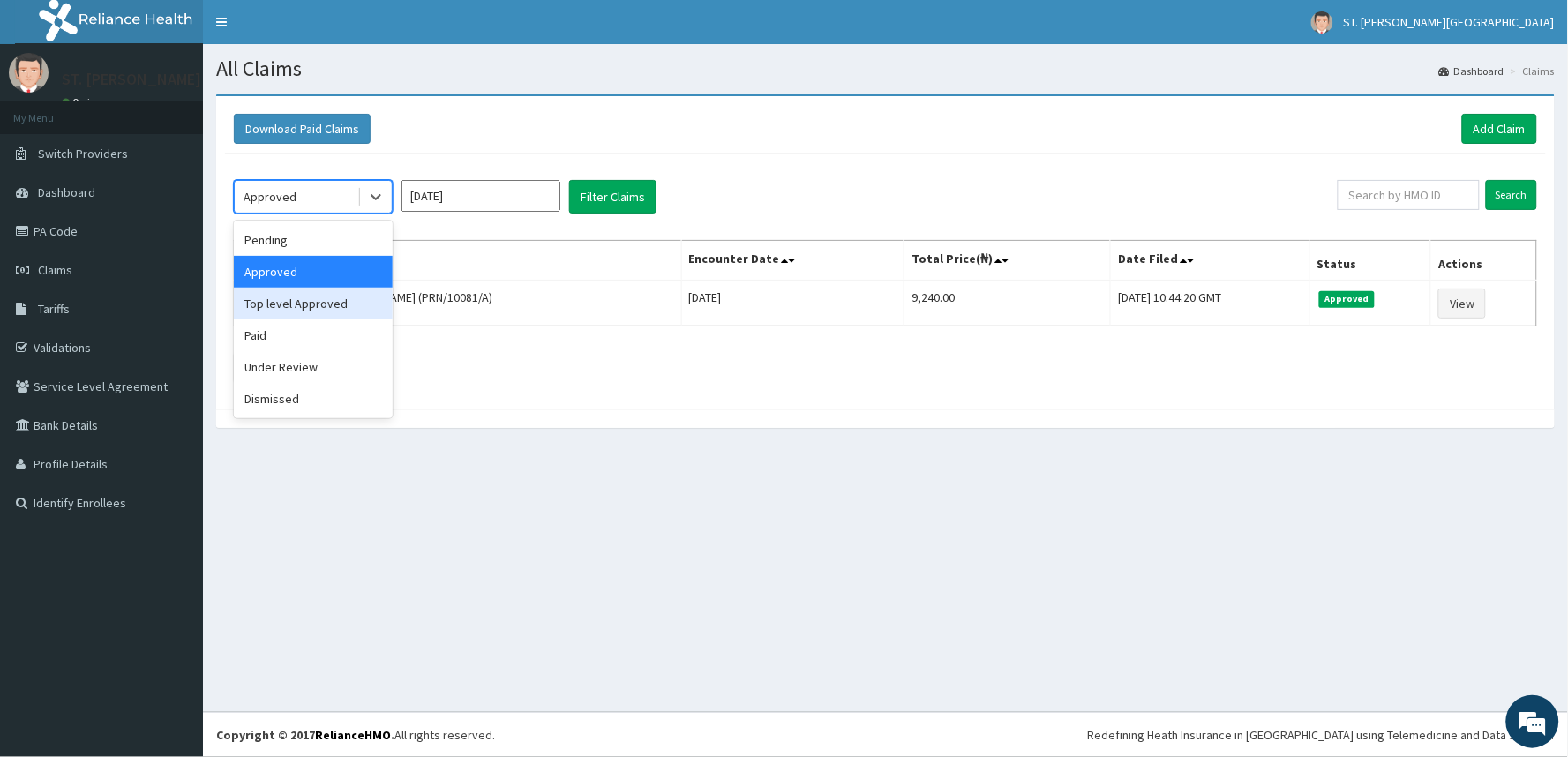
click at [338, 311] on div "Top level Approved" at bounding box center [314, 304] width 159 height 32
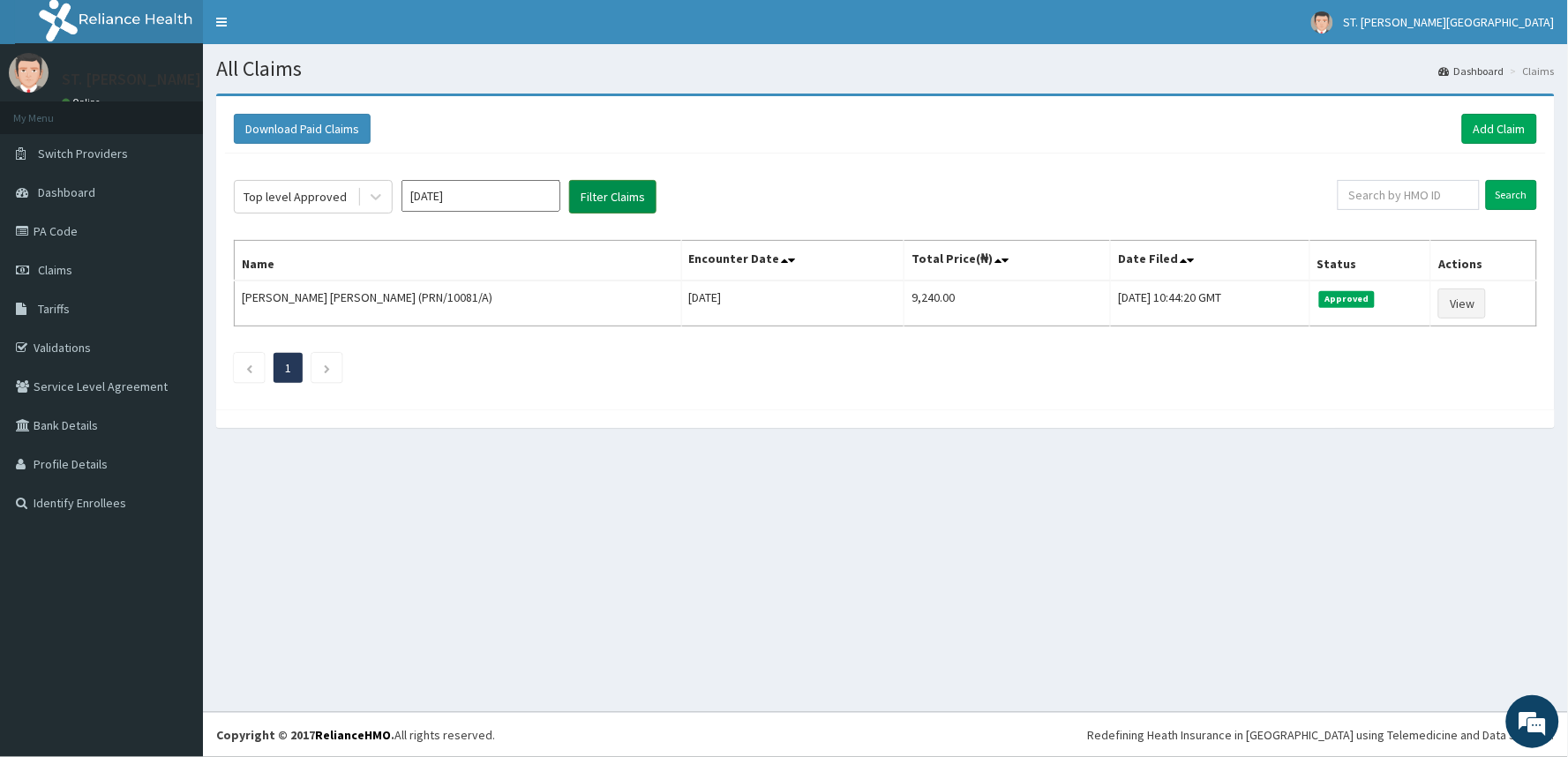
click at [592, 197] on button "Filter Claims" at bounding box center [613, 196] width 87 height 34
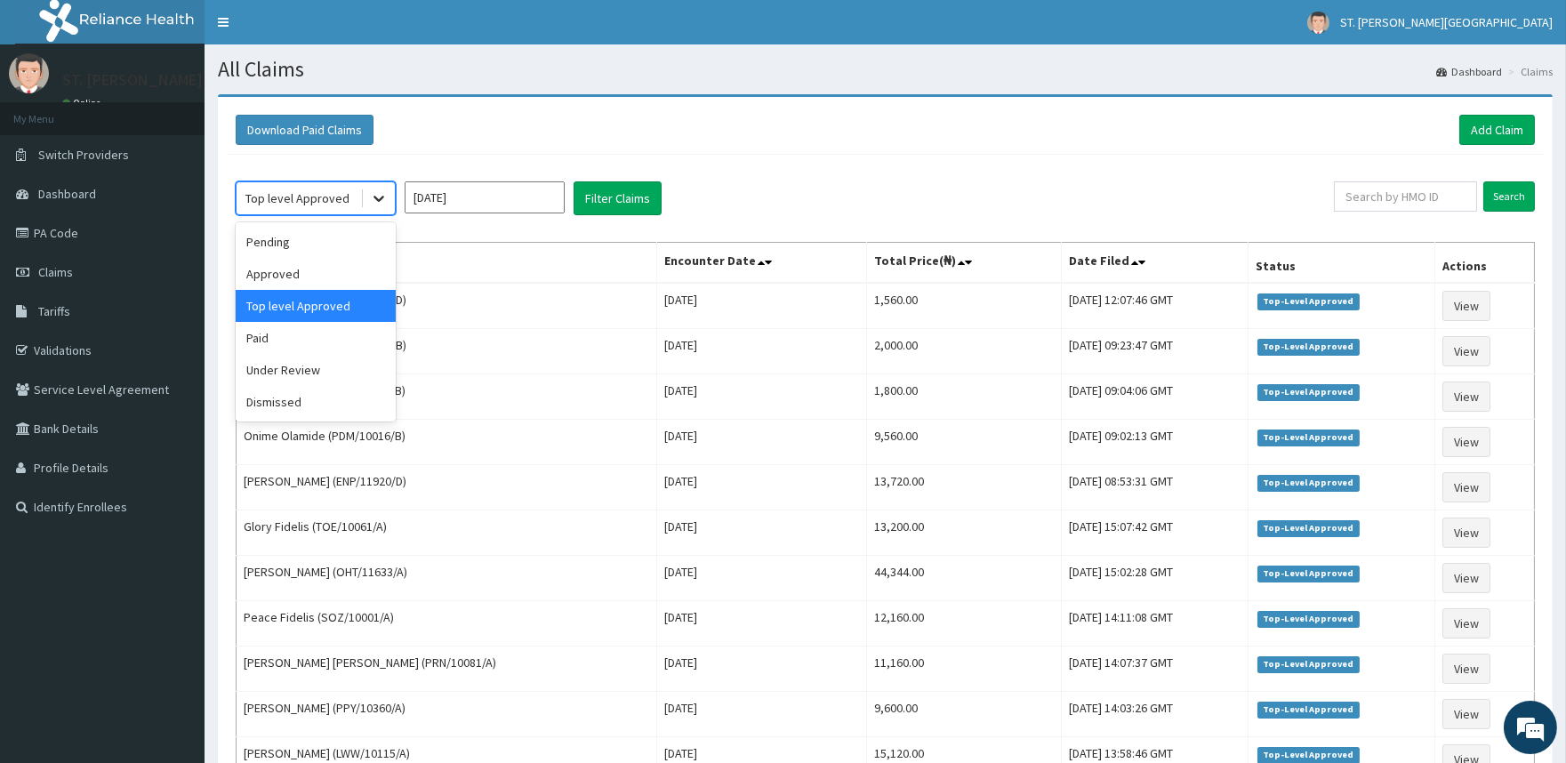
click at [370, 201] on icon at bounding box center [379, 198] width 18 height 18
click at [291, 342] on div "Paid" at bounding box center [316, 338] width 160 height 32
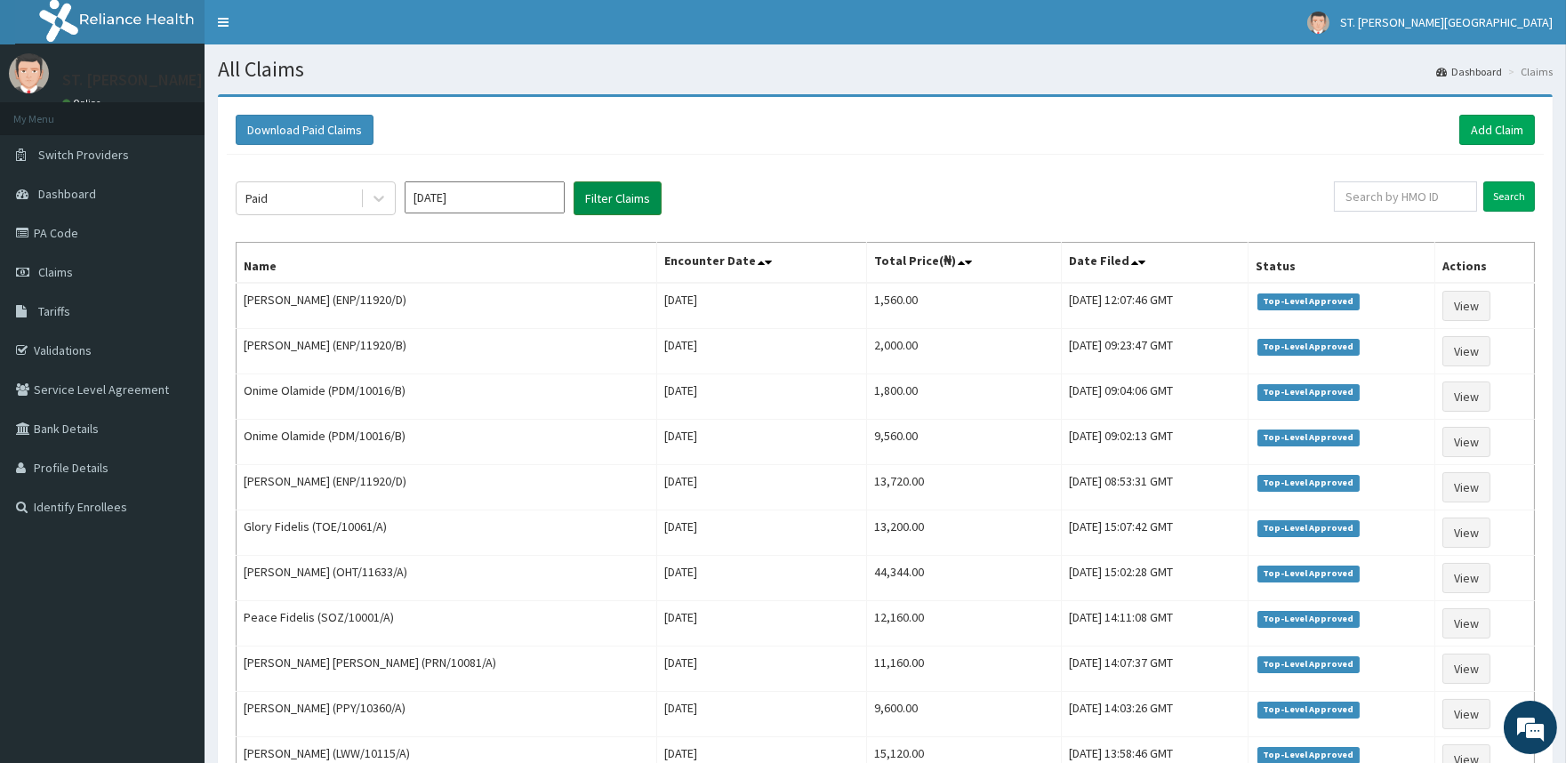
click at [606, 196] on button "Filter Claims" at bounding box center [618, 198] width 88 height 34
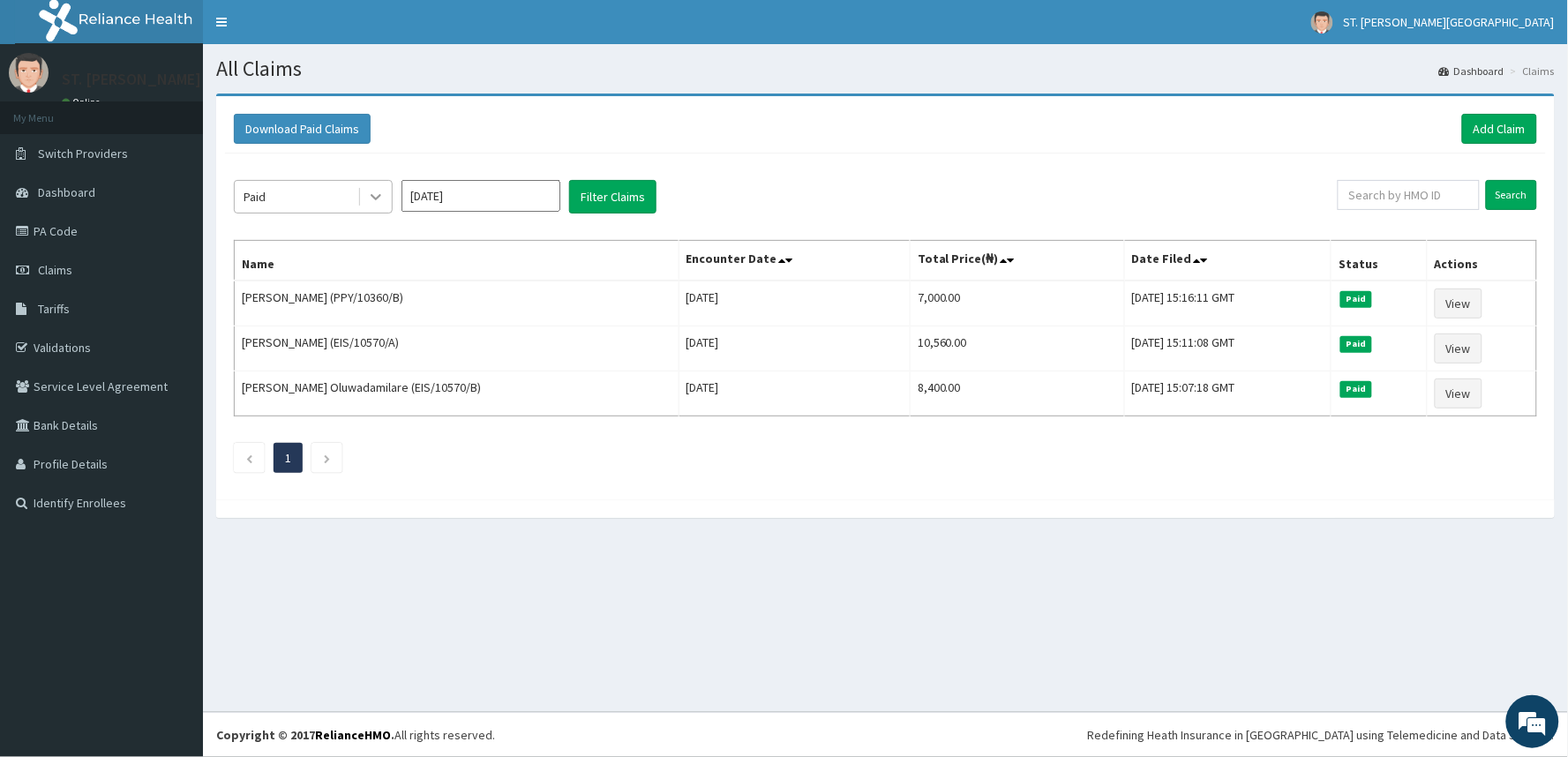
click at [383, 189] on icon at bounding box center [376, 196] width 18 height 18
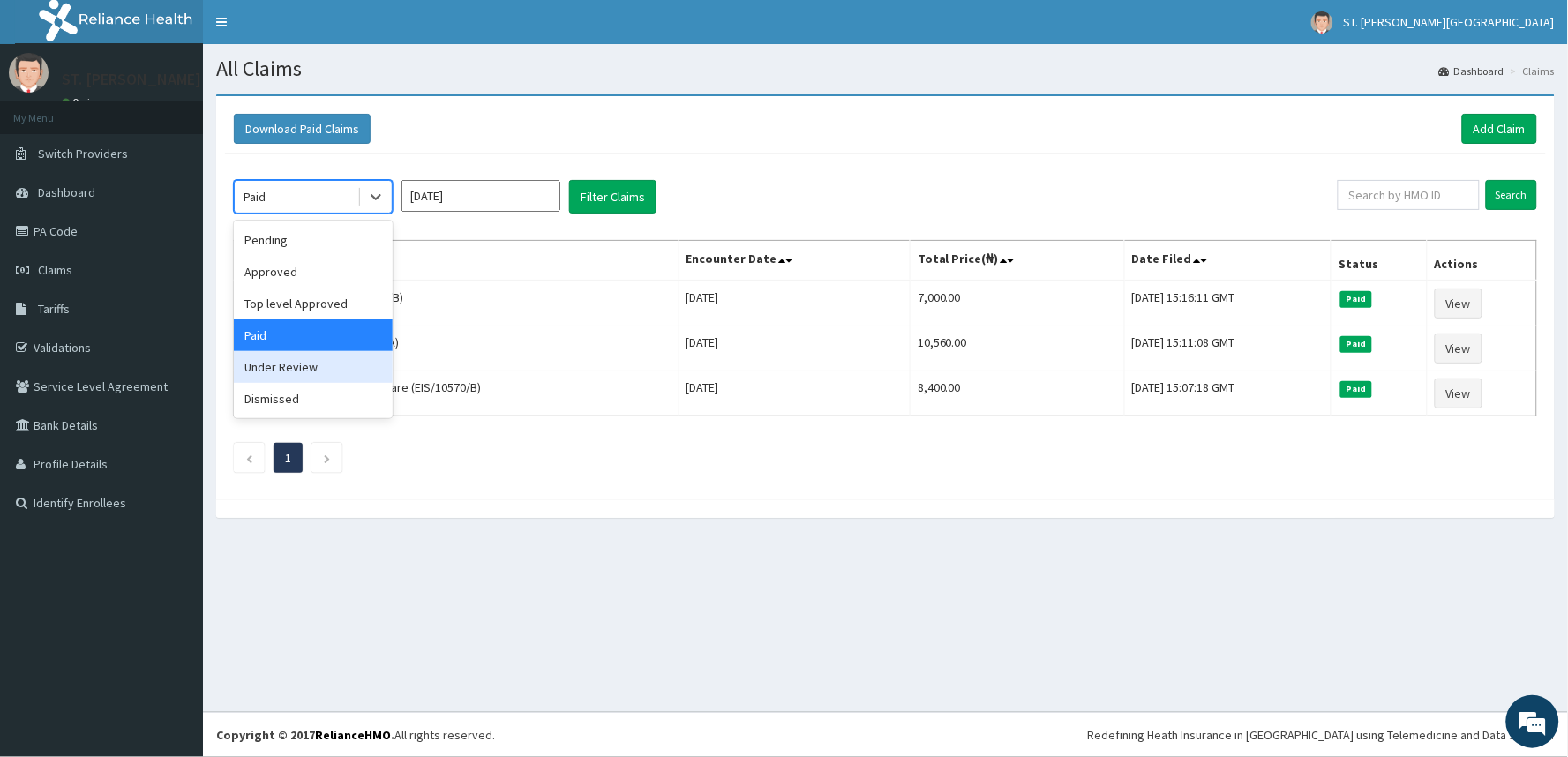
click at [283, 371] on div "Under Review" at bounding box center [314, 367] width 159 height 32
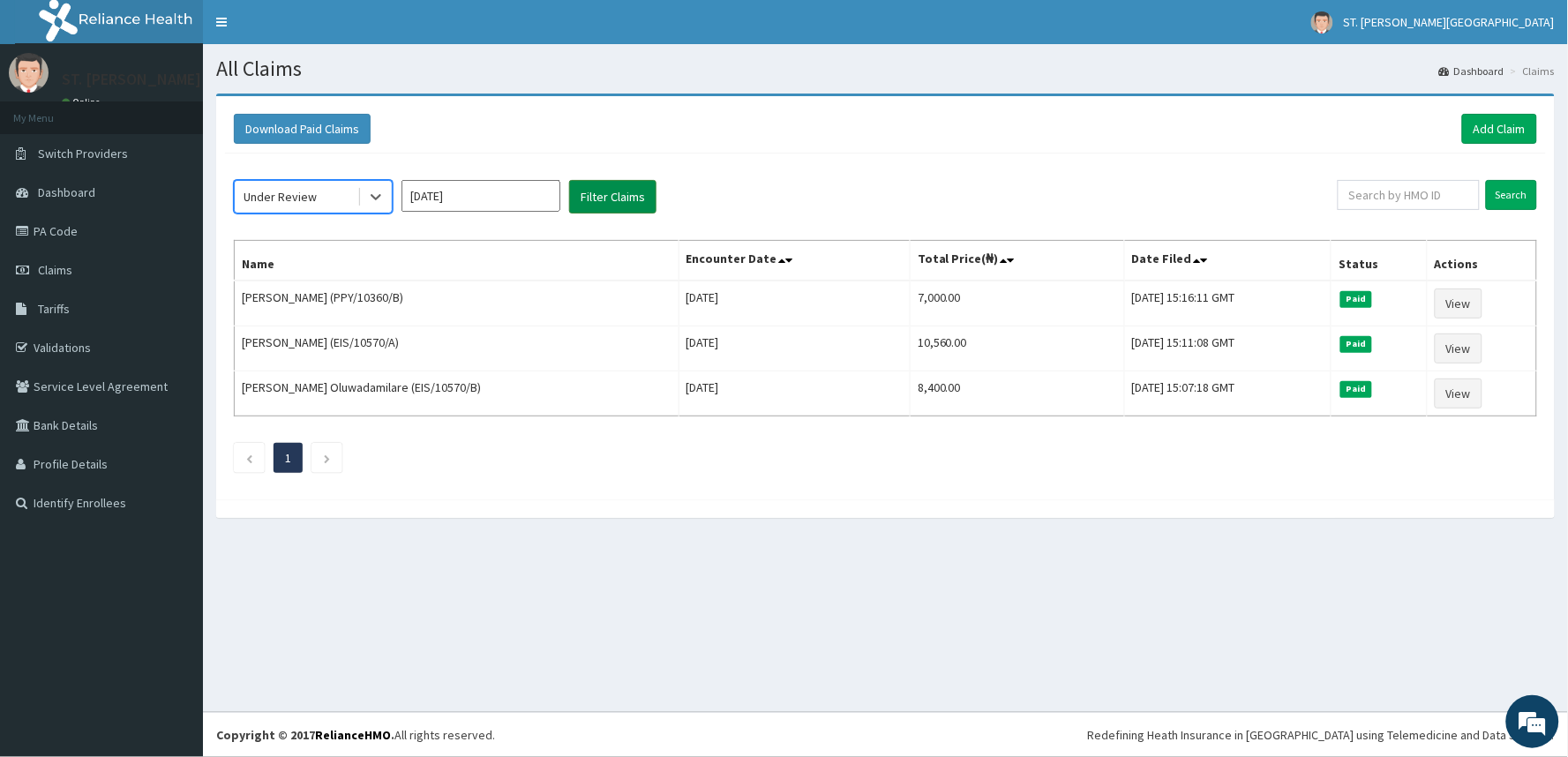
click at [610, 194] on button "Filter Claims" at bounding box center [613, 196] width 87 height 34
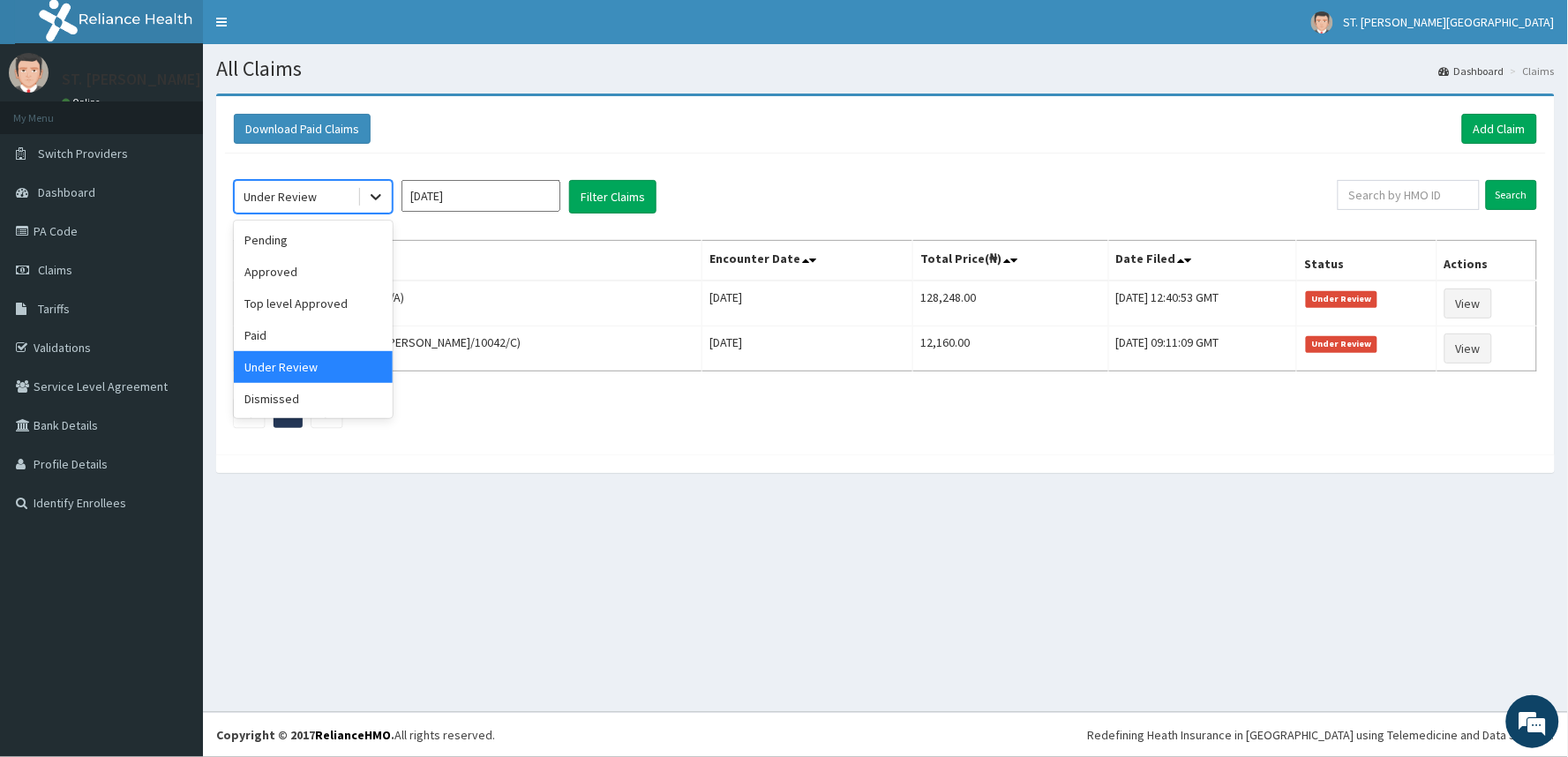
click at [367, 197] on icon at bounding box center [376, 196] width 18 height 18
click at [286, 394] on div "Dismissed" at bounding box center [314, 399] width 159 height 32
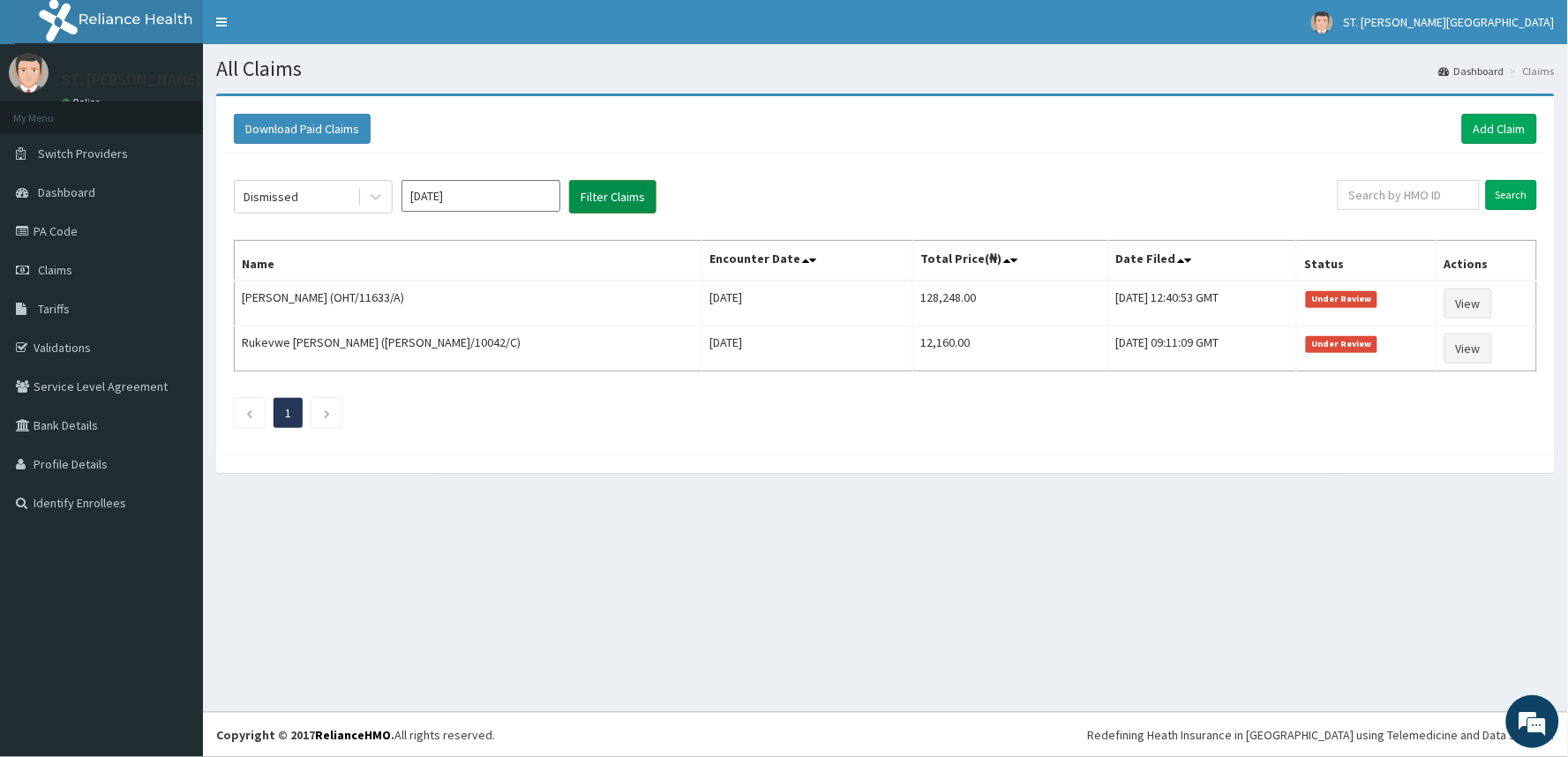
click at [597, 201] on button "Filter Claims" at bounding box center [613, 196] width 87 height 34
